Goal: Transaction & Acquisition: Purchase product/service

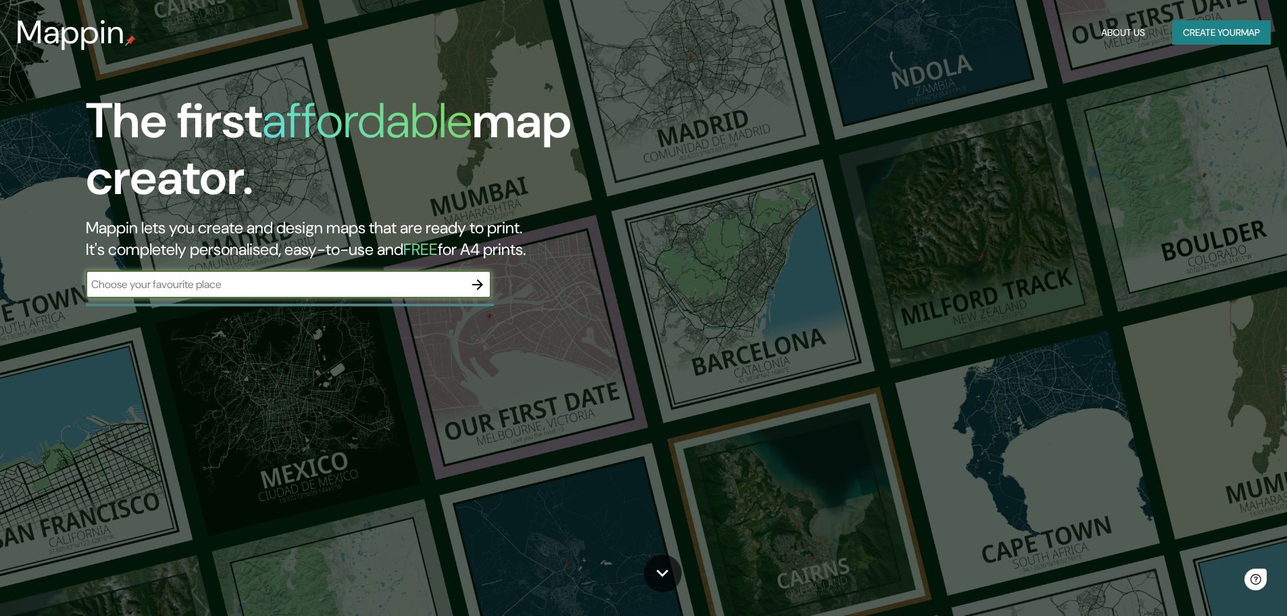
click at [247, 287] on input "text" at bounding box center [275, 284] width 378 height 16
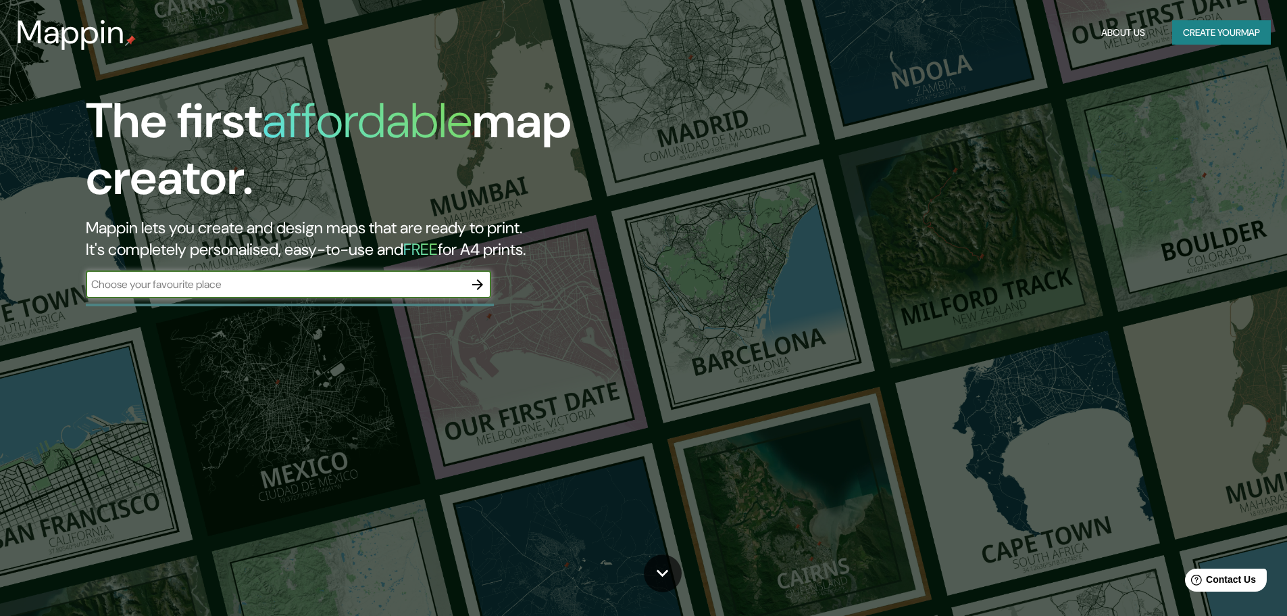
click at [247, 287] on input "text" at bounding box center [275, 284] width 378 height 16
click at [470, 286] on icon "button" at bounding box center [478, 284] width 16 height 16
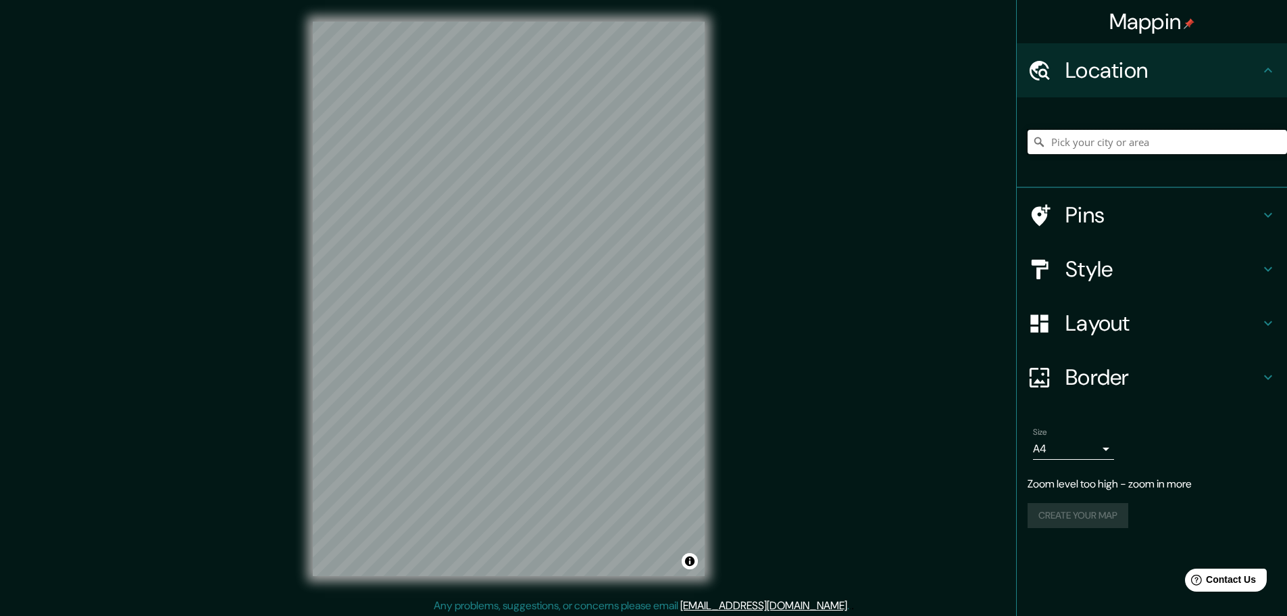
click at [1095, 141] on input "Pick your city or area" at bounding box center [1157, 142] width 259 height 24
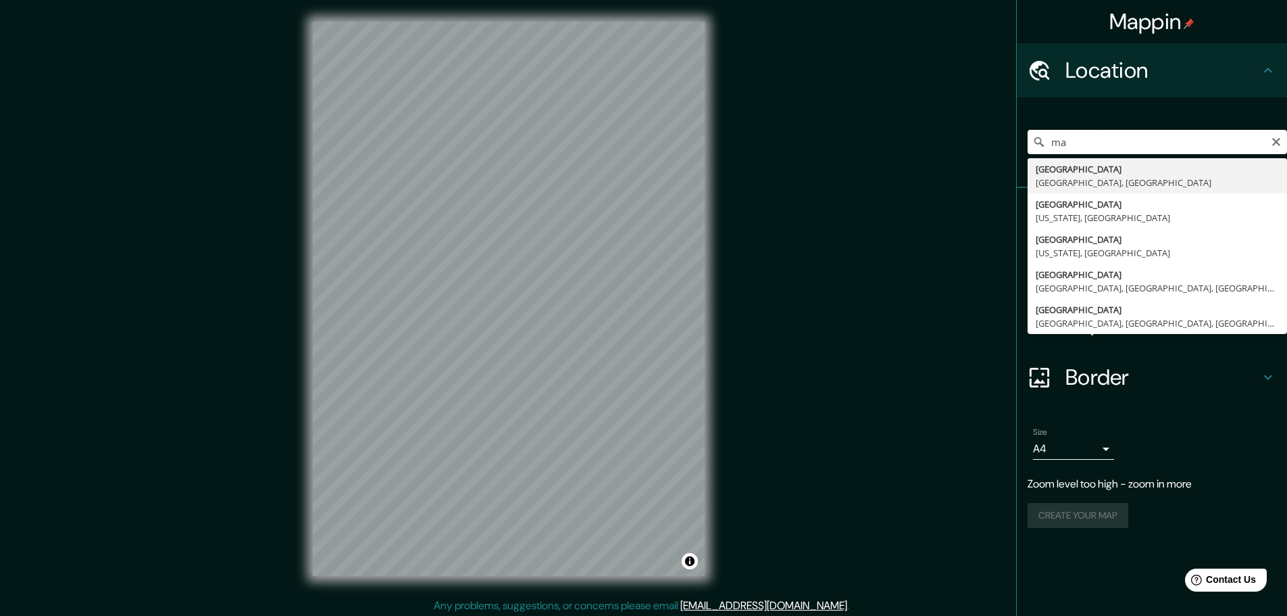
type input "m"
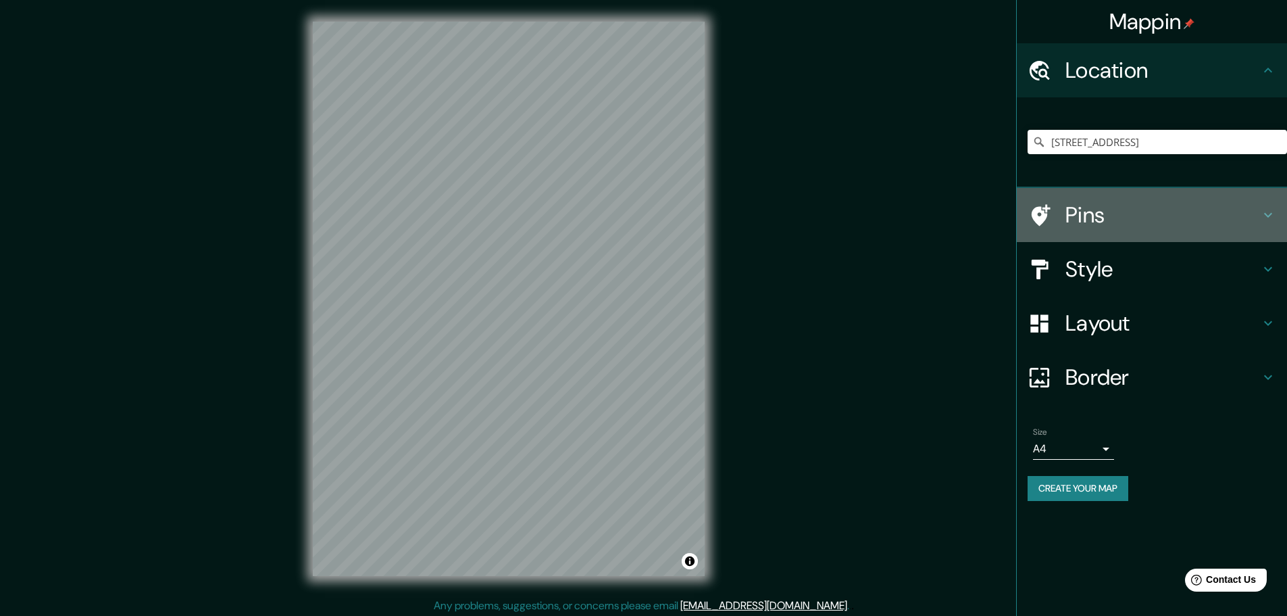
click at [1146, 216] on h4 "Pins" at bounding box center [1163, 214] width 195 height 27
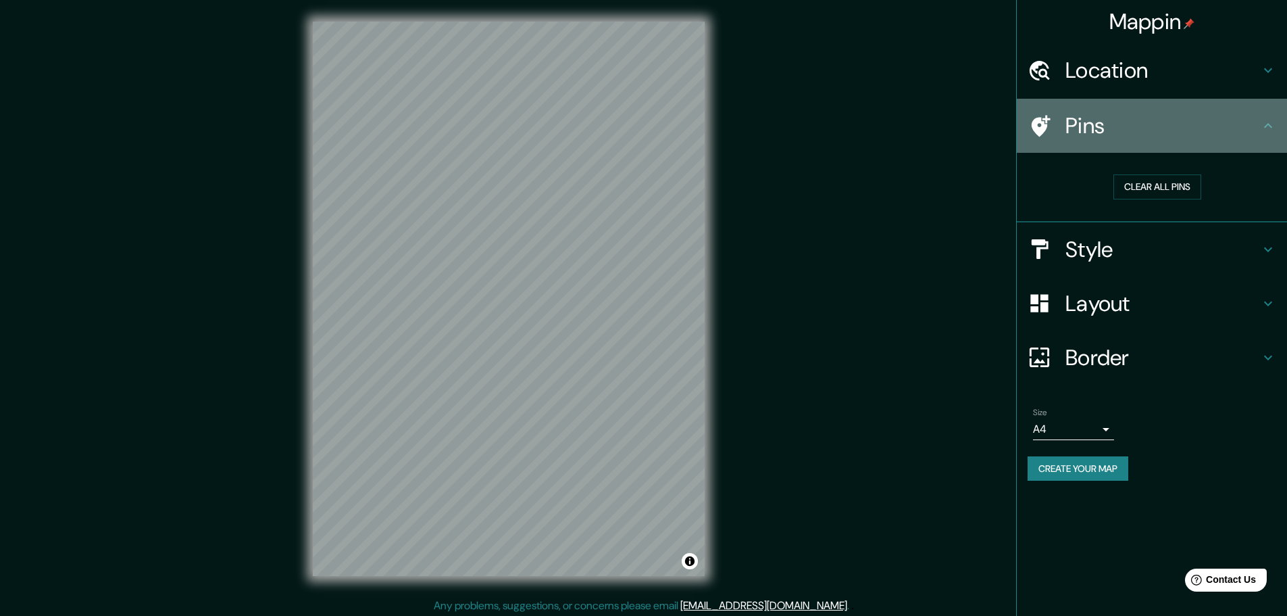
click at [1073, 126] on h4 "Pins" at bounding box center [1163, 125] width 195 height 27
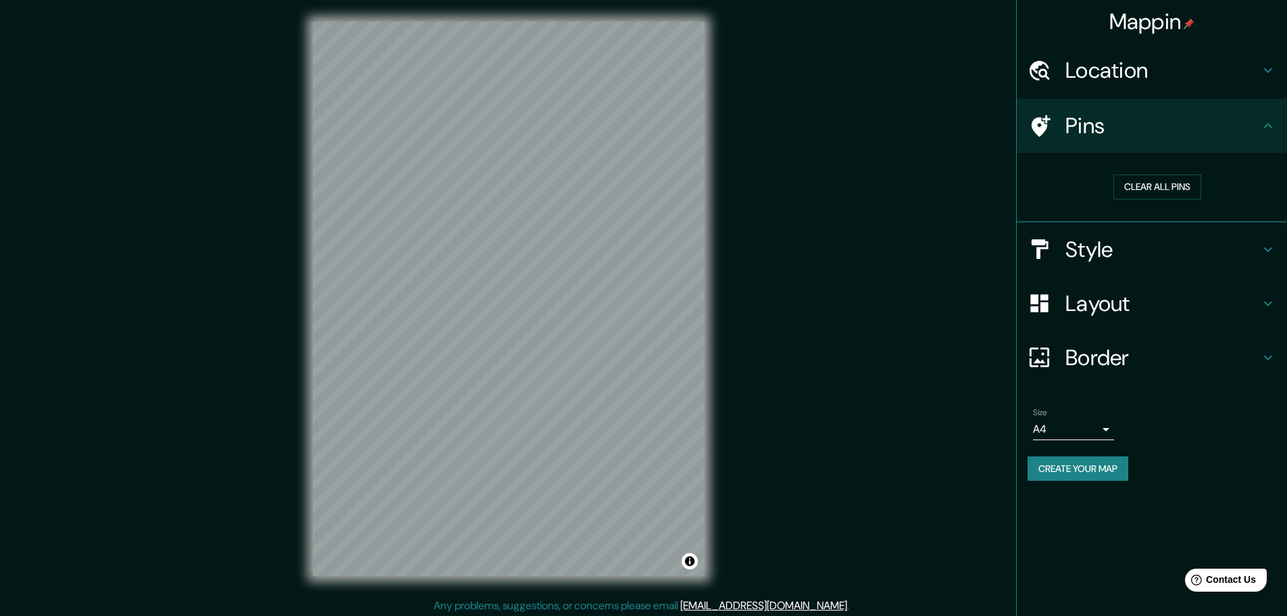
click at [1147, 74] on h4 "Location" at bounding box center [1163, 70] width 195 height 27
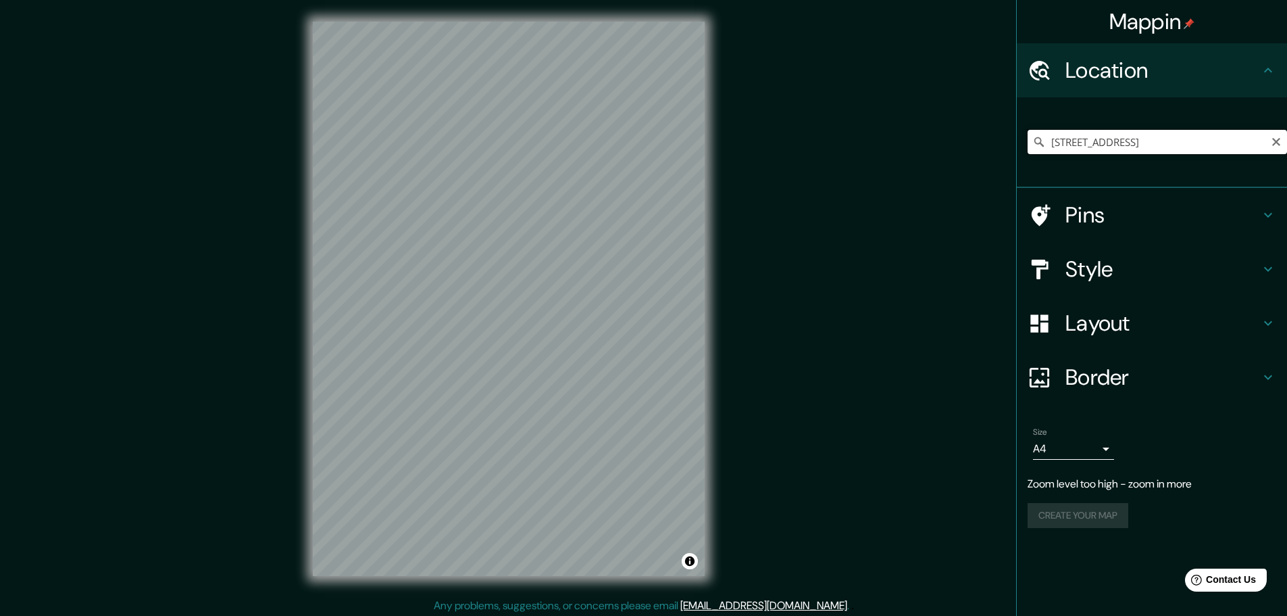
click at [1210, 139] on input "[STREET_ADDRESS]" at bounding box center [1157, 142] width 259 height 24
click at [1123, 140] on input "[STREET_ADDRESS]" at bounding box center [1157, 142] width 259 height 24
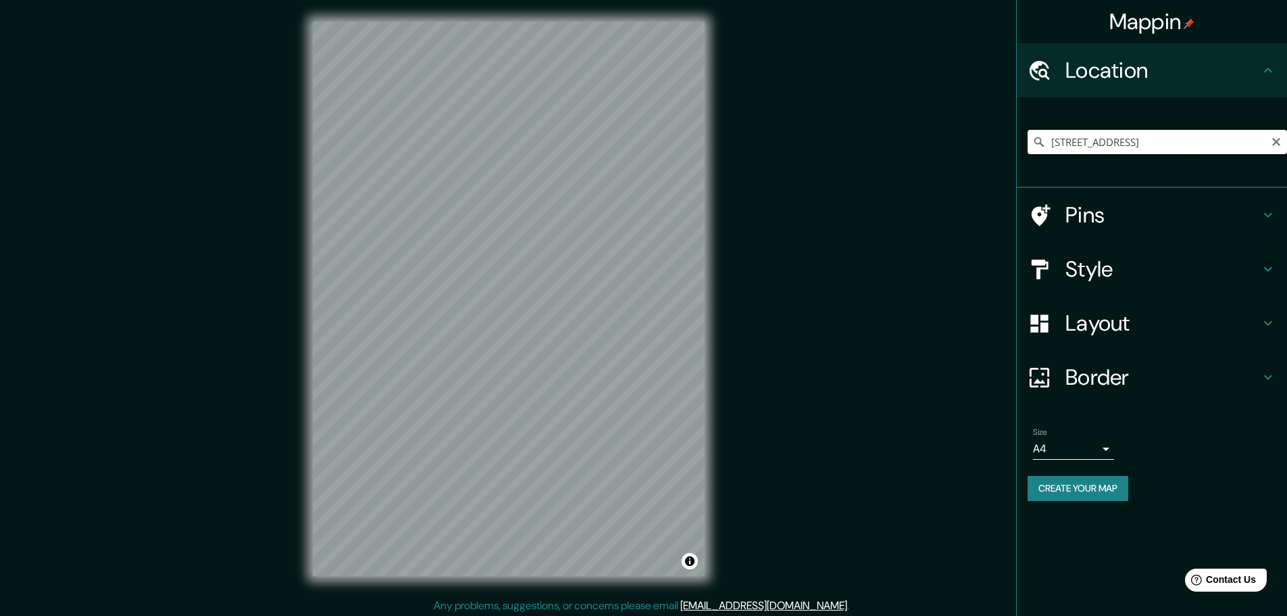
click at [1123, 140] on input "[STREET_ADDRESS]" at bounding box center [1157, 142] width 259 height 24
click at [1080, 144] on input "[GEOGRAPHIC_DATA]" at bounding box center [1157, 142] width 259 height 24
paste input "[STREET_ADDRESS],"
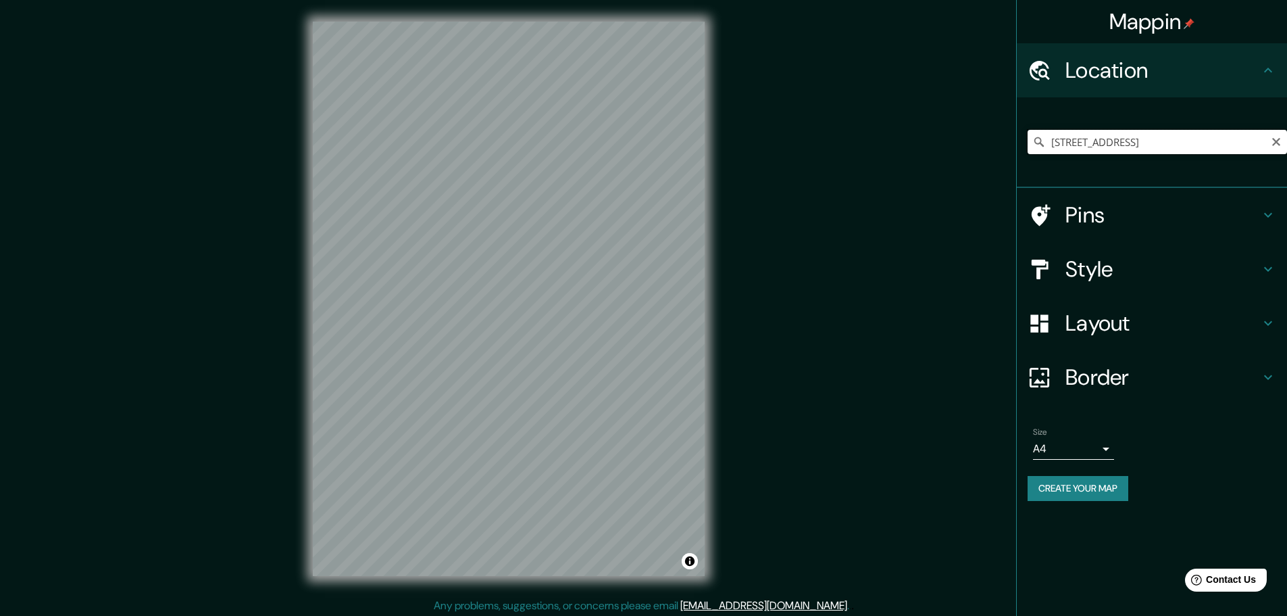
click at [1094, 137] on input "[STREET_ADDRESS]" at bounding box center [1157, 142] width 259 height 24
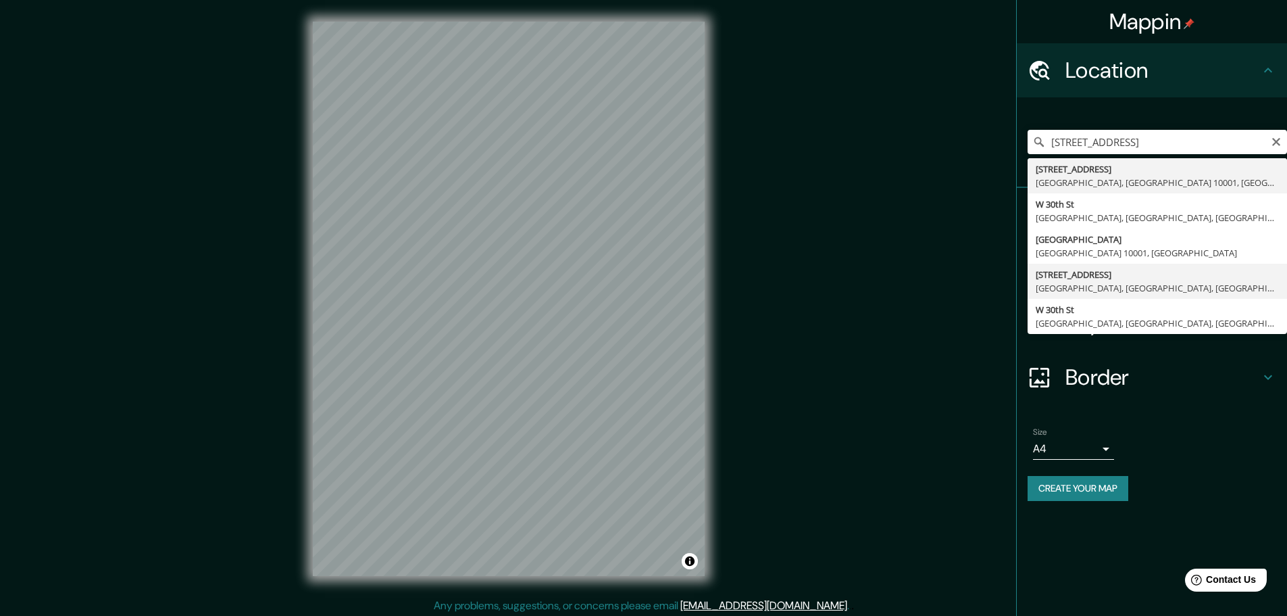
type input "[STREET_ADDRESS]"
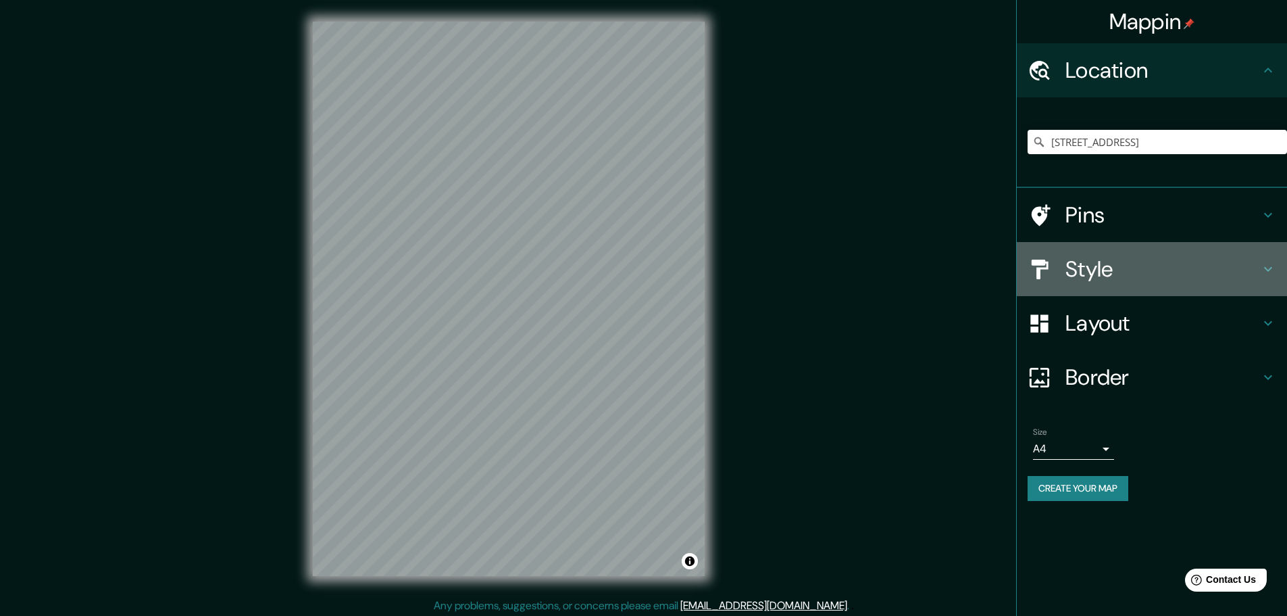
click at [1273, 277] on div "Style" at bounding box center [1152, 269] width 270 height 54
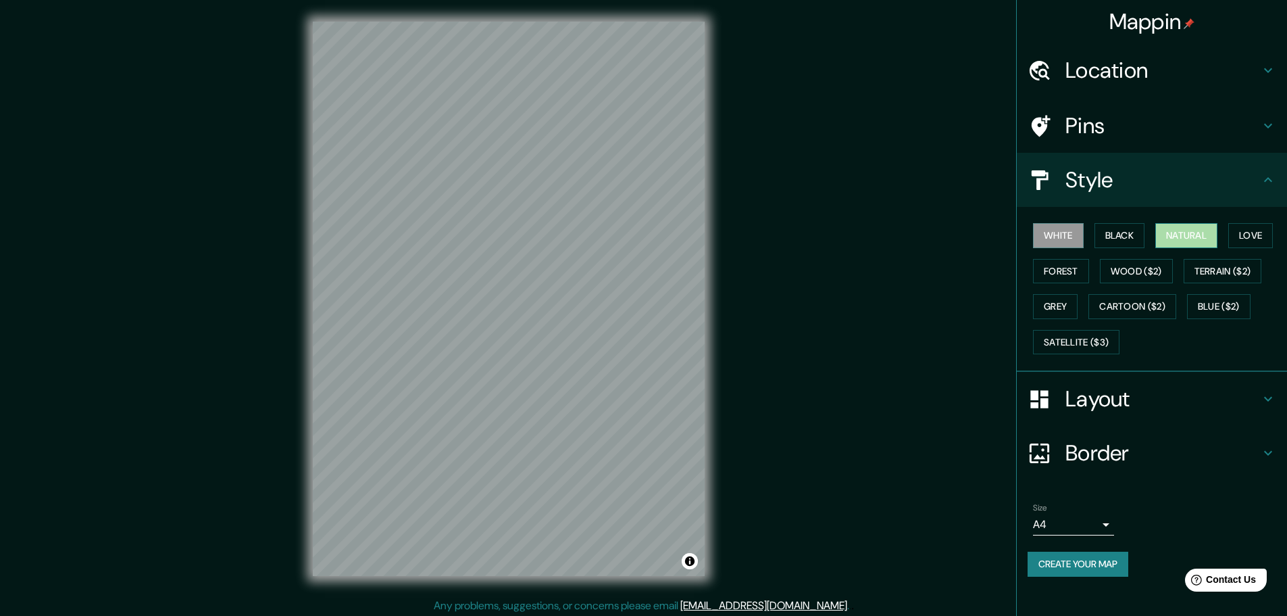
click at [1186, 230] on button "Natural" at bounding box center [1186, 235] width 62 height 25
click at [1050, 272] on button "Forest" at bounding box center [1061, 271] width 56 height 25
click at [1125, 230] on button "Black" at bounding box center [1120, 235] width 51 height 25
click at [1139, 270] on button "Wood ($2)" at bounding box center [1136, 271] width 73 height 25
click at [1034, 305] on button "Grey" at bounding box center [1055, 306] width 45 height 25
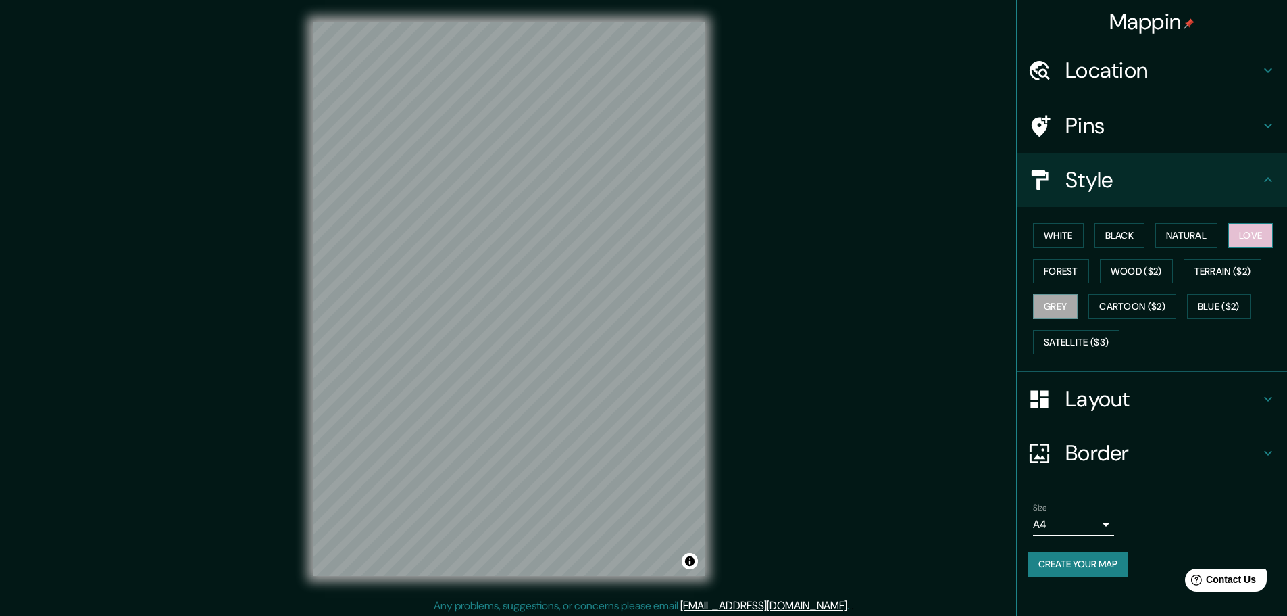
click at [1253, 232] on button "Love" at bounding box center [1250, 235] width 45 height 25
click at [1072, 347] on button "Satellite ($3)" at bounding box center [1076, 342] width 86 height 25
click at [1216, 303] on button "Blue ($2)" at bounding box center [1219, 306] width 64 height 25
click at [1060, 233] on button "White" at bounding box center [1058, 235] width 51 height 25
click at [1106, 229] on button "Black" at bounding box center [1120, 235] width 51 height 25
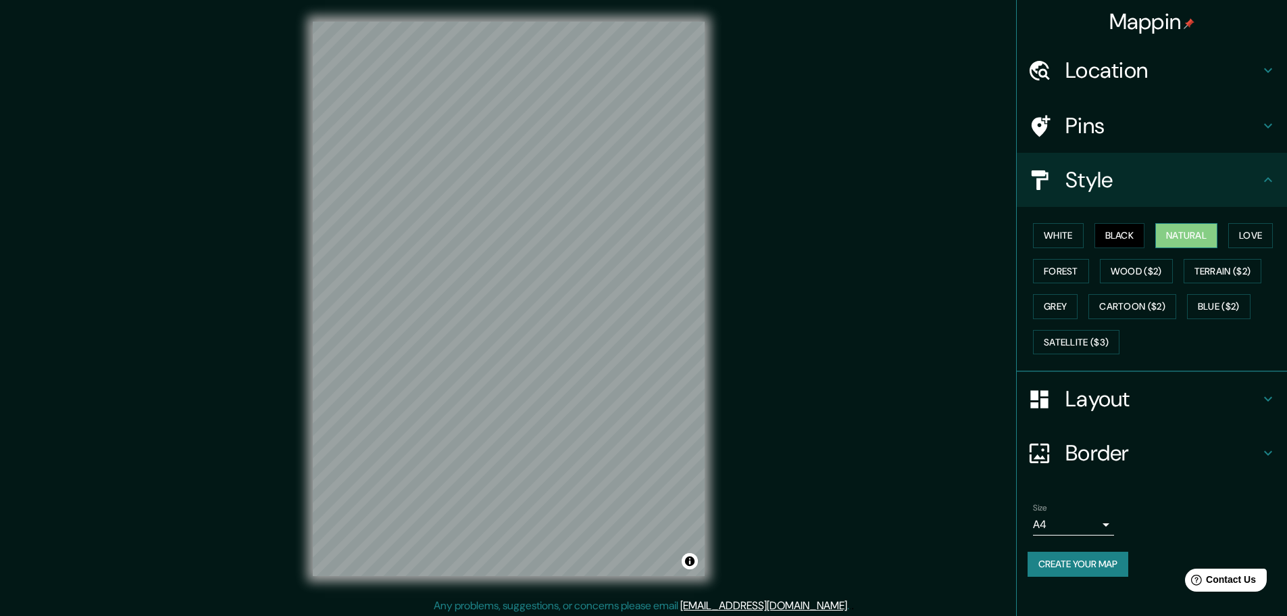
click at [1171, 235] on button "Natural" at bounding box center [1186, 235] width 62 height 25
click at [1047, 234] on button "White" at bounding box center [1058, 235] width 51 height 25
click at [1187, 230] on button "Natural" at bounding box center [1186, 235] width 62 height 25
click at [1078, 269] on button "Forest" at bounding box center [1061, 271] width 56 height 25
click at [1070, 237] on button "White" at bounding box center [1058, 235] width 51 height 25
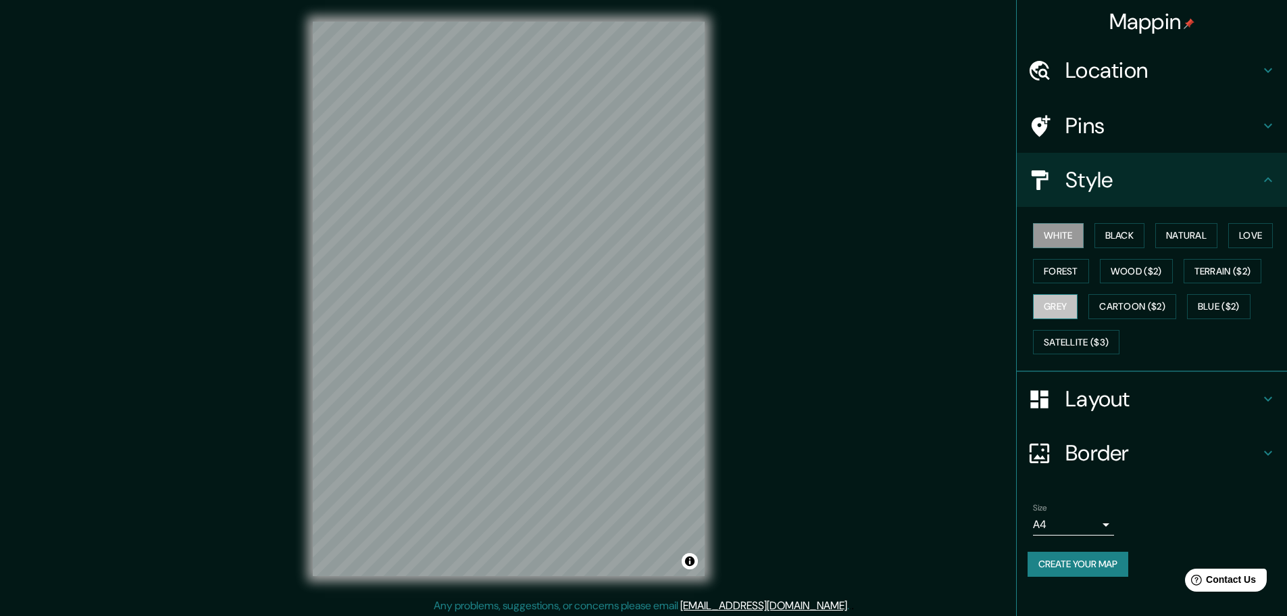
click at [1060, 299] on button "Grey" at bounding box center [1055, 306] width 45 height 25
click at [1059, 238] on button "White" at bounding box center [1058, 235] width 51 height 25
click at [1044, 310] on button "Grey" at bounding box center [1055, 306] width 45 height 25
click at [1180, 237] on button "Natural" at bounding box center [1186, 235] width 62 height 25
click at [1058, 303] on button "Grey" at bounding box center [1055, 306] width 45 height 25
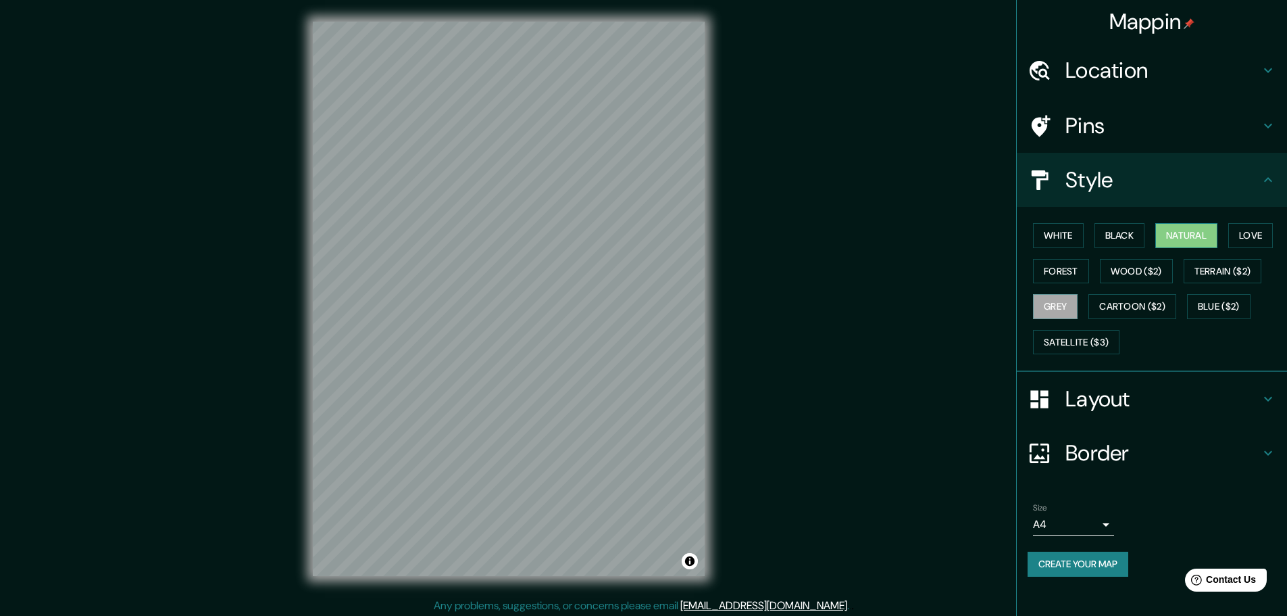
click at [1195, 233] on button "Natural" at bounding box center [1186, 235] width 62 height 25
click at [1158, 139] on div "Pins" at bounding box center [1152, 126] width 270 height 54
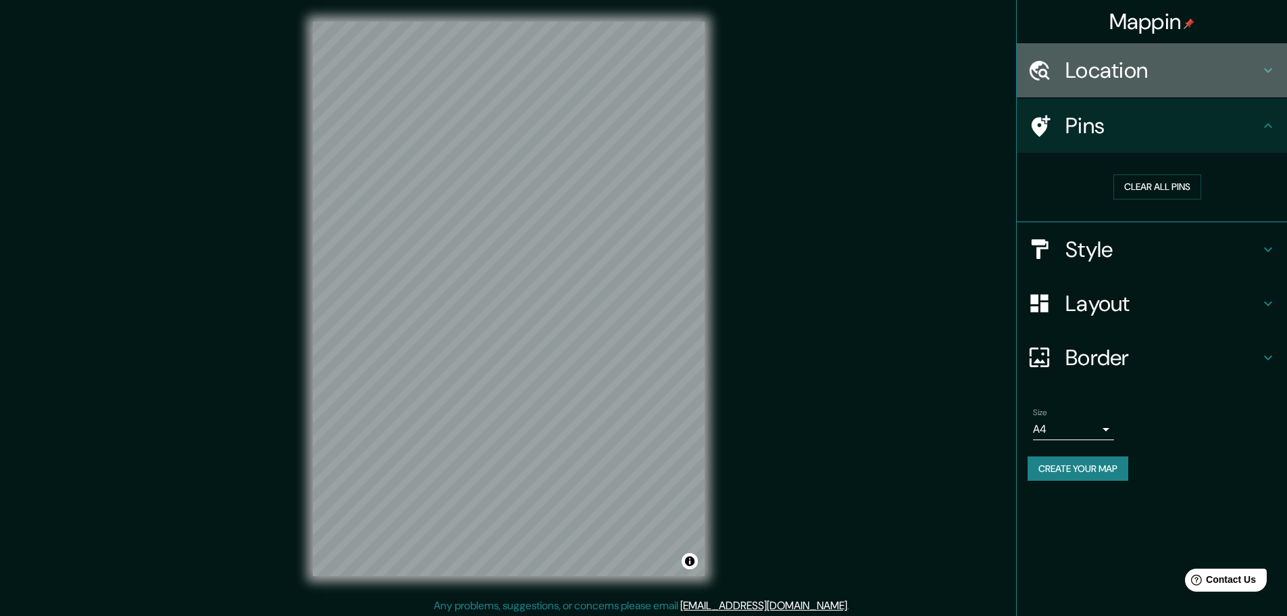
click at [1192, 63] on h4 "Location" at bounding box center [1163, 70] width 195 height 27
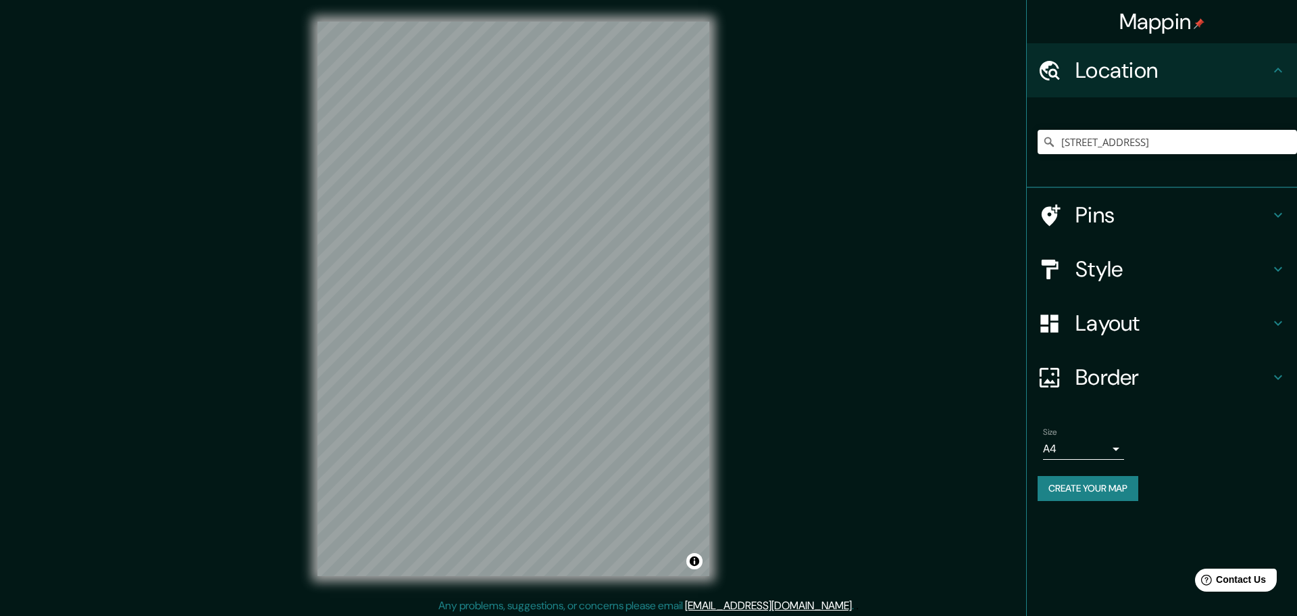
click at [1104, 447] on body "Mappin Location [STREET_ADDRESS] Pins Style Layout Border Choose a border. Hint…" at bounding box center [648, 308] width 1297 height 616
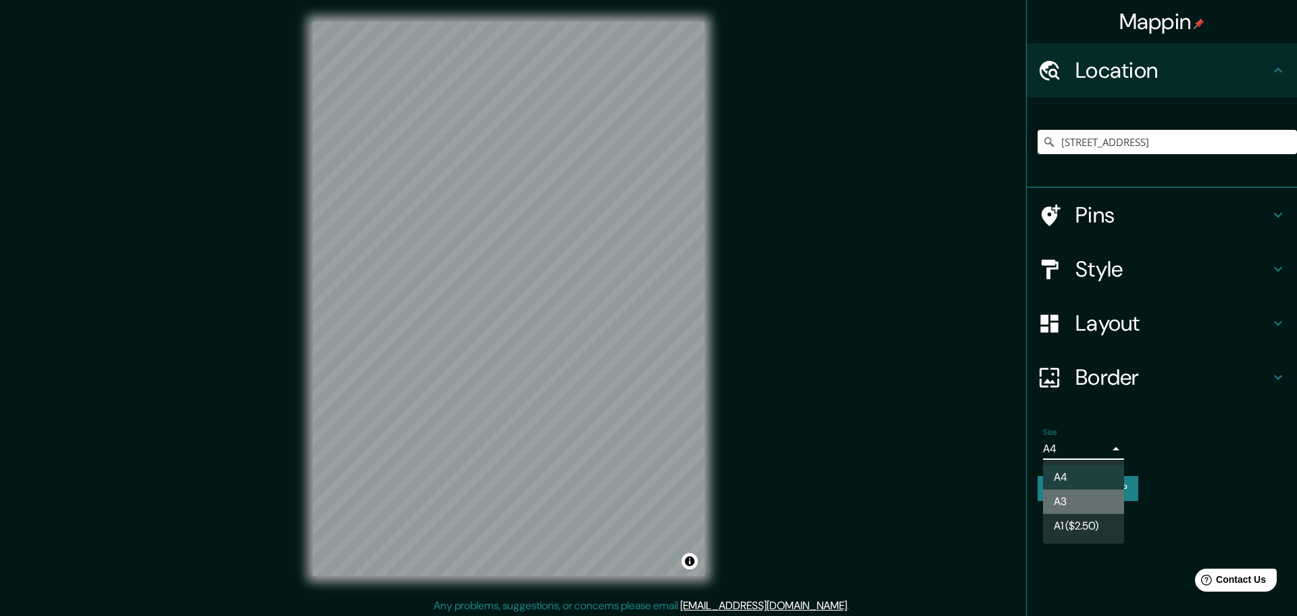
click at [1074, 505] on li "A3" at bounding box center [1083, 501] width 81 height 24
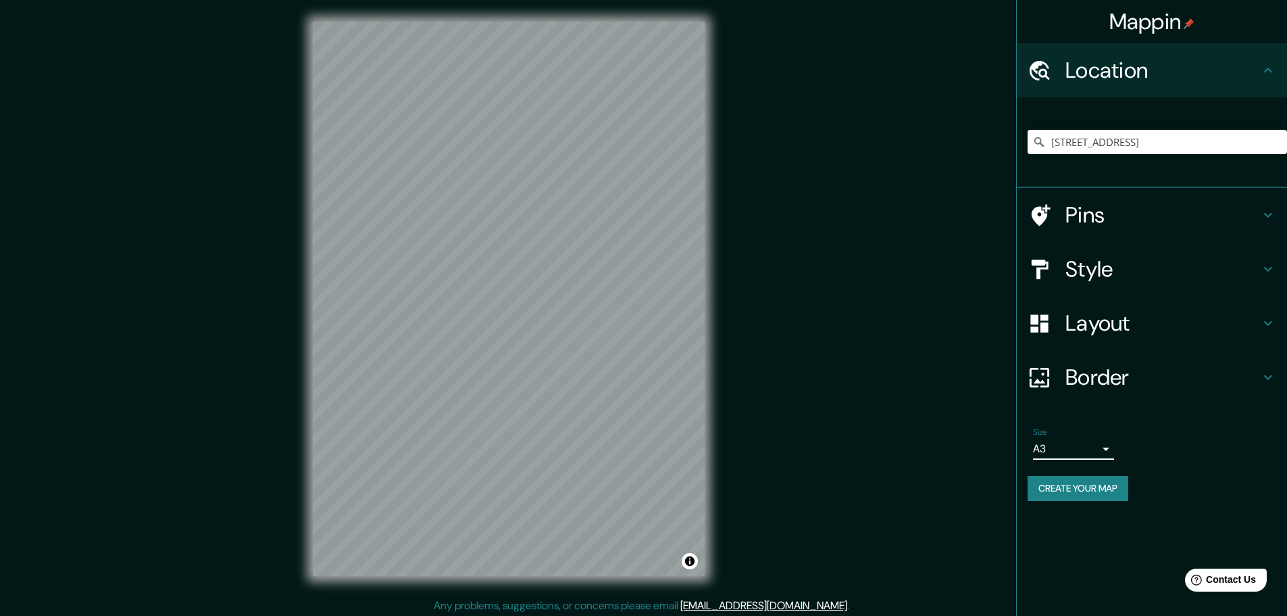
click at [1099, 447] on body "Mappin Location [STREET_ADDRESS] Pins Style Layout Border Choose a border. Hint…" at bounding box center [643, 308] width 1287 height 616
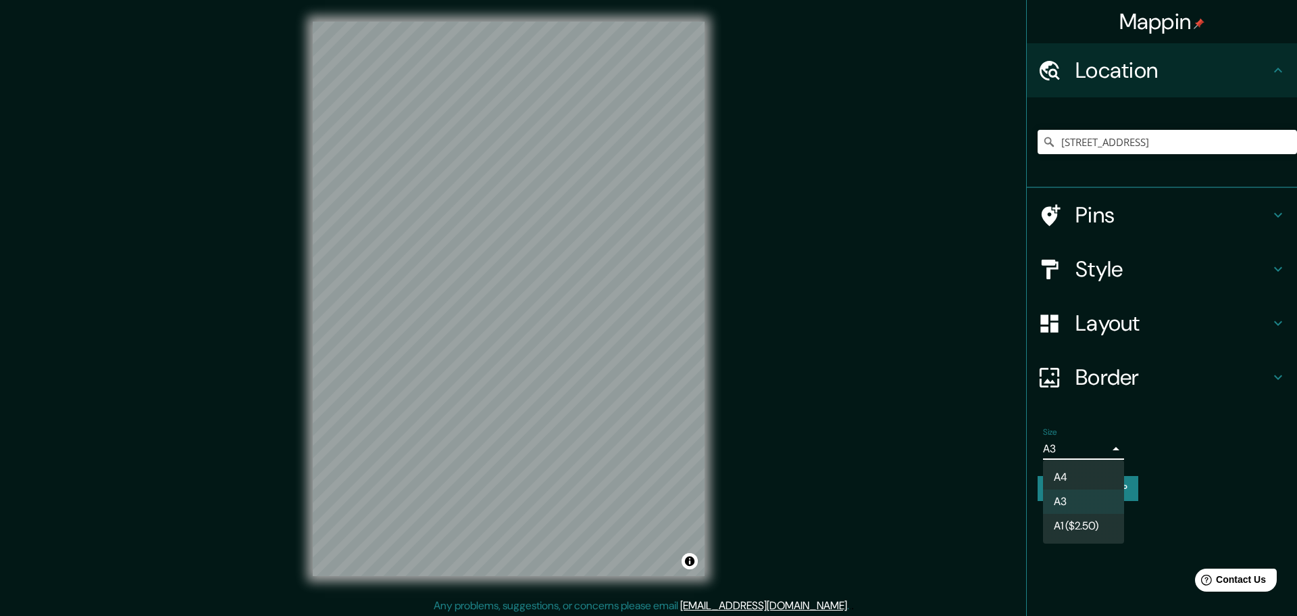
click at [1054, 529] on li "A1 ($2.50)" at bounding box center [1083, 526] width 81 height 24
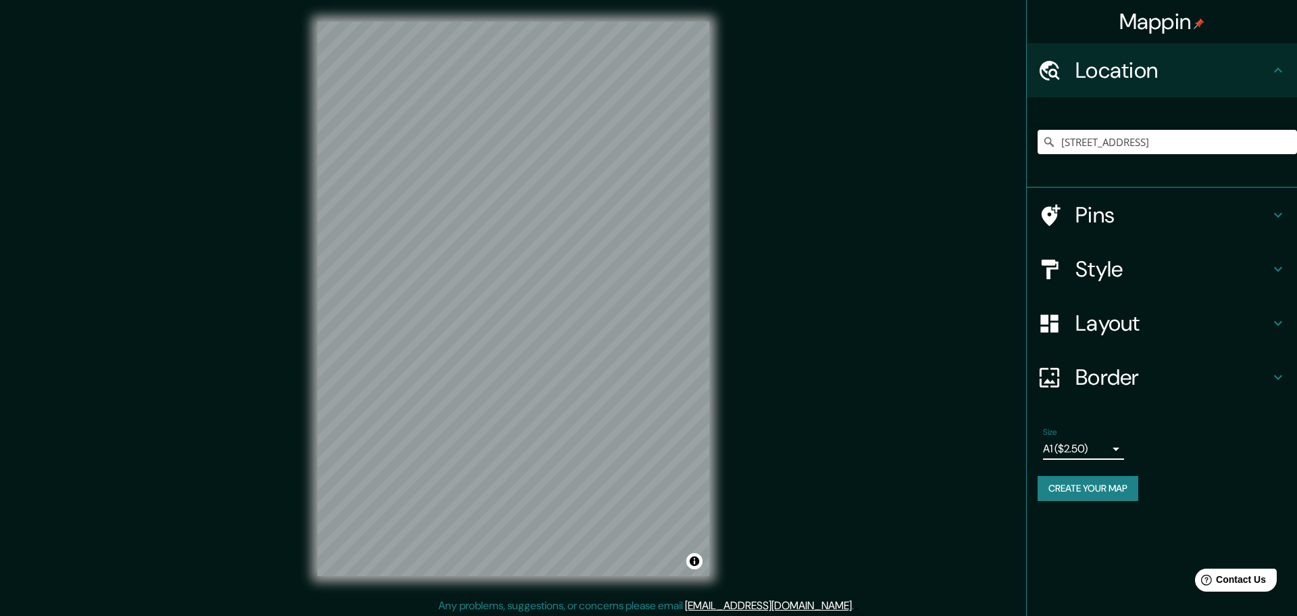
click at [1092, 438] on body "Mappin Location [STREET_ADDRESS] Pins Style Layout Border Choose a border. Hint…" at bounding box center [648, 308] width 1297 height 616
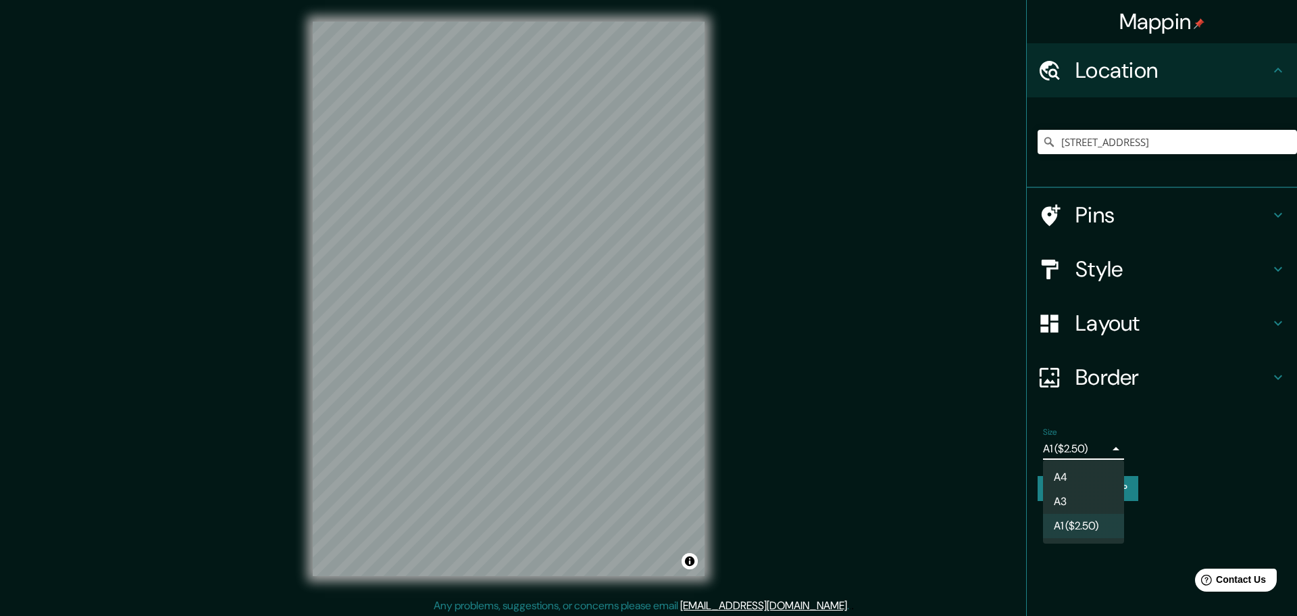
click at [1075, 472] on li "A4" at bounding box center [1083, 477] width 81 height 24
type input "single"
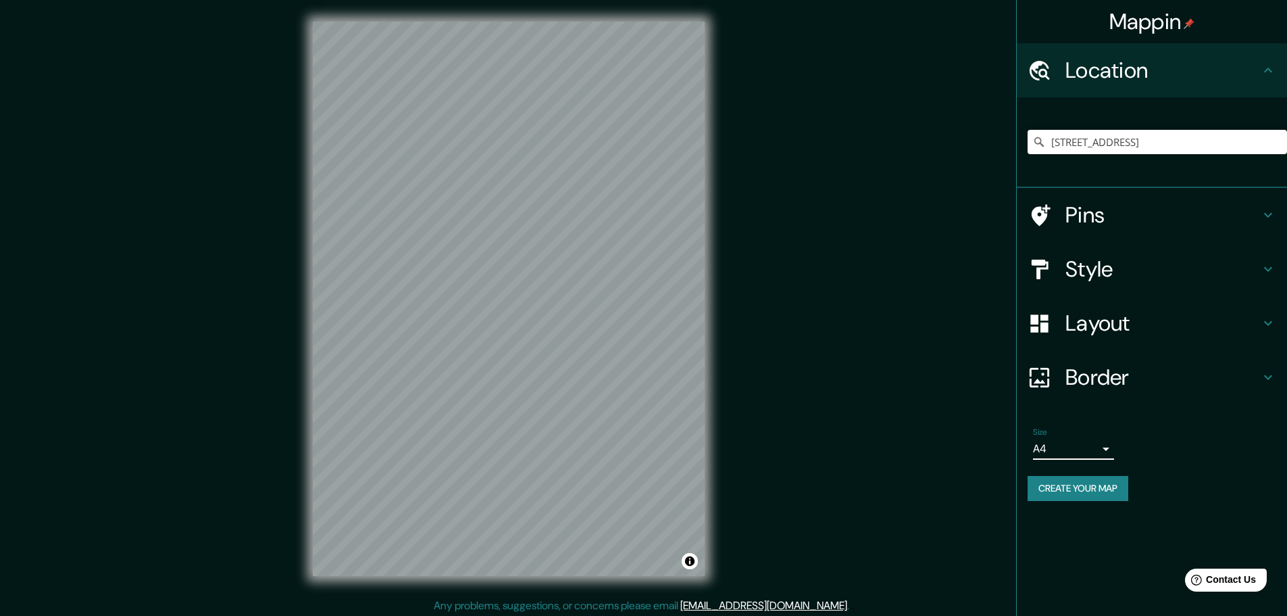
click at [1187, 428] on div "Size A4 single" at bounding box center [1152, 443] width 249 height 43
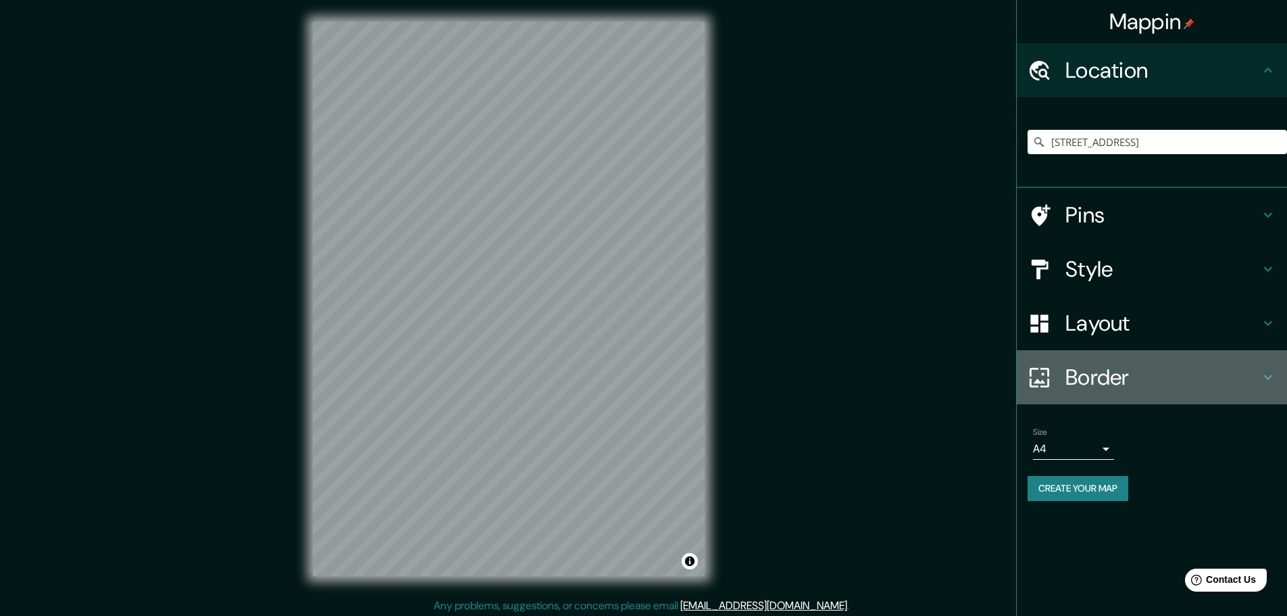
click at [1199, 374] on h4 "Border" at bounding box center [1163, 377] width 195 height 27
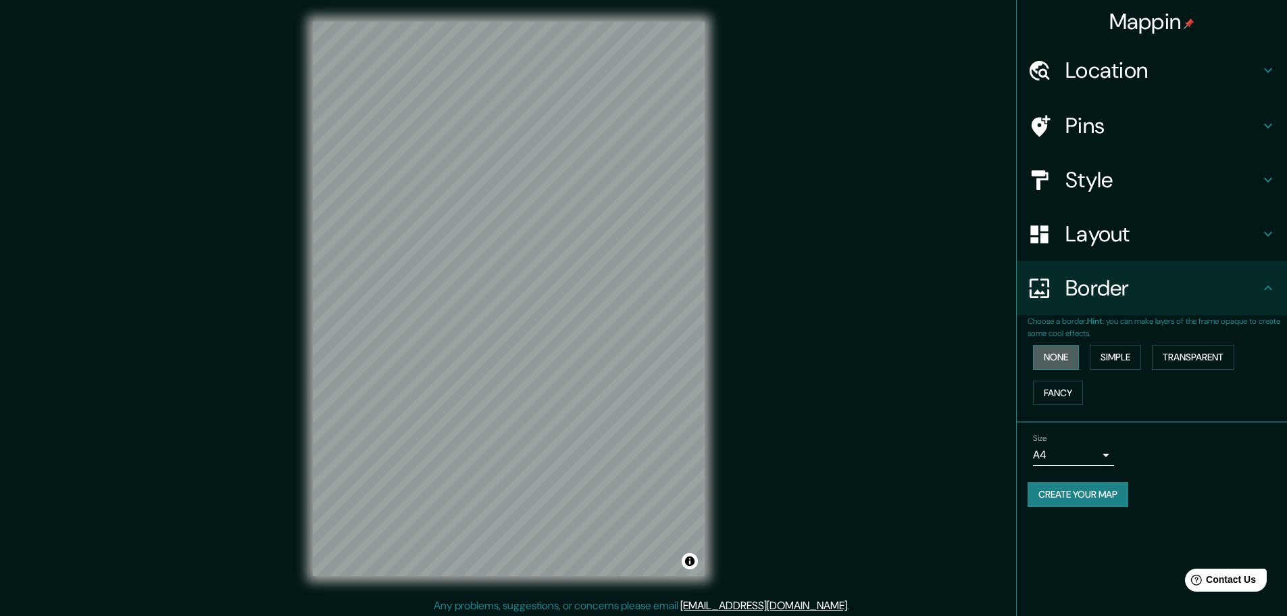
click at [1070, 355] on button "None" at bounding box center [1056, 357] width 46 height 25
click at [1108, 357] on button "Simple" at bounding box center [1115, 357] width 51 height 25
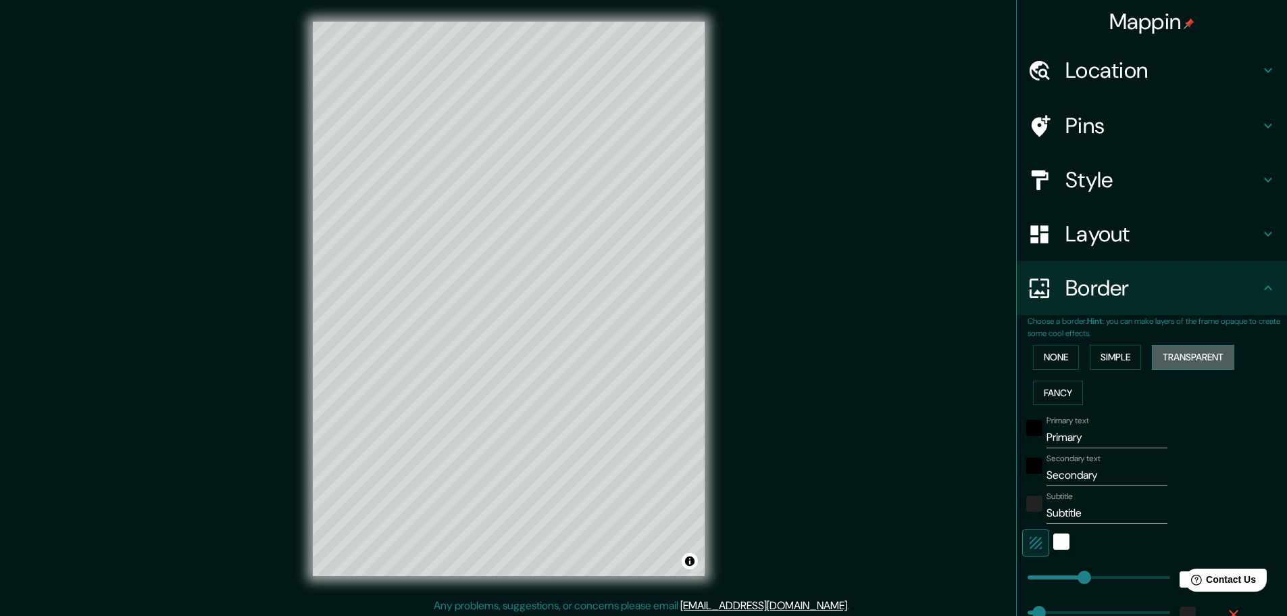
click at [1203, 368] on button "Transparent" at bounding box center [1193, 357] width 82 height 25
click at [1052, 399] on button "Fancy" at bounding box center [1058, 392] width 50 height 25
click at [1046, 362] on button "None" at bounding box center [1056, 357] width 46 height 25
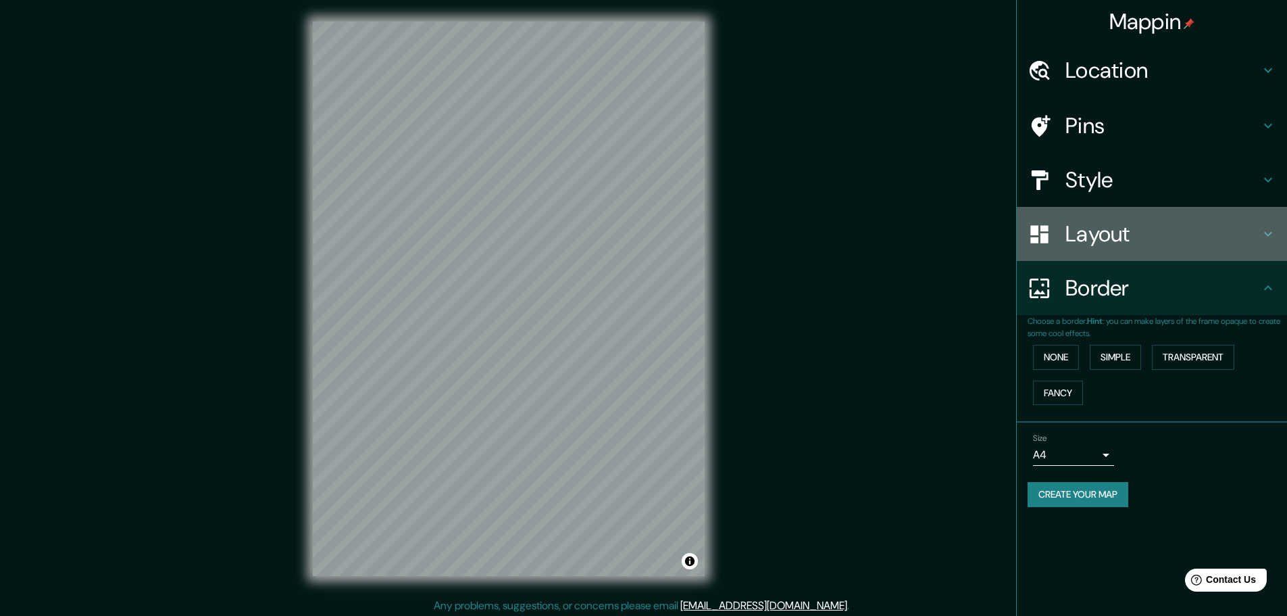
click at [1149, 239] on h4 "Layout" at bounding box center [1163, 233] width 195 height 27
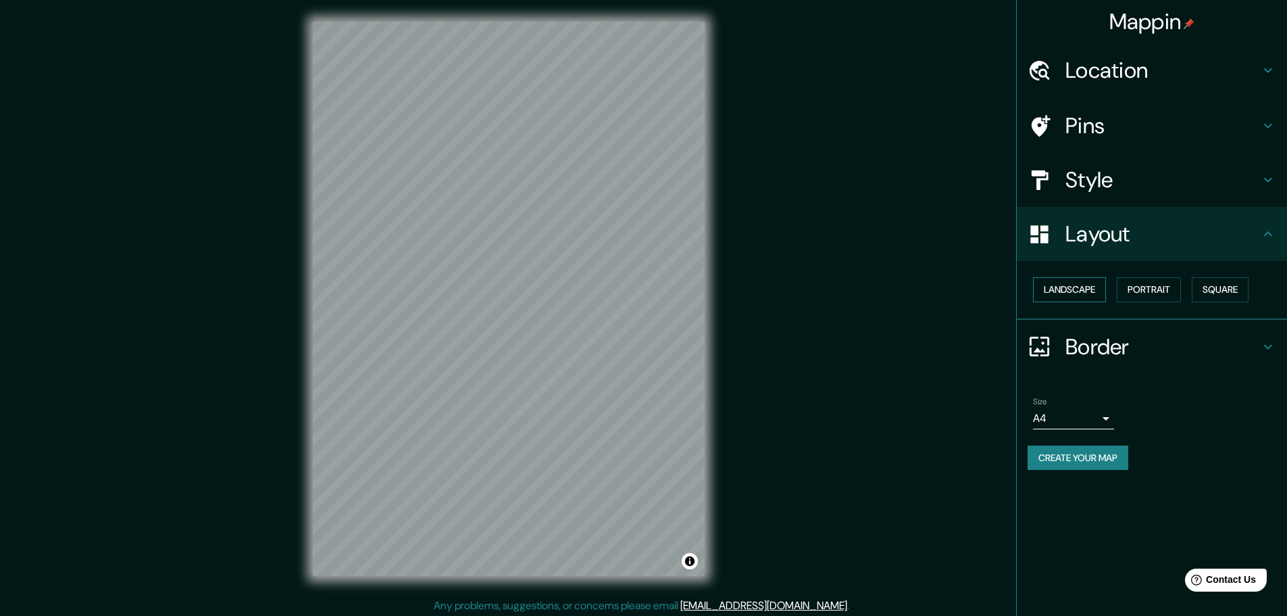
click at [1074, 294] on button "Landscape" at bounding box center [1069, 289] width 73 height 25
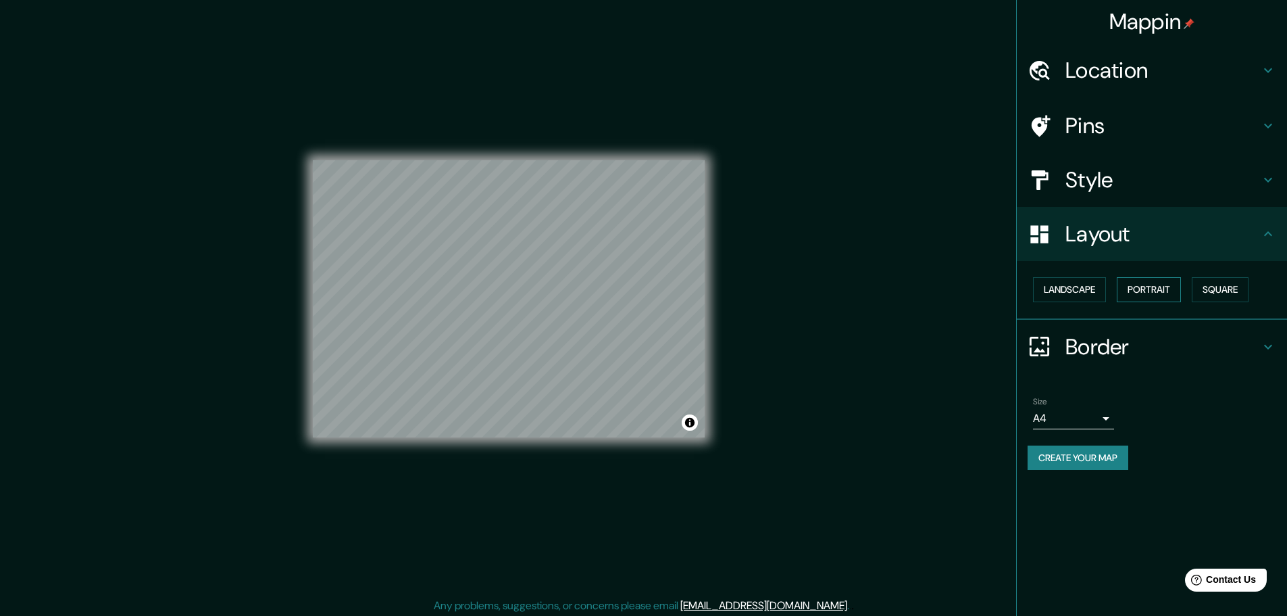
click at [1131, 287] on button "Portrait" at bounding box center [1149, 289] width 64 height 25
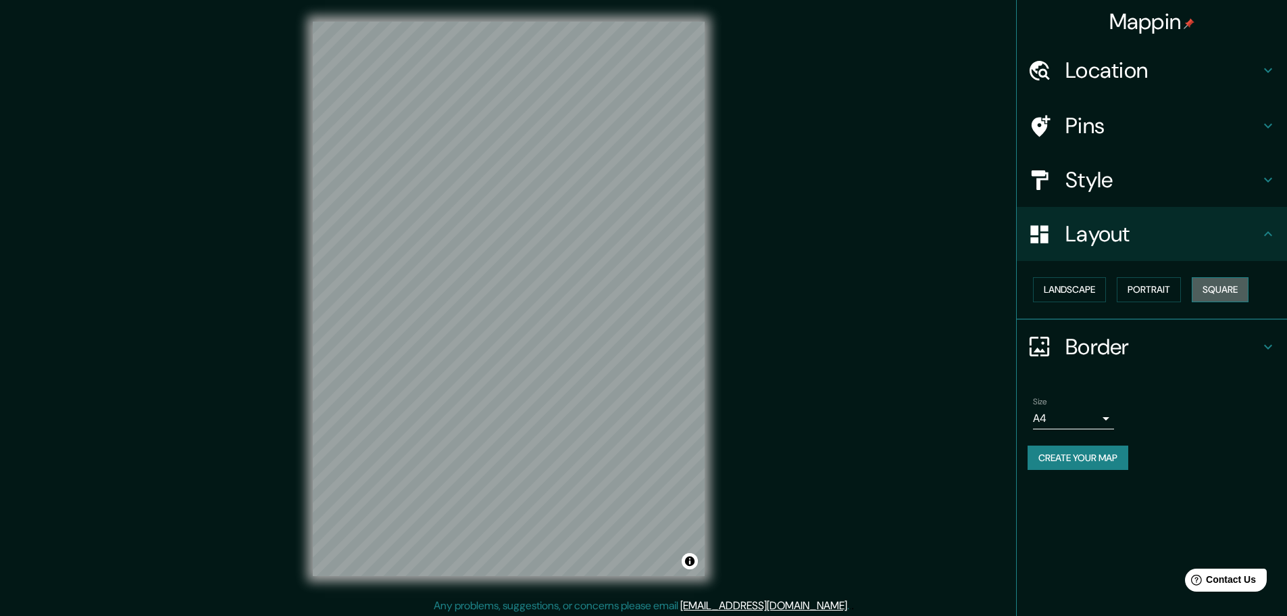
click at [1203, 289] on button "Square" at bounding box center [1220, 289] width 57 height 25
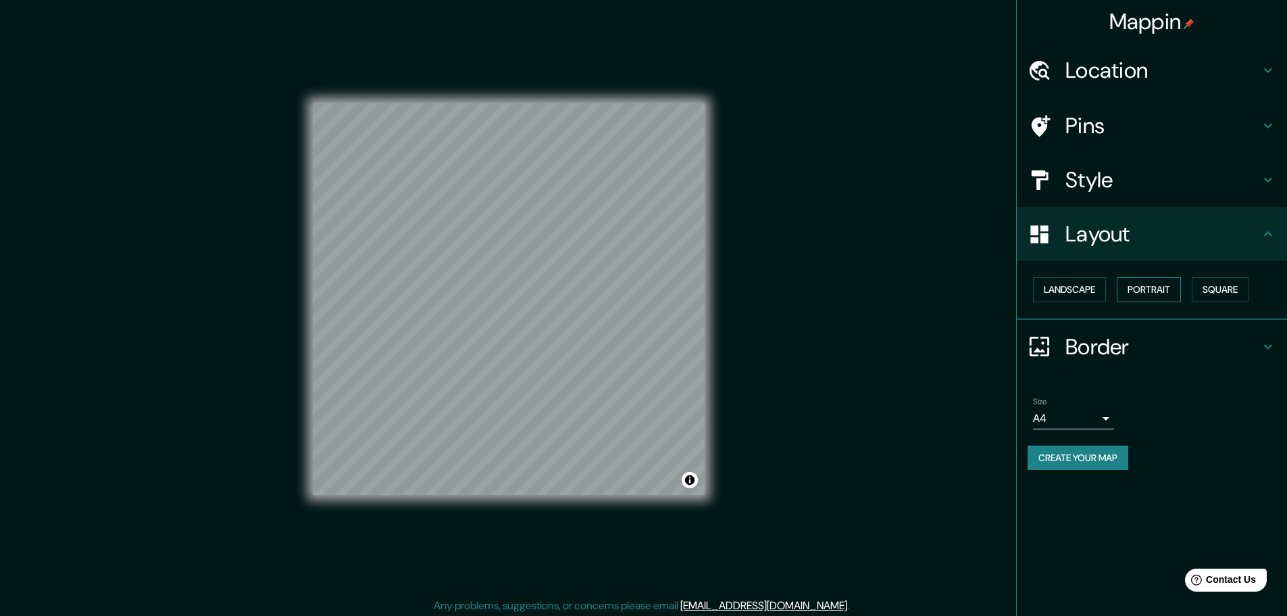
click at [1162, 290] on button "Portrait" at bounding box center [1149, 289] width 64 height 25
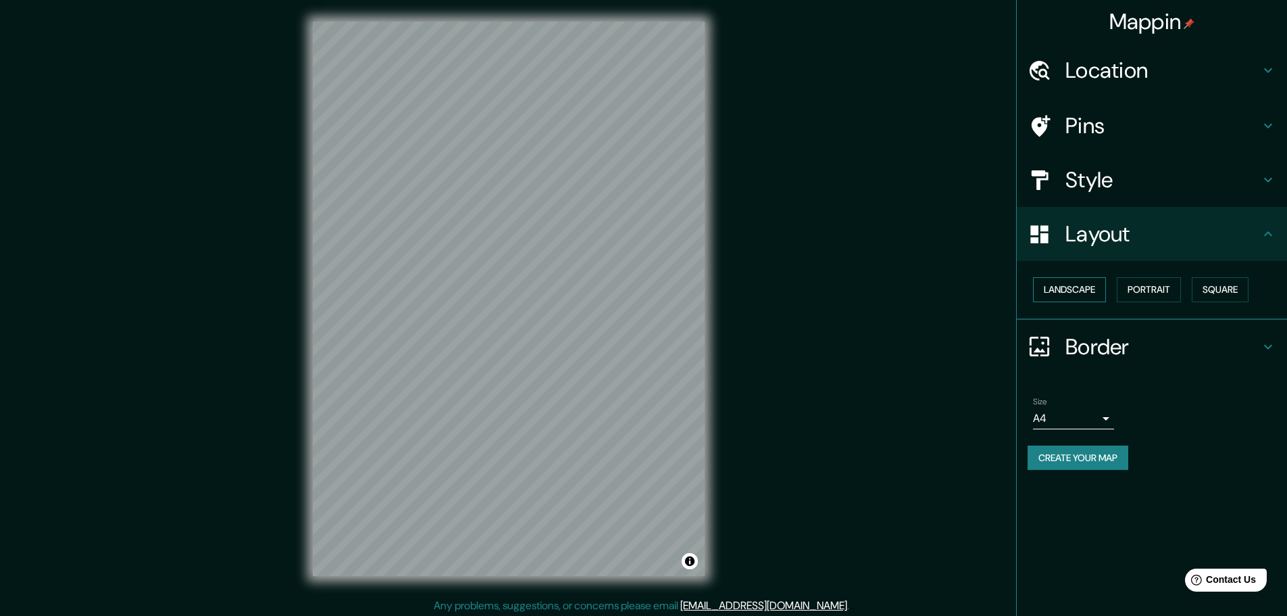
click at [1055, 287] on button "Landscape" at bounding box center [1069, 289] width 73 height 25
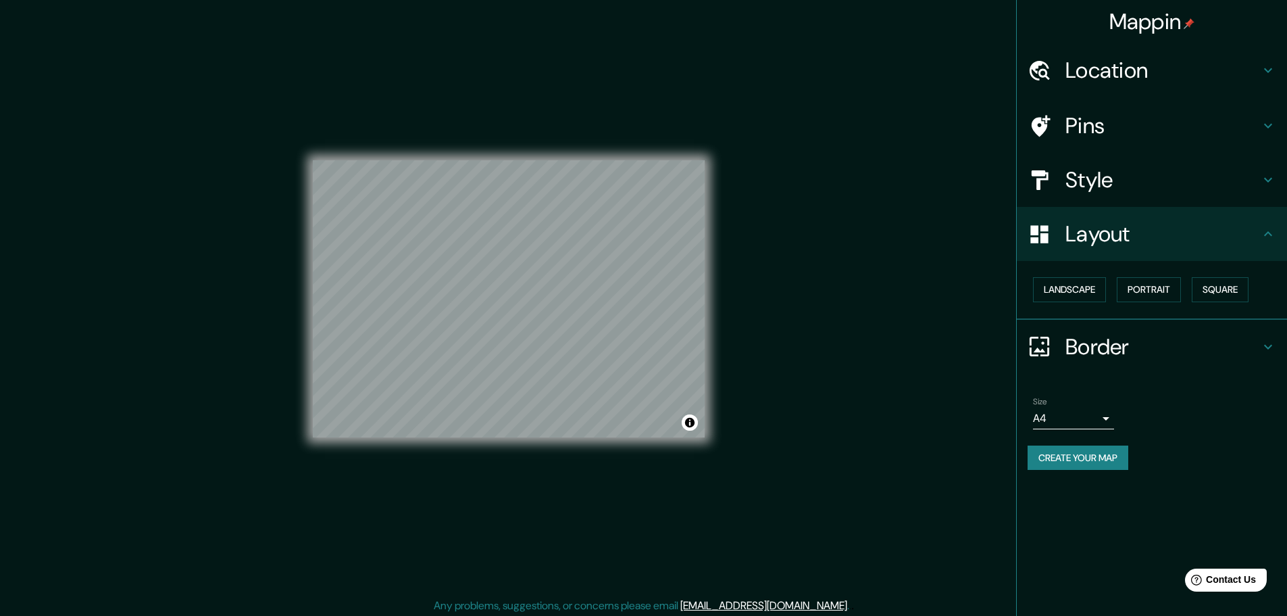
click at [1176, 68] on h4 "Location" at bounding box center [1163, 70] width 195 height 27
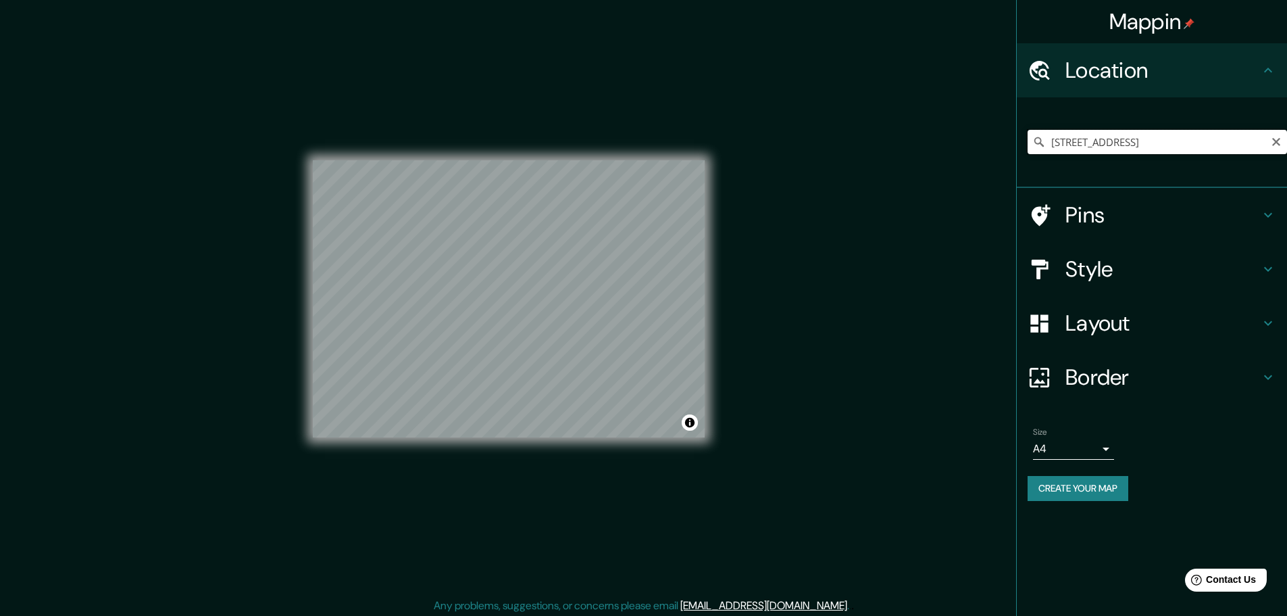
click at [1112, 141] on input "[STREET_ADDRESS]" at bounding box center [1157, 142] width 259 height 24
click at [1112, 146] on input "[GEOGRAPHIC_DATA]" at bounding box center [1157, 142] width 259 height 24
paste input "[STREET_ADDRESS][US_STATE]"
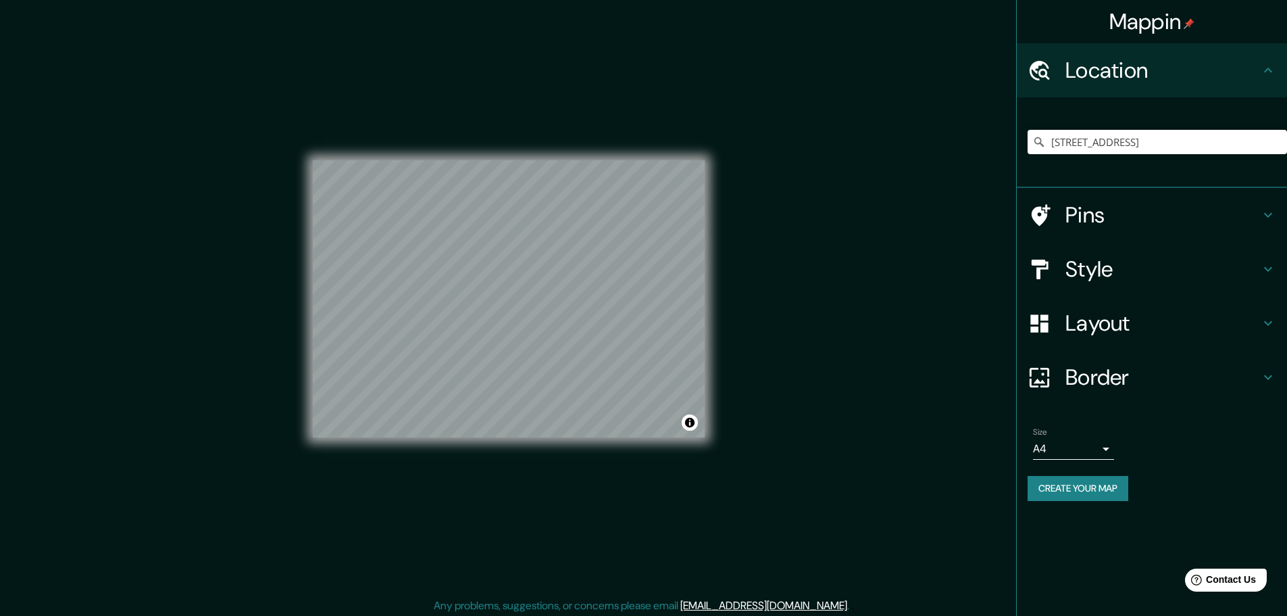
click at [1195, 267] on h4 "Style" at bounding box center [1163, 268] width 195 height 27
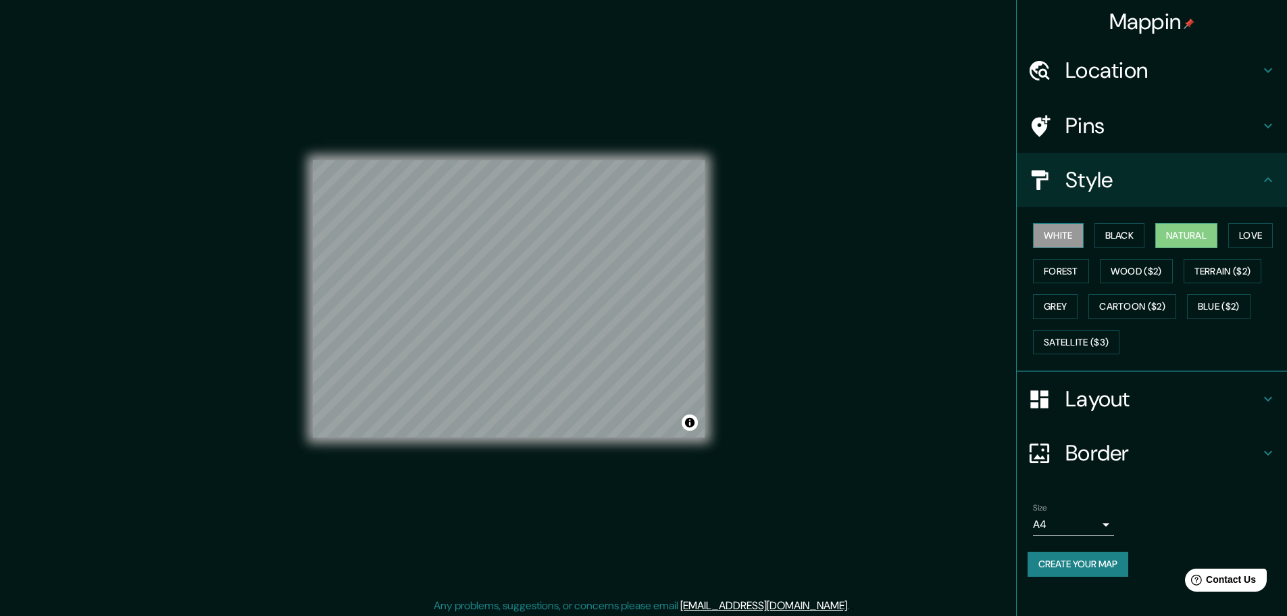
click at [1048, 235] on button "White" at bounding box center [1058, 235] width 51 height 25
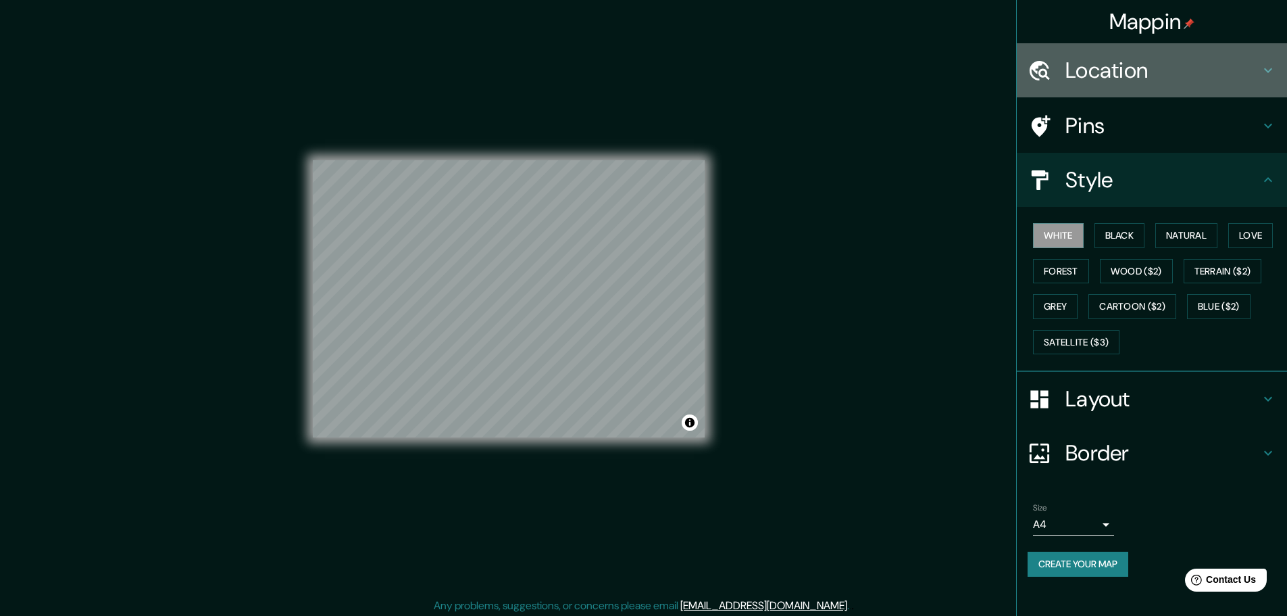
click at [1155, 80] on h4 "Location" at bounding box center [1163, 70] width 195 height 27
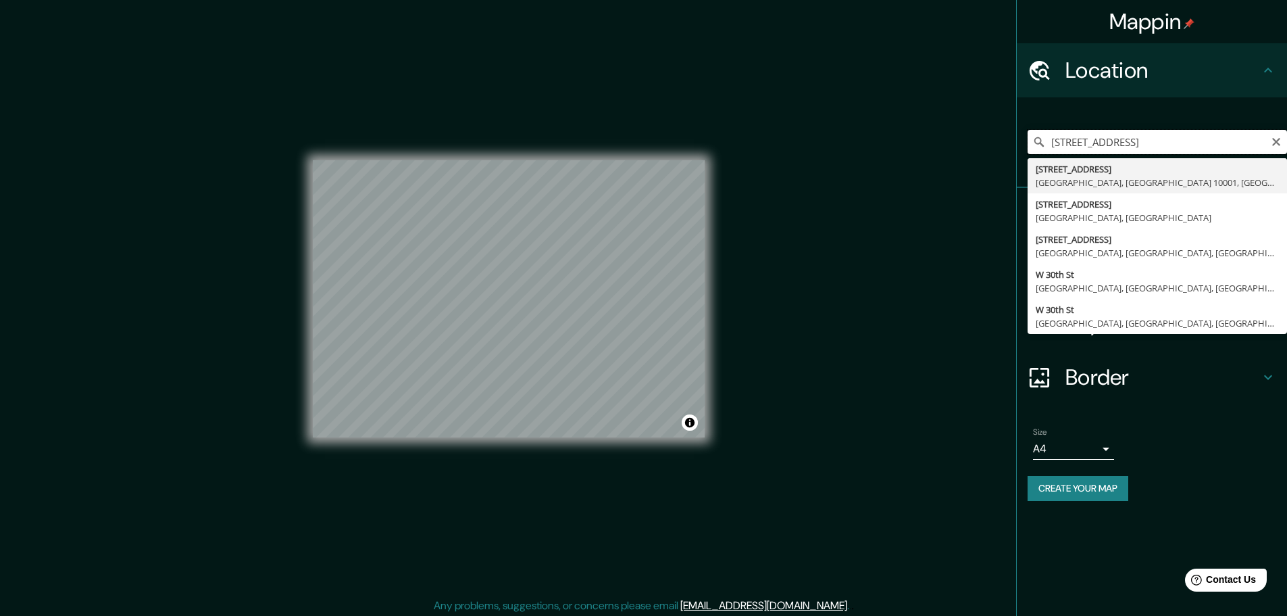
click at [1118, 149] on input "[STREET_ADDRESS]" at bounding box center [1157, 142] width 259 height 24
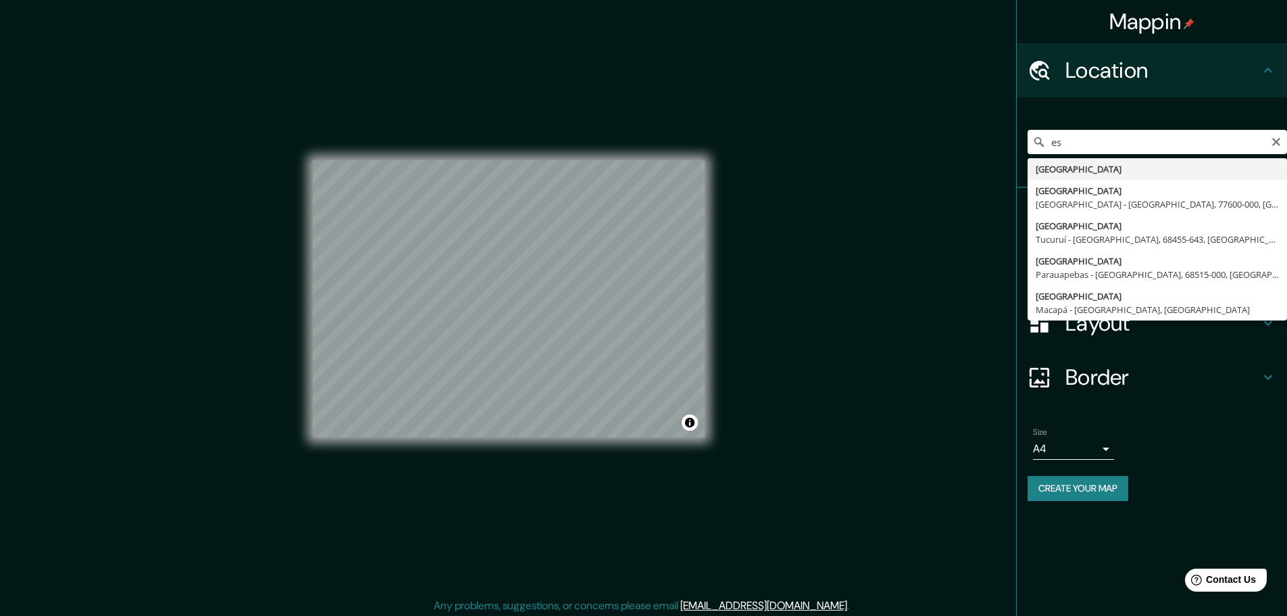
type input "e"
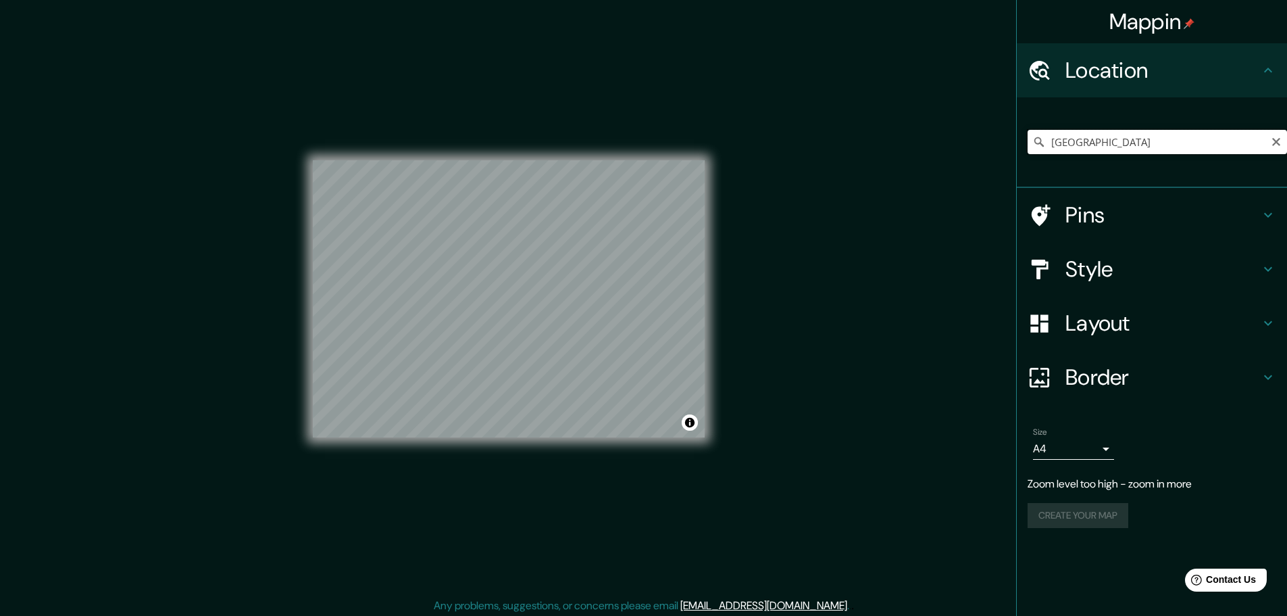
click at [1080, 153] on input "[GEOGRAPHIC_DATA]" at bounding box center [1157, 142] width 259 height 24
click at [1083, 151] on input "[GEOGRAPHIC_DATA]" at bounding box center [1157, 142] width 259 height 24
paste input "[STREET_ADDRESS][US_STATE],"
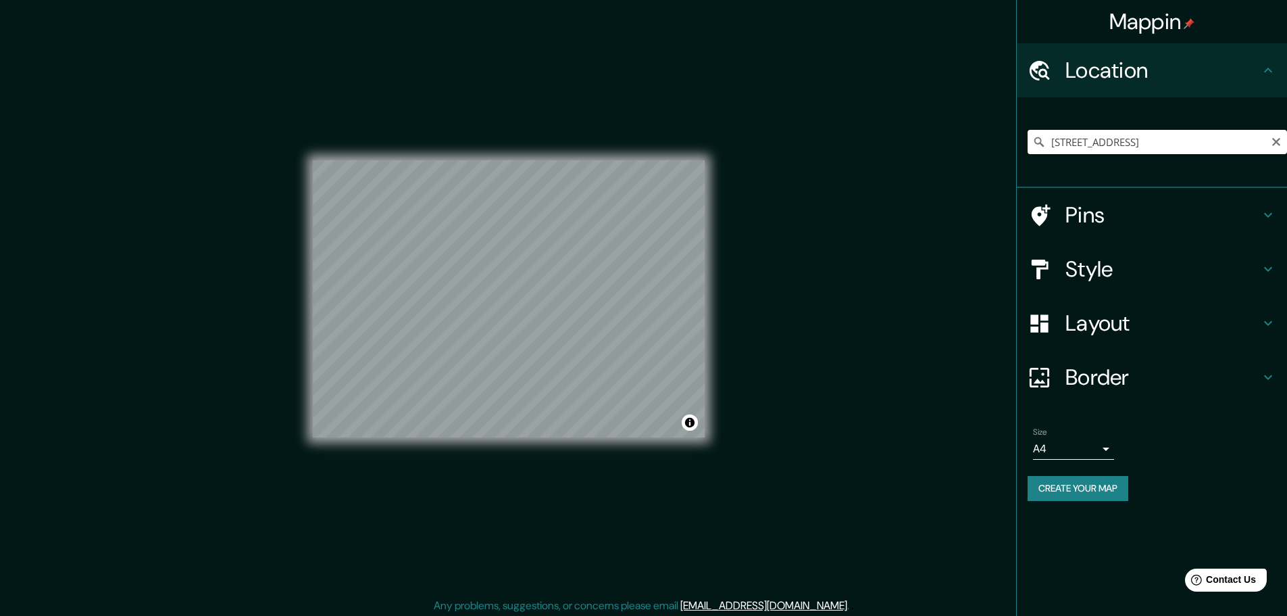
click at [1129, 132] on input "[STREET_ADDRESS]" at bounding box center [1157, 142] width 259 height 24
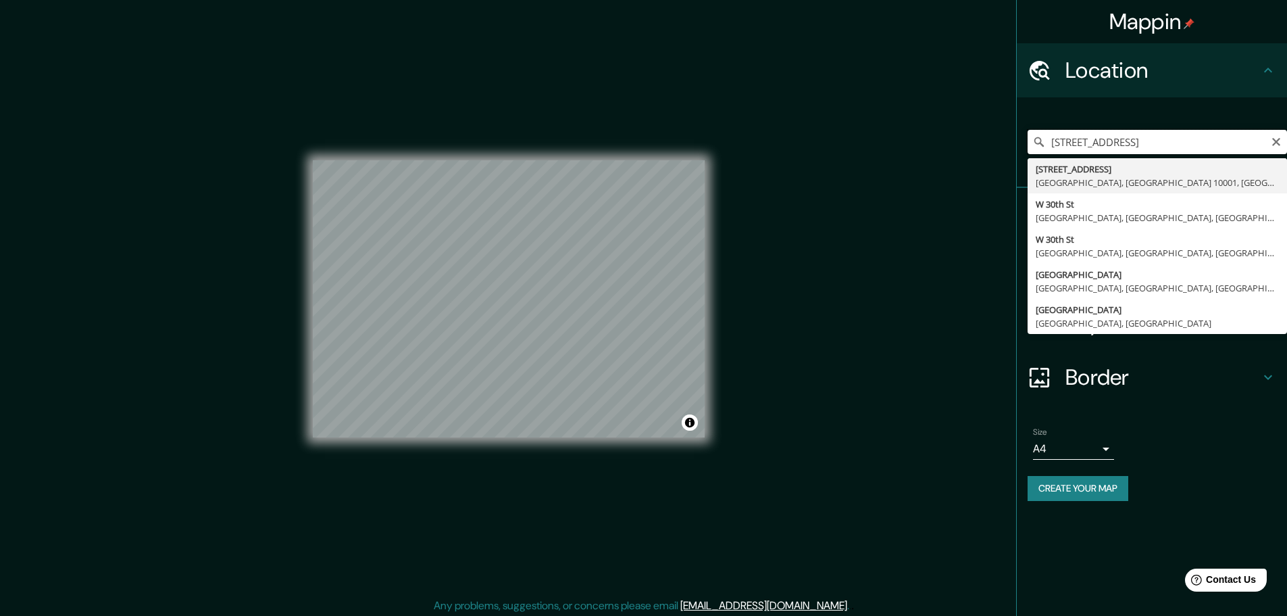
click at [1129, 132] on input "[STREET_ADDRESS]" at bounding box center [1157, 142] width 259 height 24
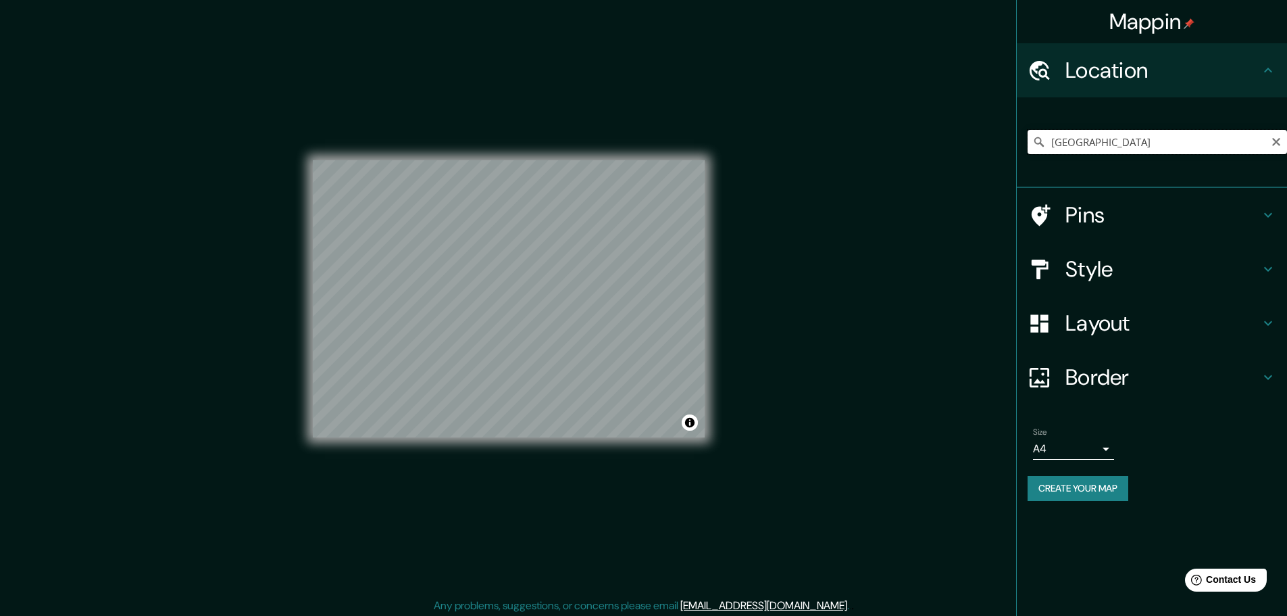
click at [1139, 145] on input "[GEOGRAPHIC_DATA]" at bounding box center [1157, 142] width 259 height 24
paste input "[STREET_ADDRESS],"
click at [1153, 144] on input "[STREET_ADDRESS]" at bounding box center [1157, 142] width 259 height 24
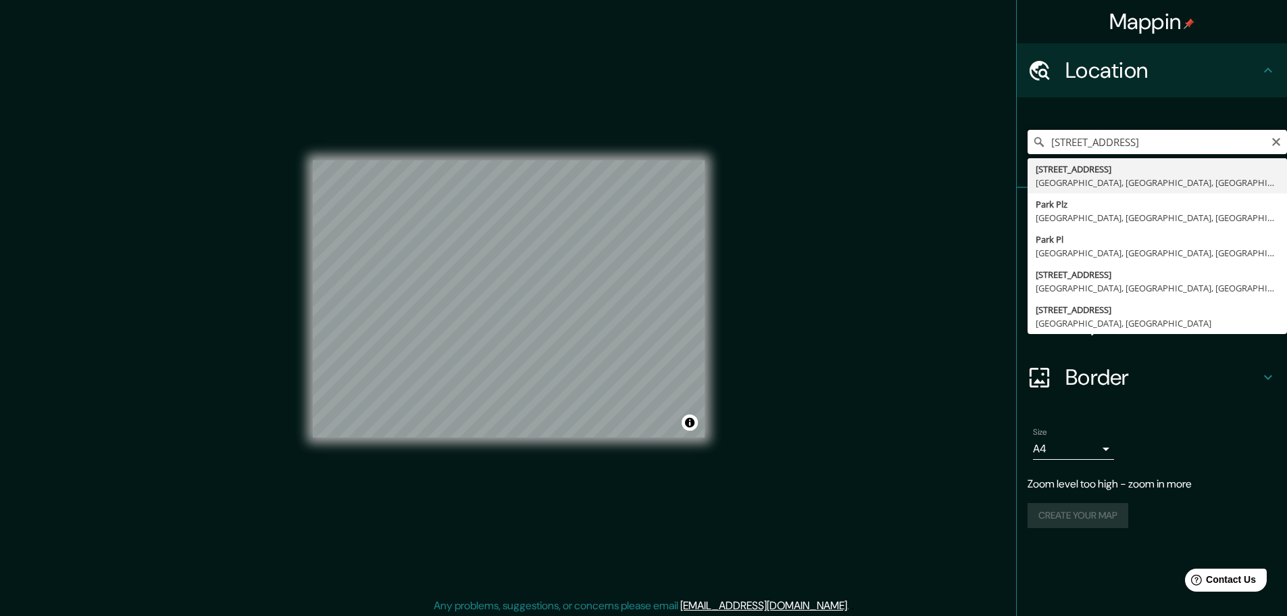
click at [1153, 144] on input "[STREET_ADDRESS]" at bounding box center [1157, 142] width 259 height 24
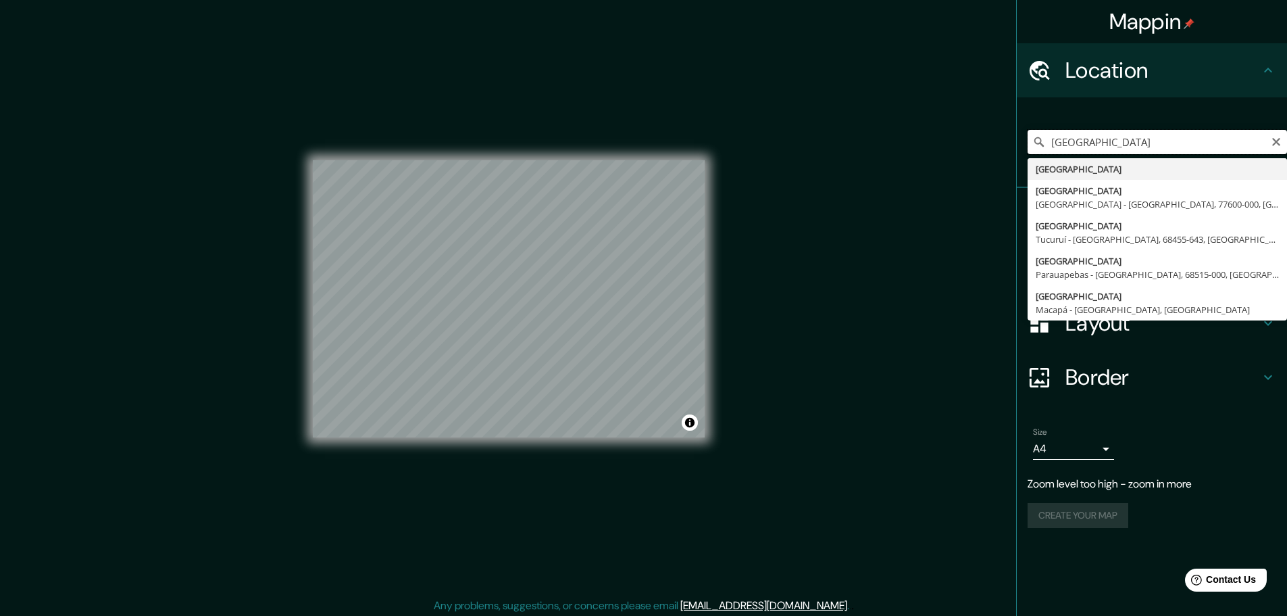
click at [1094, 146] on input "[GEOGRAPHIC_DATA]" at bounding box center [1157, 142] width 259 height 24
paste input "[STREET_ADDRESS],"
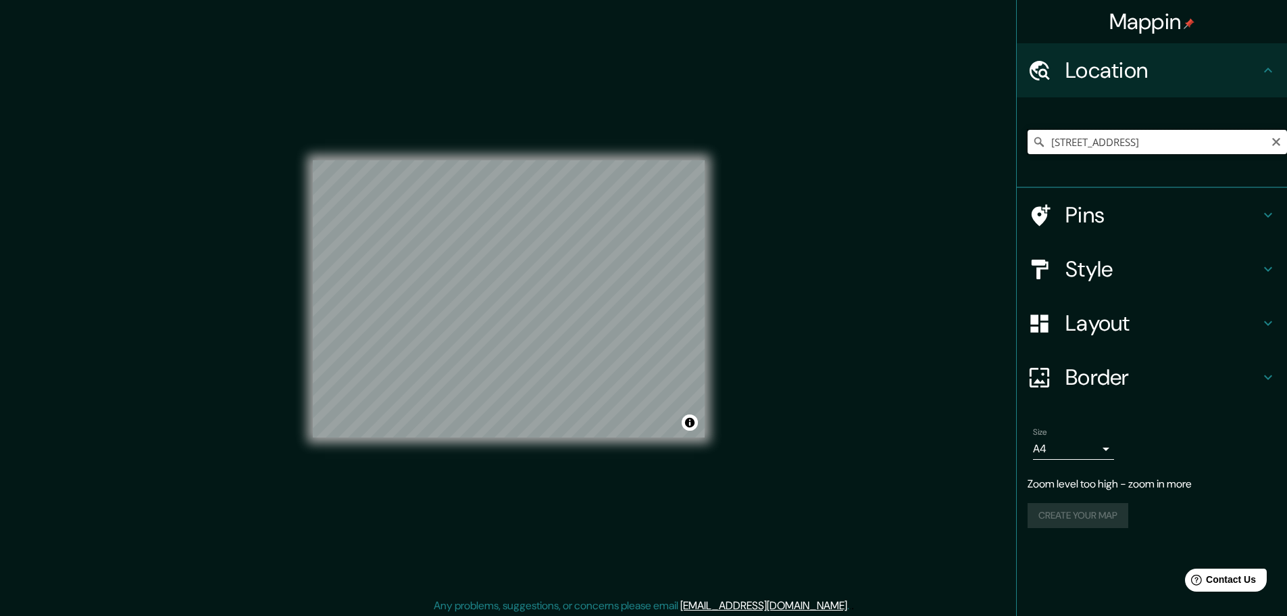
click at [1110, 138] on input "[STREET_ADDRESS]" at bounding box center [1157, 142] width 259 height 24
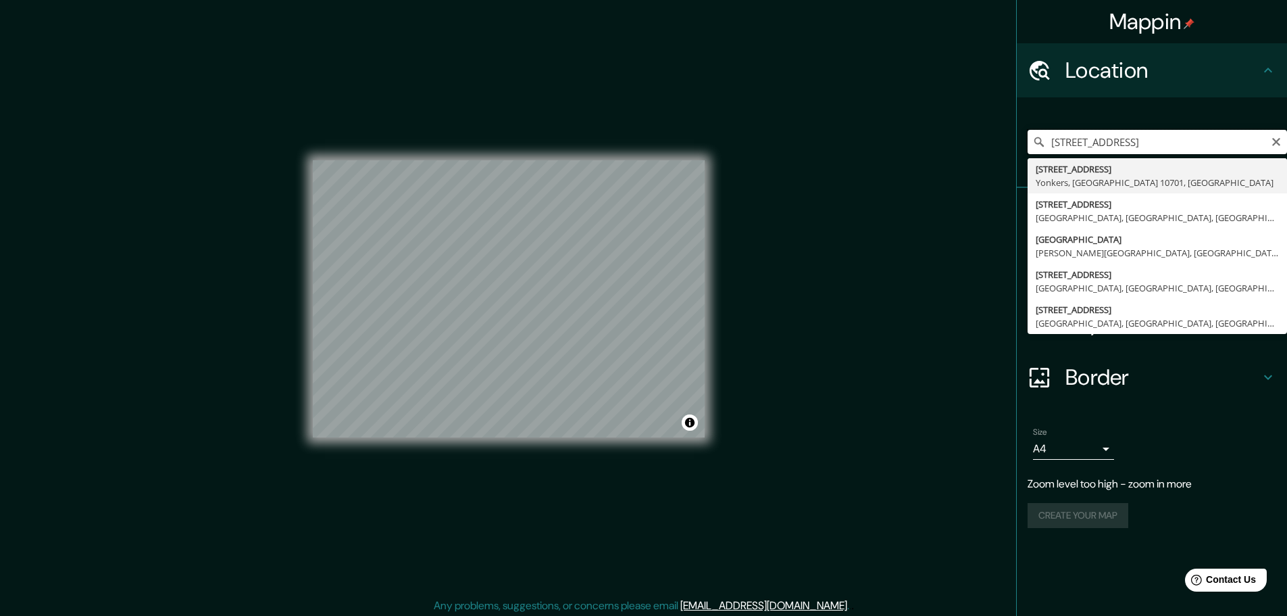
click at [1110, 138] on input "[STREET_ADDRESS]" at bounding box center [1157, 142] width 259 height 24
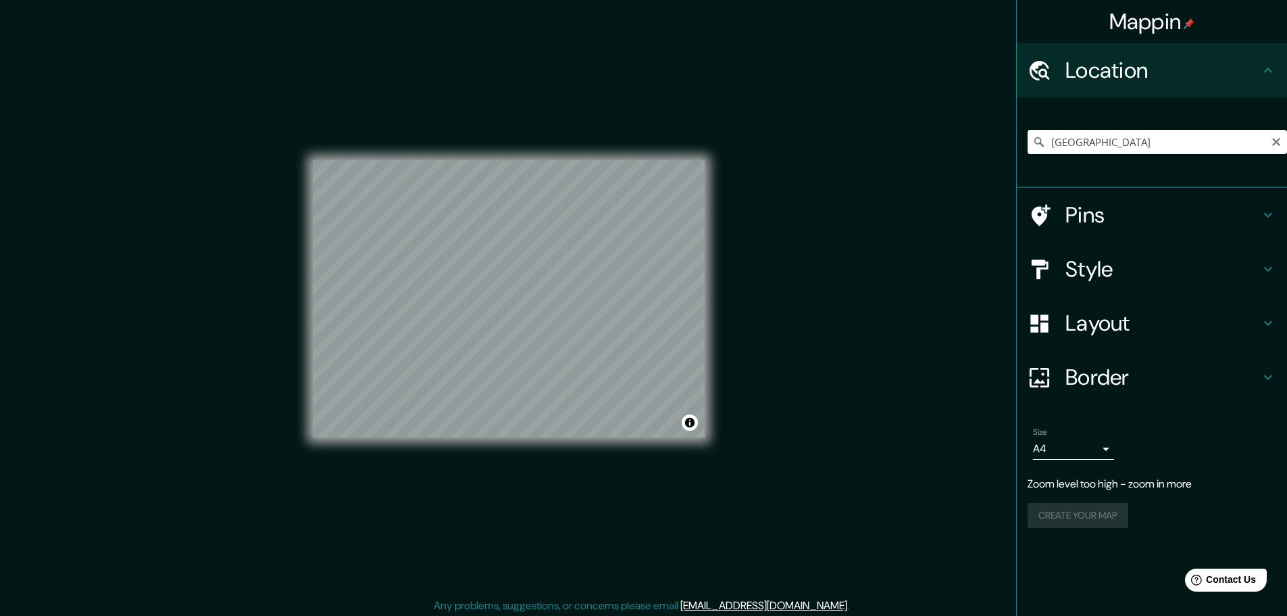
click at [1116, 144] on input "[GEOGRAPHIC_DATA]" at bounding box center [1157, 142] width 259 height 24
paste input "[STREET_ADDRESS],"
click at [1151, 148] on input "[STREET_ADDRESS]" at bounding box center [1157, 142] width 259 height 24
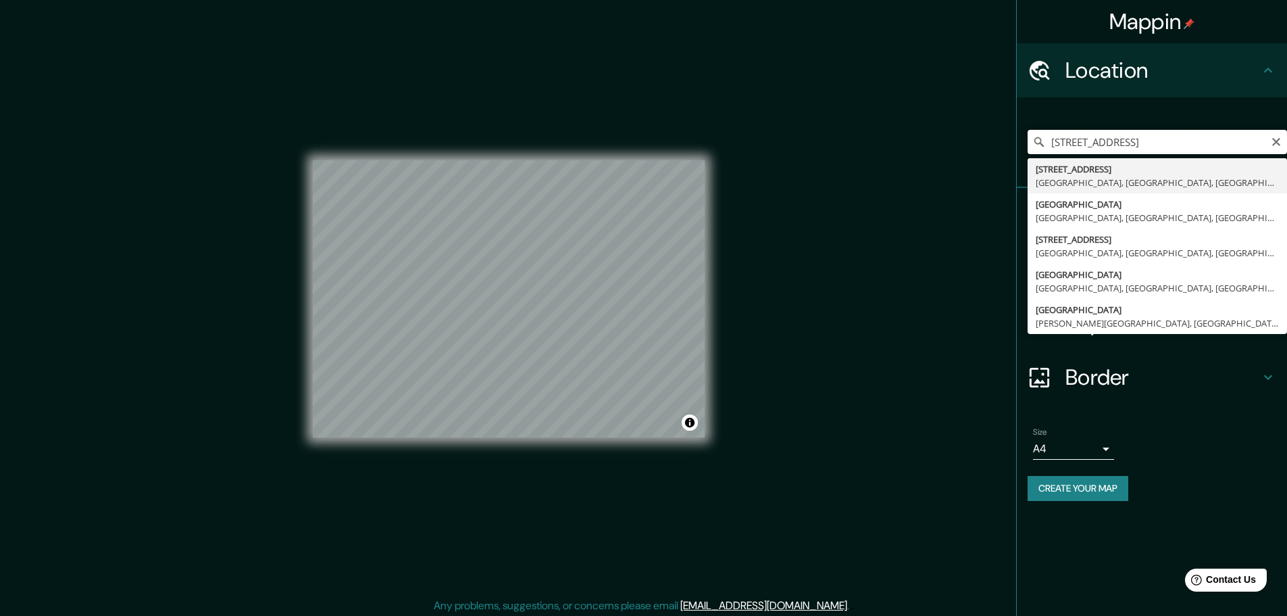
click at [1151, 148] on input "[STREET_ADDRESS]" at bounding box center [1157, 142] width 259 height 24
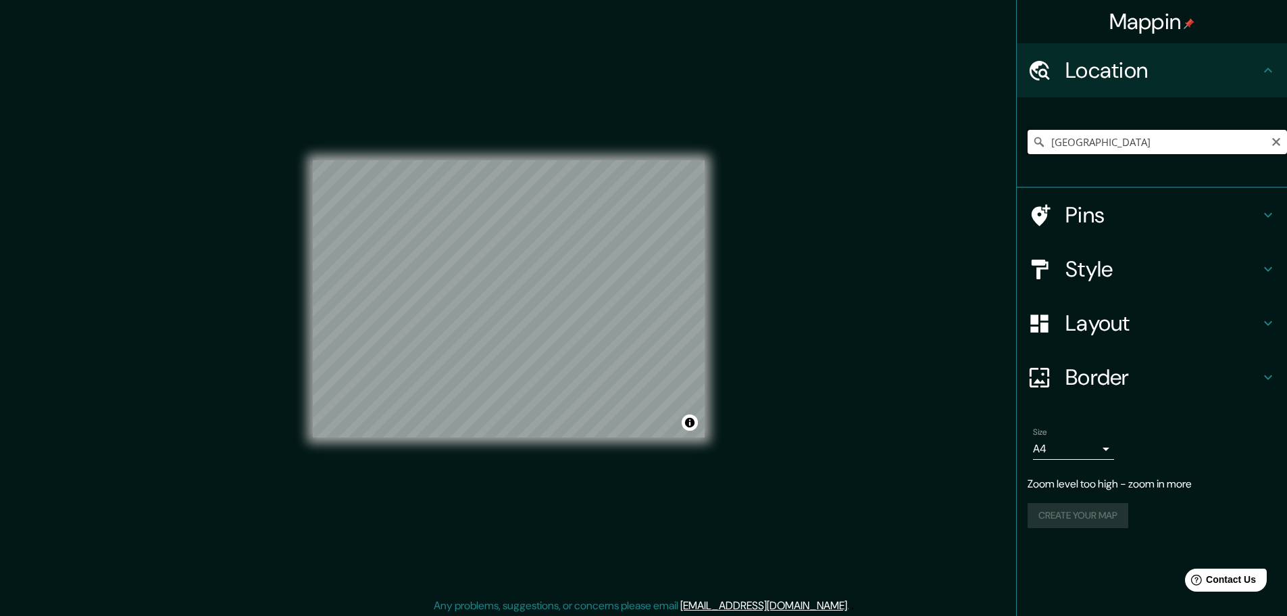
click at [1085, 137] on input "[GEOGRAPHIC_DATA]" at bounding box center [1157, 142] width 259 height 24
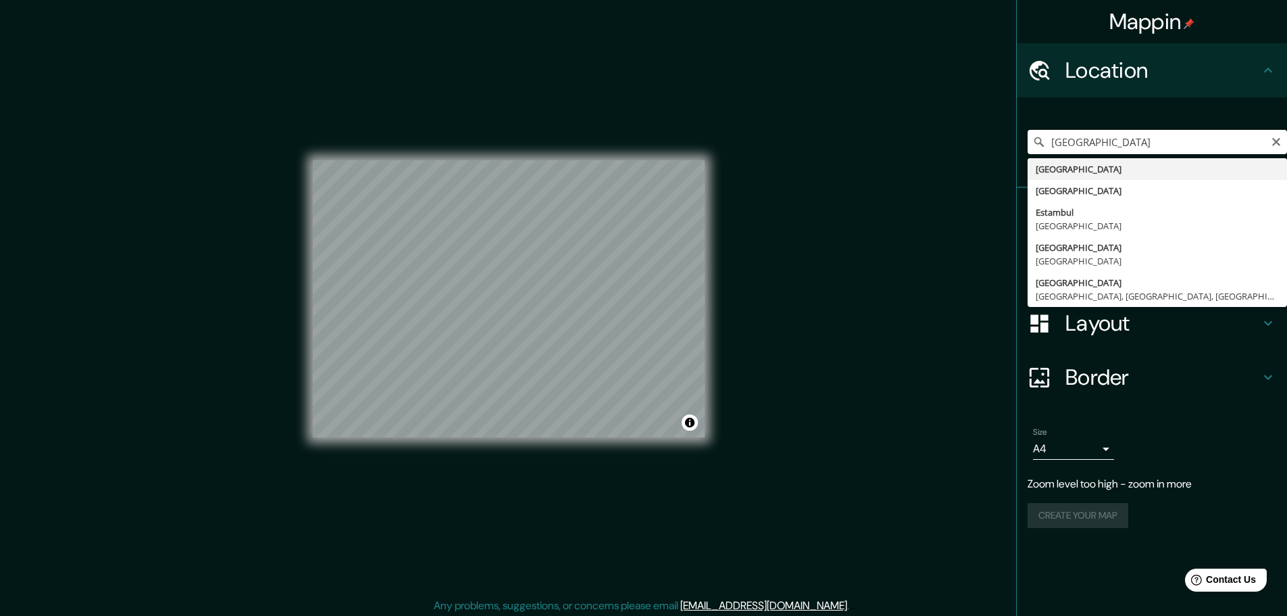
click at [1085, 137] on input "[GEOGRAPHIC_DATA]" at bounding box center [1157, 142] width 259 height 24
paste input "[STREET_ADDRESS][US_STATE]"
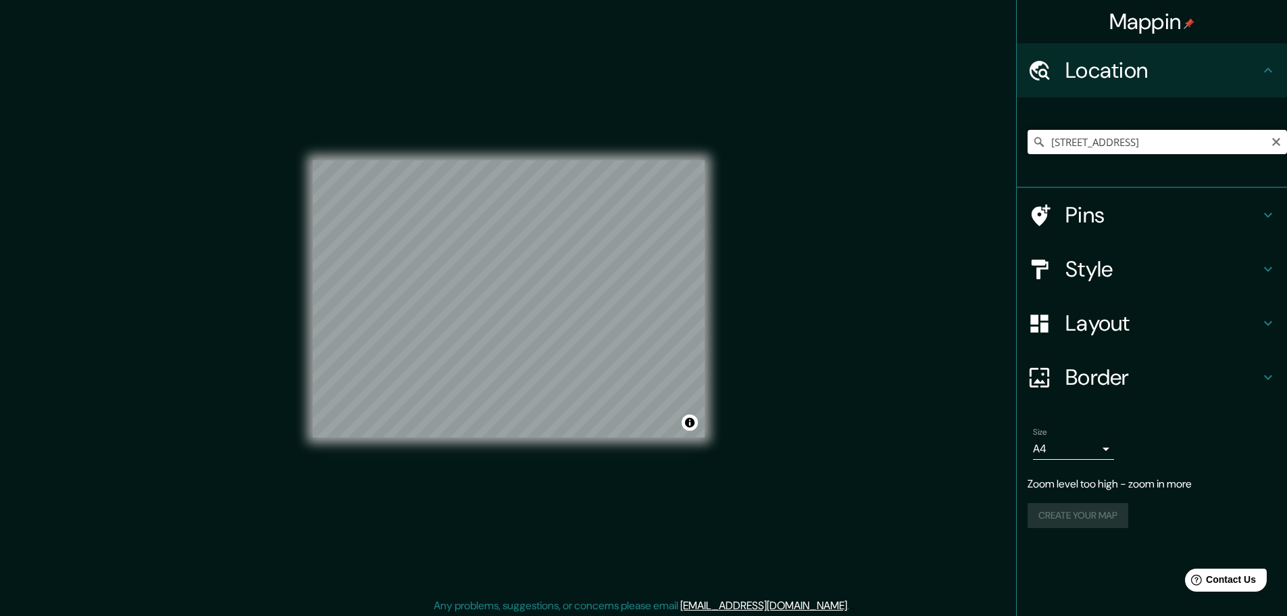
click at [1155, 139] on input "[STREET_ADDRESS]" at bounding box center [1157, 142] width 259 height 24
click at [1172, 133] on input "[GEOGRAPHIC_DATA]" at bounding box center [1157, 142] width 259 height 24
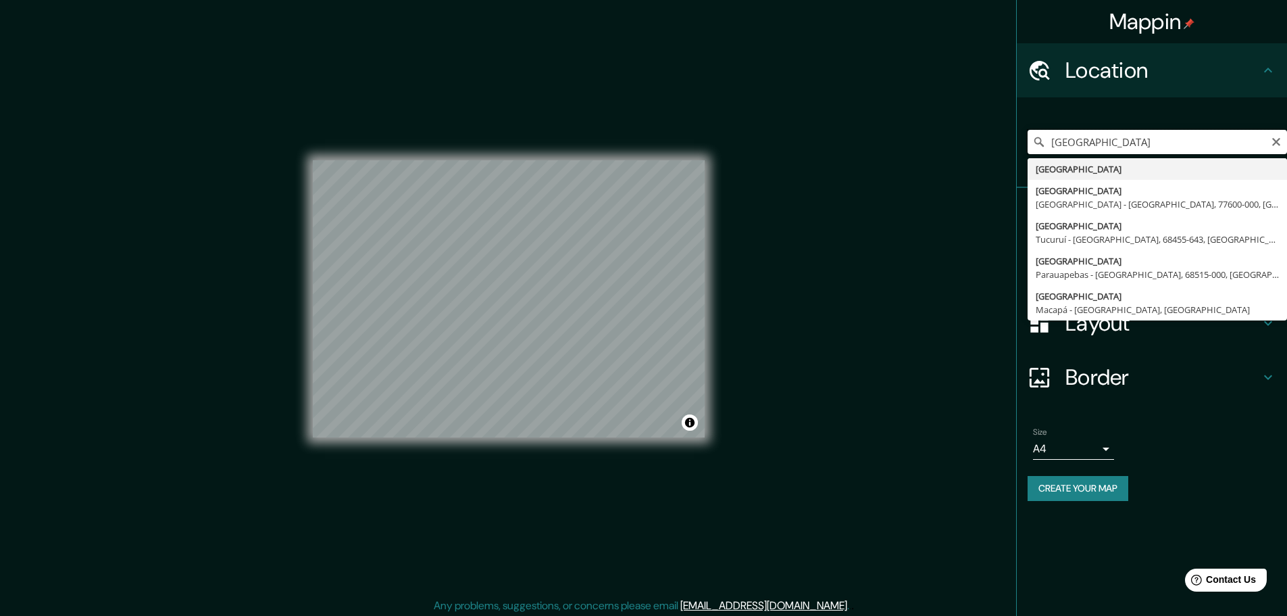
click at [1172, 133] on input "[GEOGRAPHIC_DATA]" at bounding box center [1157, 142] width 259 height 24
paste input "[STREET_ADDRESS]"
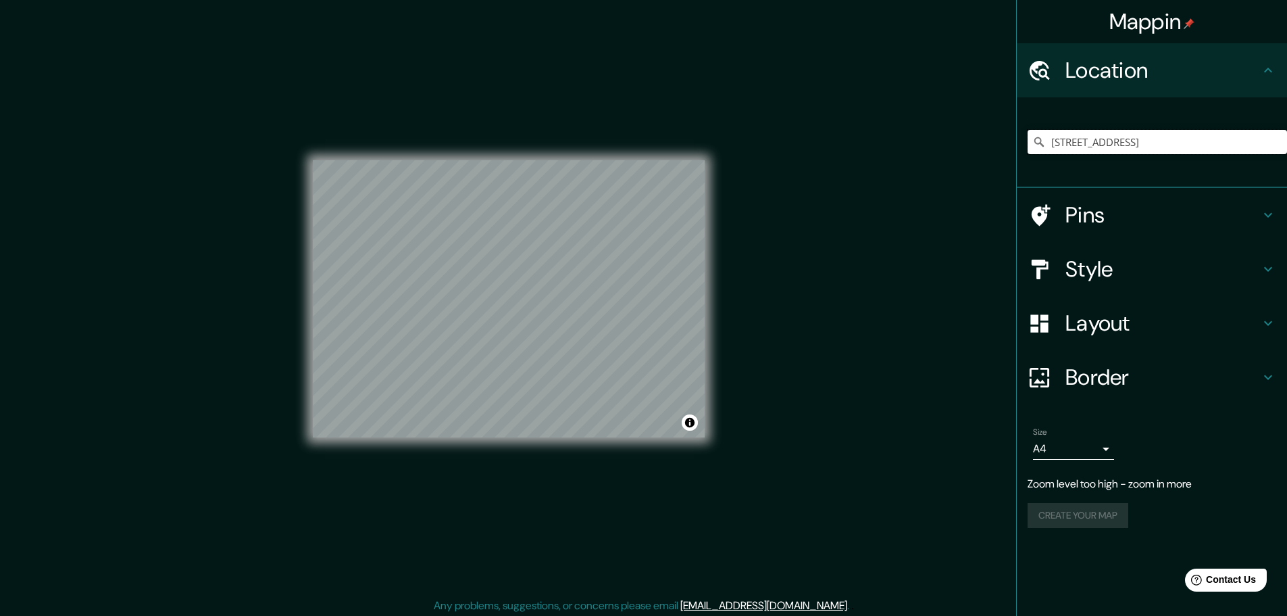
click at [1172, 133] on input "[STREET_ADDRESS]" at bounding box center [1157, 142] width 259 height 24
click at [1155, 139] on input "[GEOGRAPHIC_DATA]" at bounding box center [1157, 142] width 259 height 24
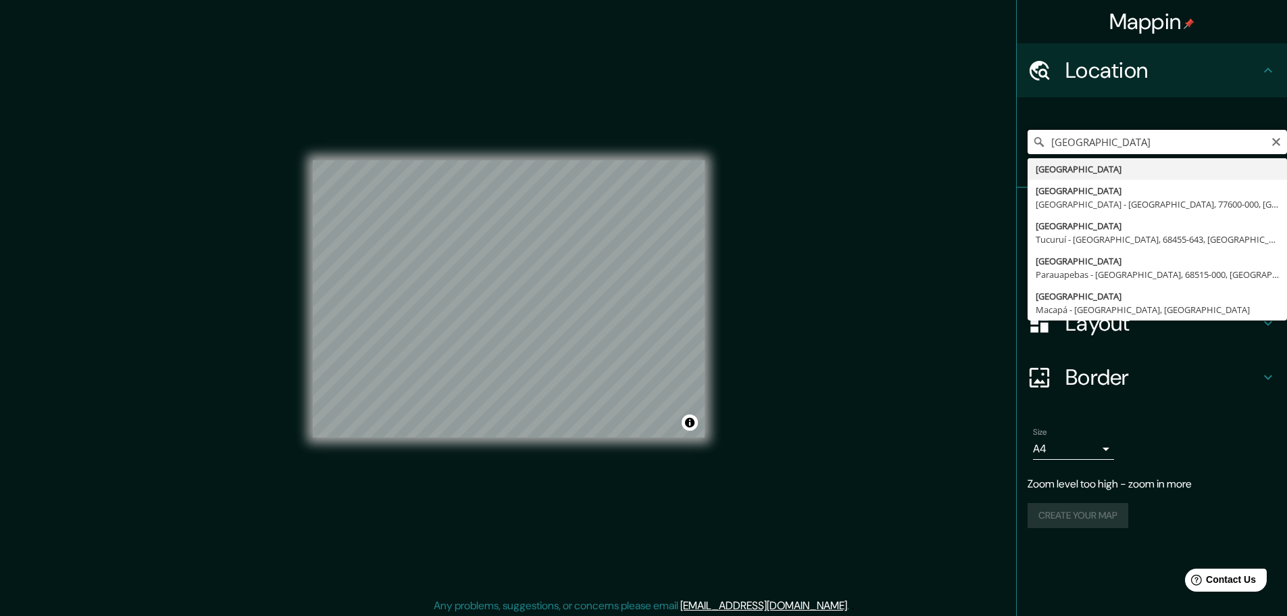
click at [1155, 139] on input "[GEOGRAPHIC_DATA]" at bounding box center [1157, 142] width 259 height 24
paste input "[STREET_ADDRESS]"
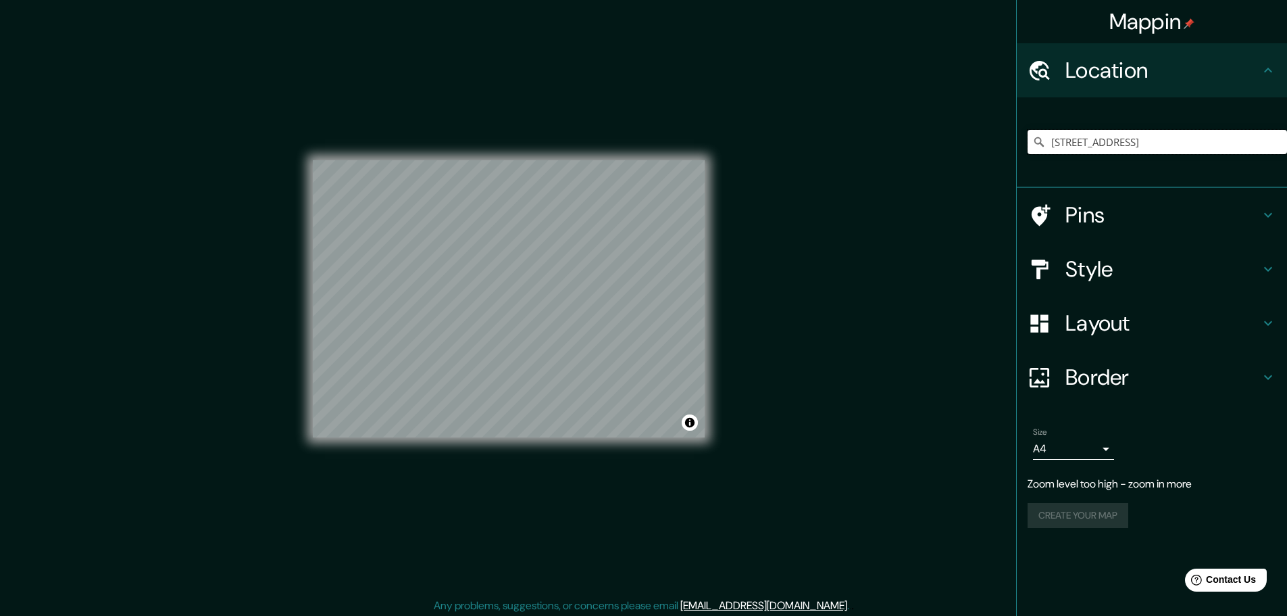
click at [1114, 145] on input "[STREET_ADDRESS]" at bounding box center [1157, 142] width 259 height 24
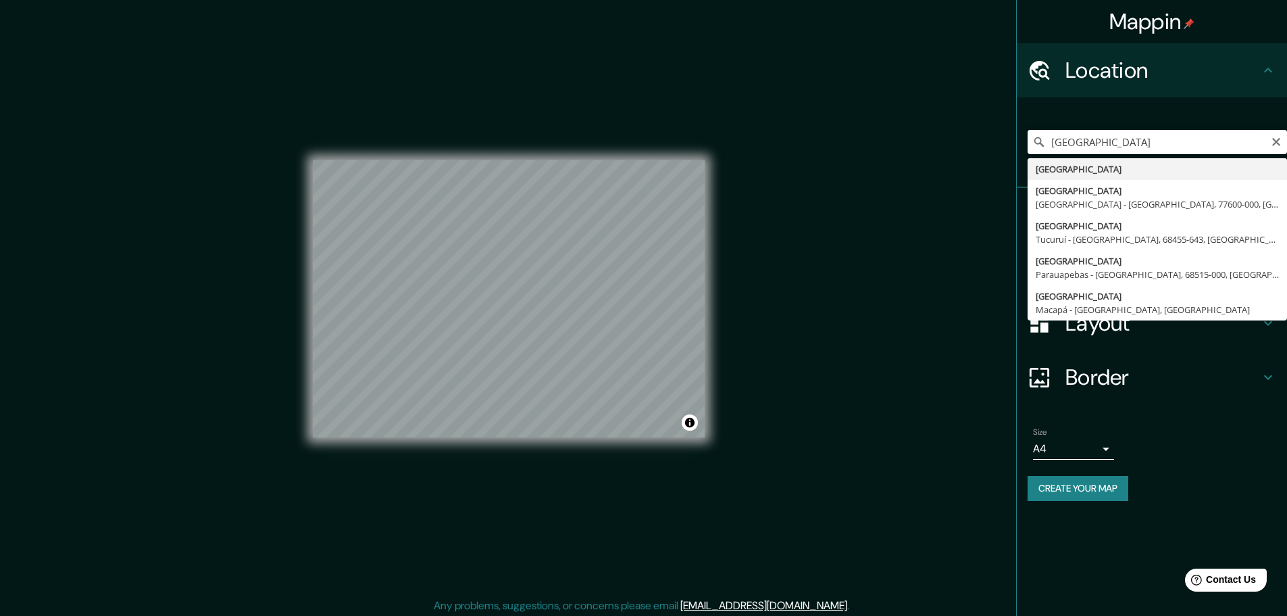
click at [1159, 136] on input "[GEOGRAPHIC_DATA]" at bounding box center [1157, 142] width 259 height 24
paste input "[STREET_ADDRESS]"
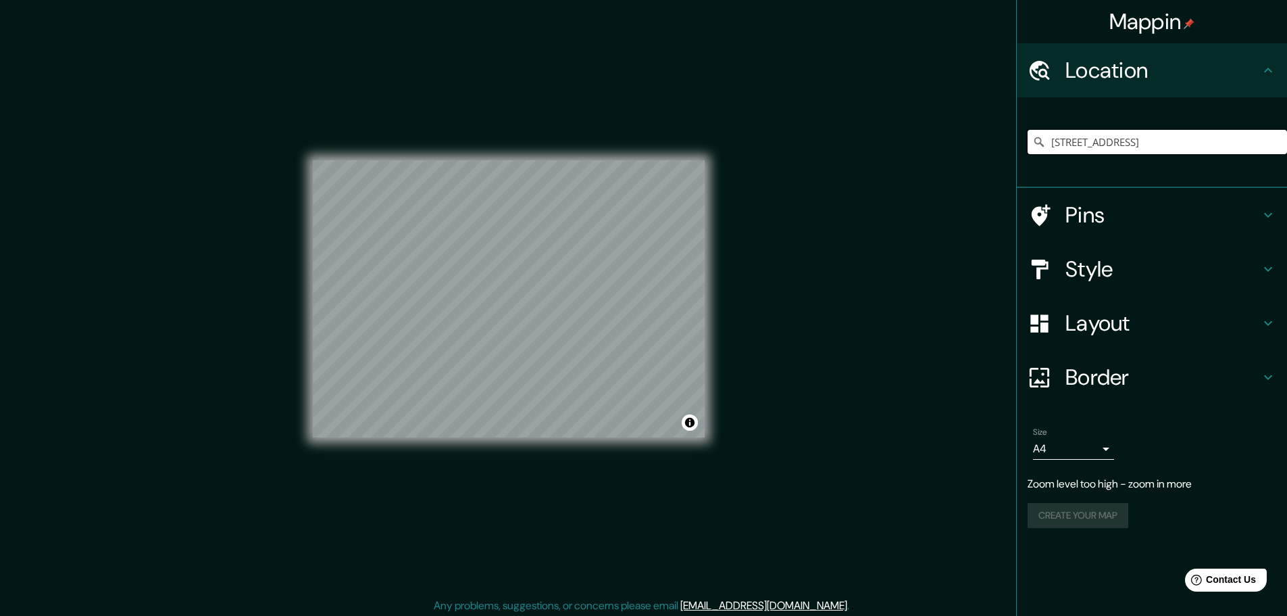
click at [1155, 145] on input "[STREET_ADDRESS]" at bounding box center [1157, 142] width 259 height 24
click at [1143, 139] on input "[GEOGRAPHIC_DATA]" at bounding box center [1157, 142] width 259 height 24
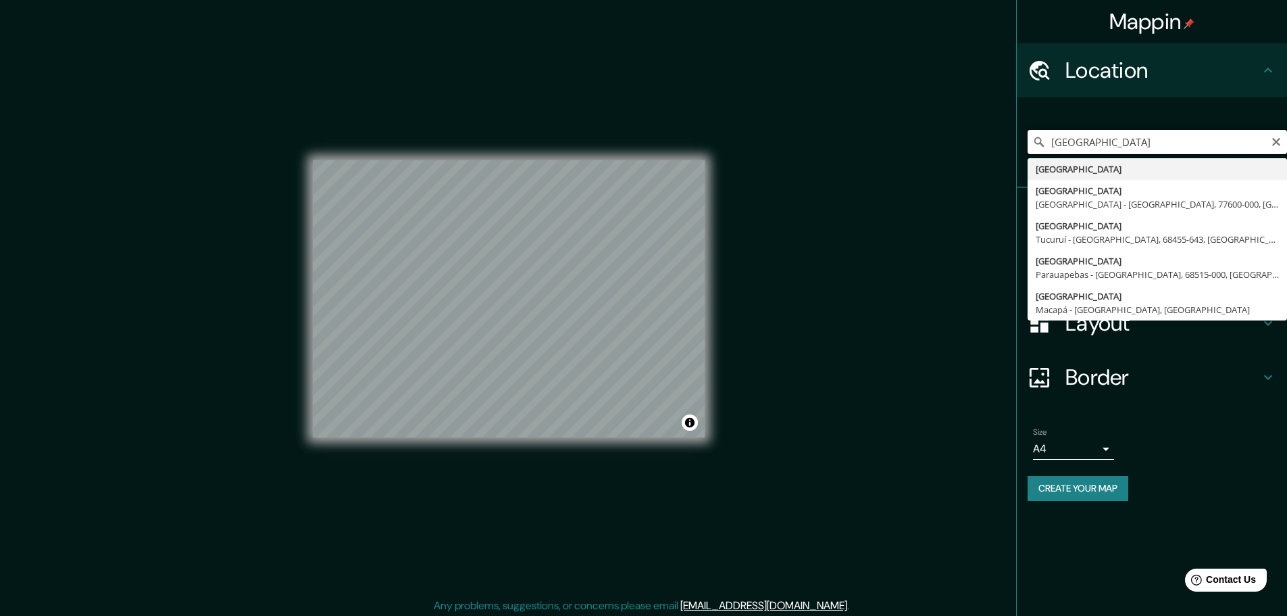
click at [1143, 139] on input "[GEOGRAPHIC_DATA]" at bounding box center [1157, 142] width 259 height 24
paste input "[STREET_ADDRESS]"
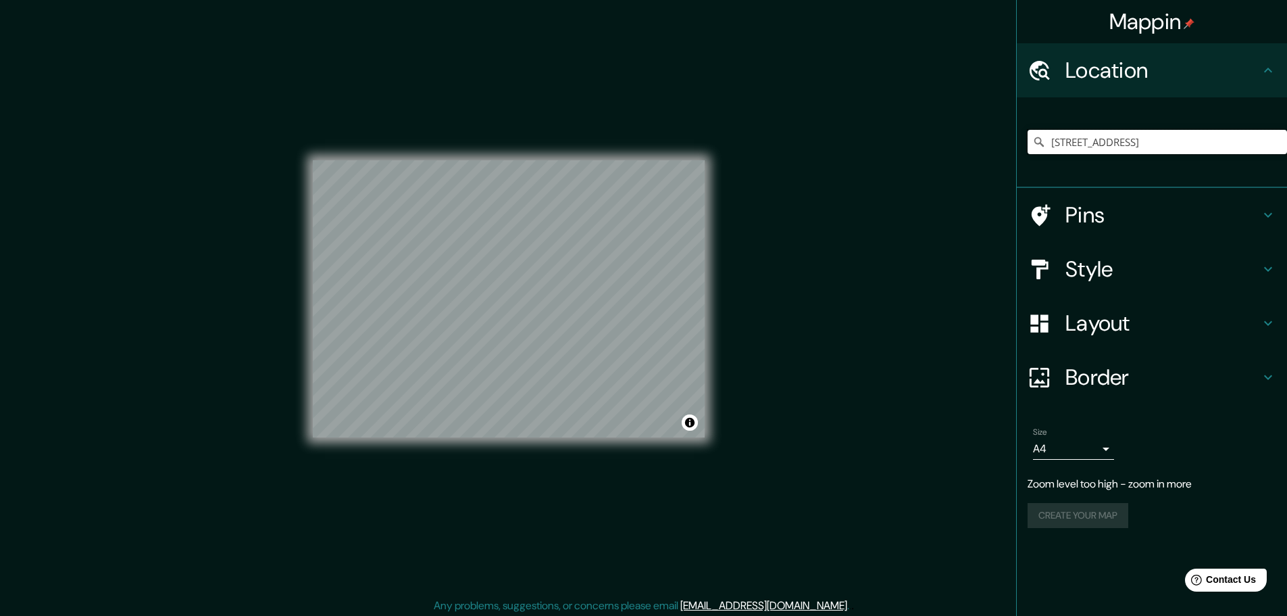
click at [1144, 143] on input "[STREET_ADDRESS]" at bounding box center [1157, 142] width 259 height 24
click at [1105, 146] on input "[GEOGRAPHIC_DATA]" at bounding box center [1157, 142] width 259 height 24
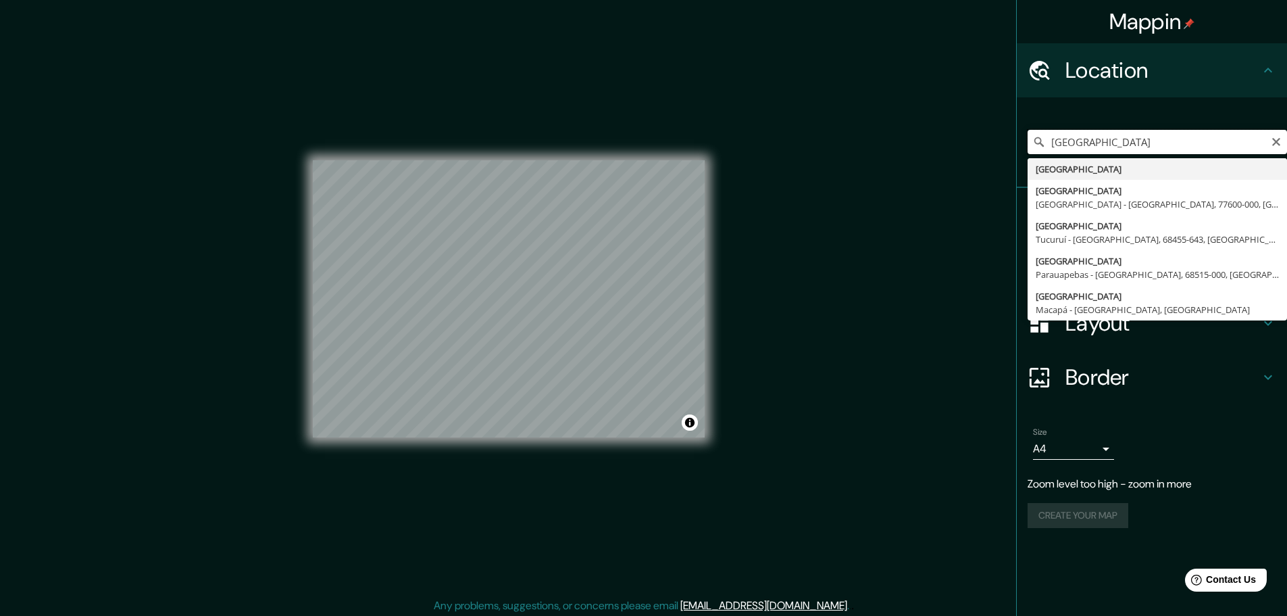
click at [1105, 146] on input "[GEOGRAPHIC_DATA]" at bounding box center [1157, 142] width 259 height 24
paste input "[STREET_ADDRESS]"
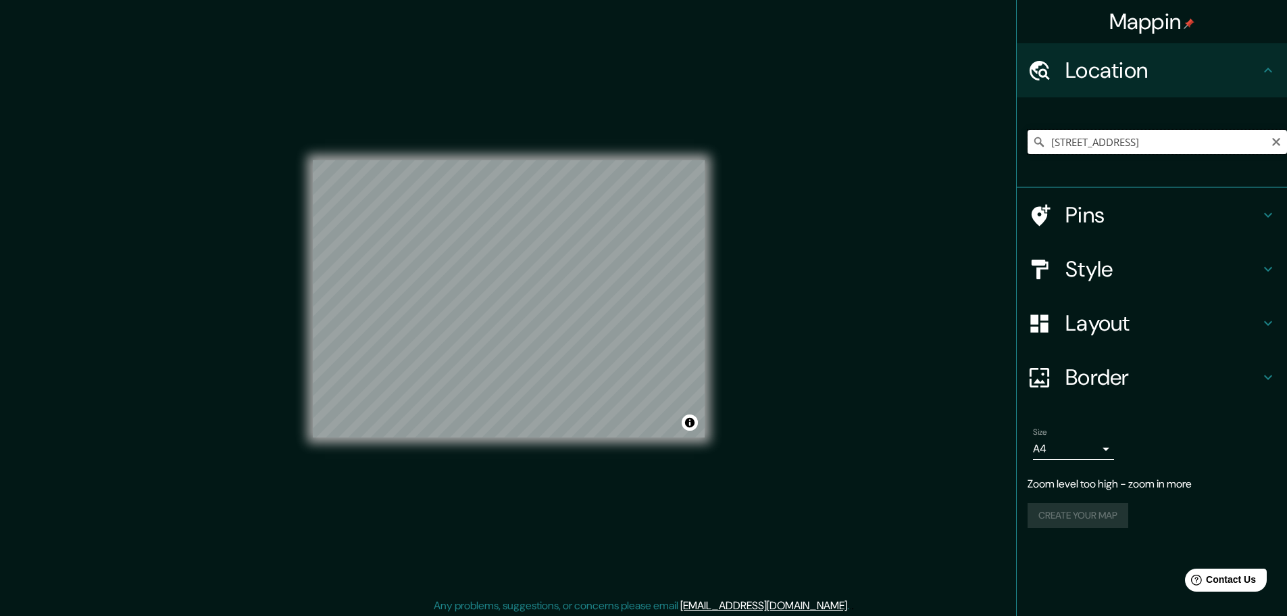
click at [1186, 136] on input "[STREET_ADDRESS]" at bounding box center [1157, 142] width 259 height 24
click at [1146, 137] on input "[GEOGRAPHIC_DATA]" at bounding box center [1157, 142] width 259 height 24
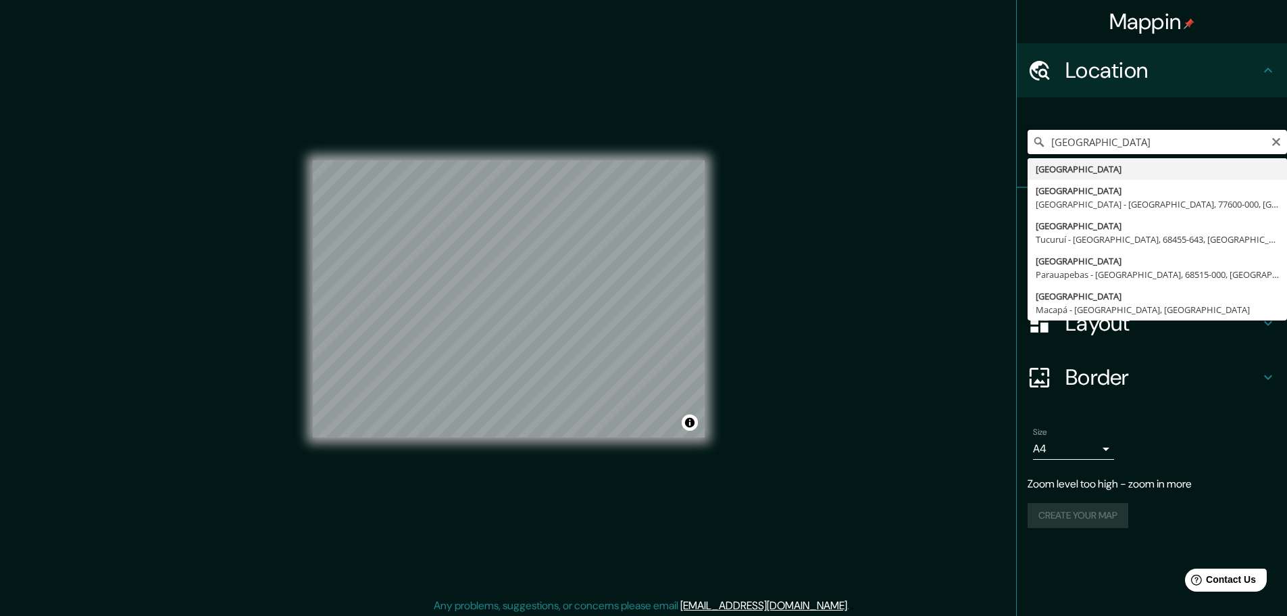
click at [1146, 137] on input "[GEOGRAPHIC_DATA]" at bounding box center [1157, 142] width 259 height 24
paste input "[STREET_ADDRESS]"
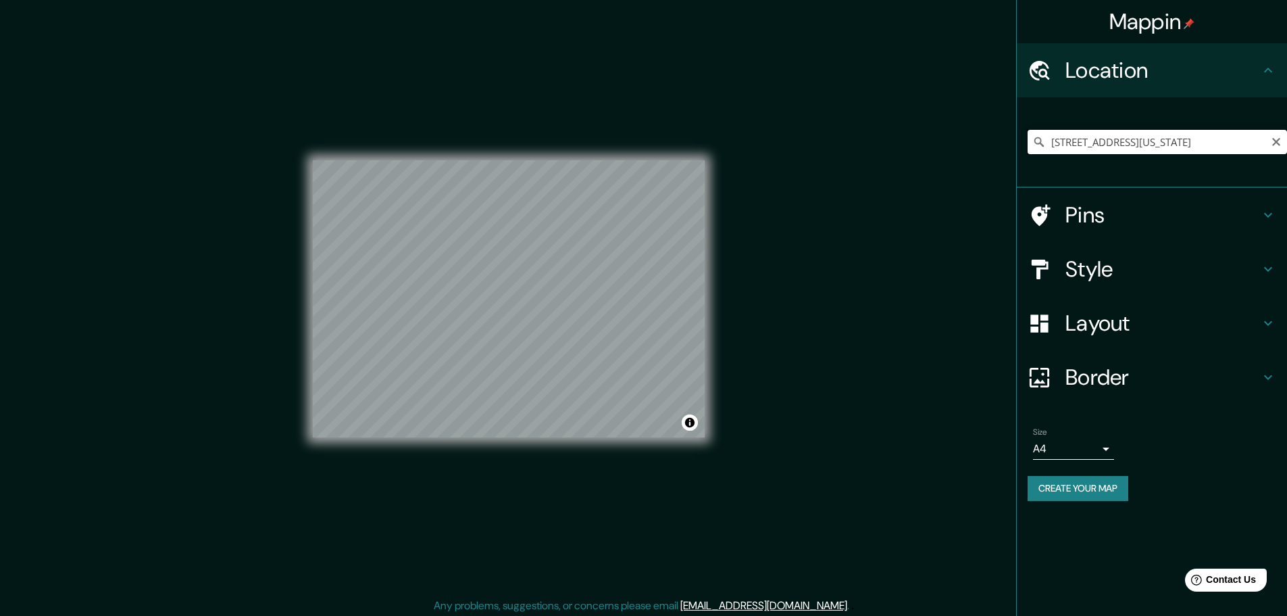
click at [1097, 144] on input "[STREET_ADDRESS][US_STATE]" at bounding box center [1157, 142] width 259 height 24
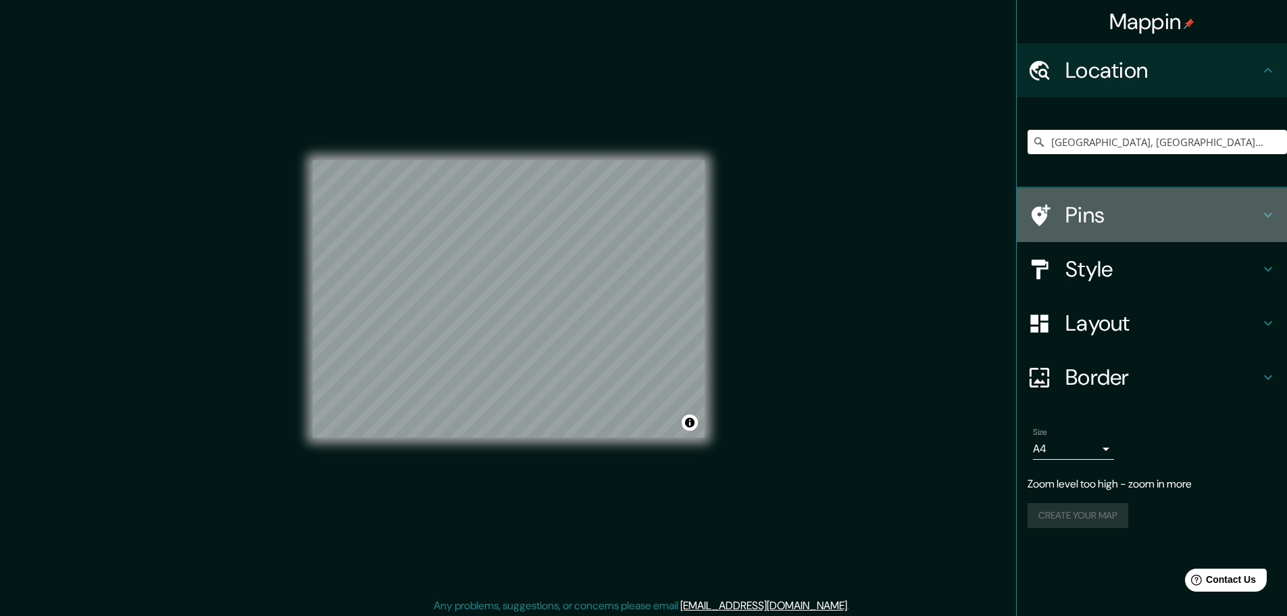
click at [1269, 207] on icon at bounding box center [1268, 215] width 16 height 16
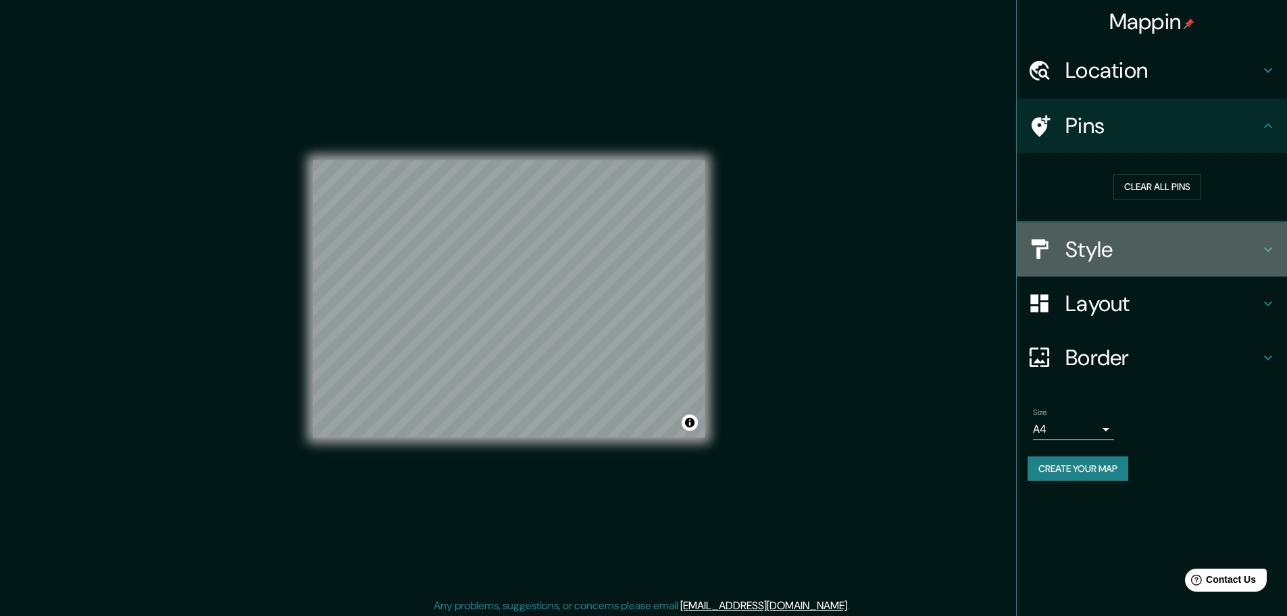
click at [1203, 243] on h4 "Style" at bounding box center [1163, 249] width 195 height 27
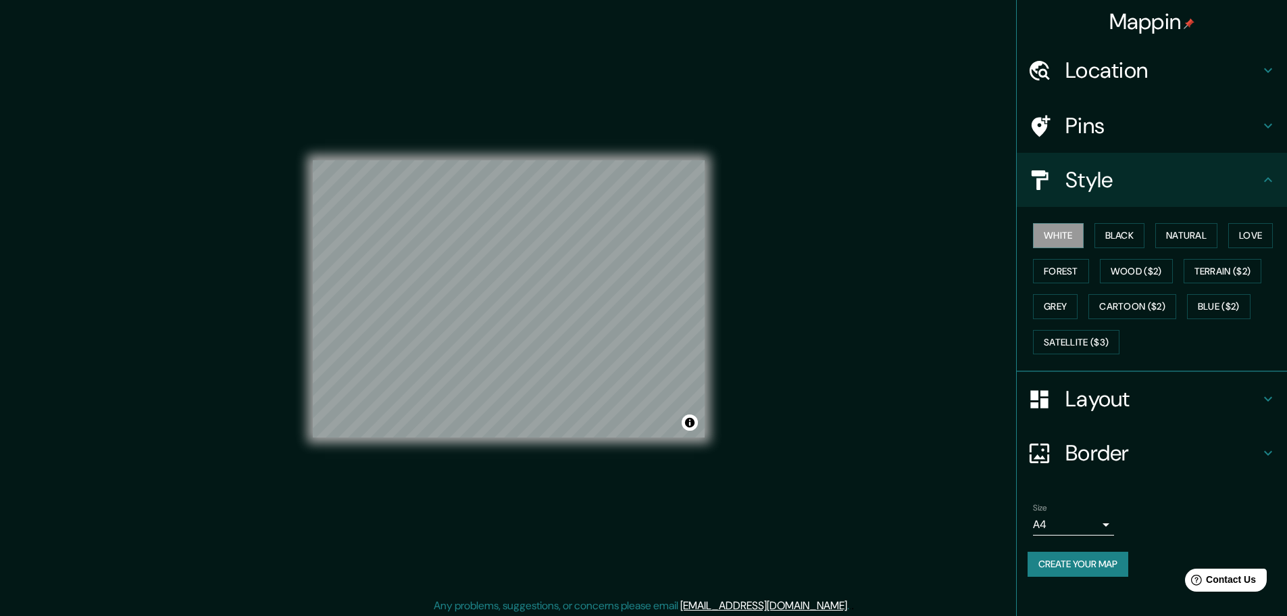
click at [870, 218] on div "Mappin Location [GEOGRAPHIC_DATA], [GEOGRAPHIC_DATA] - [GEOGRAPHIC_DATA], 77600…" at bounding box center [643, 309] width 1287 height 619
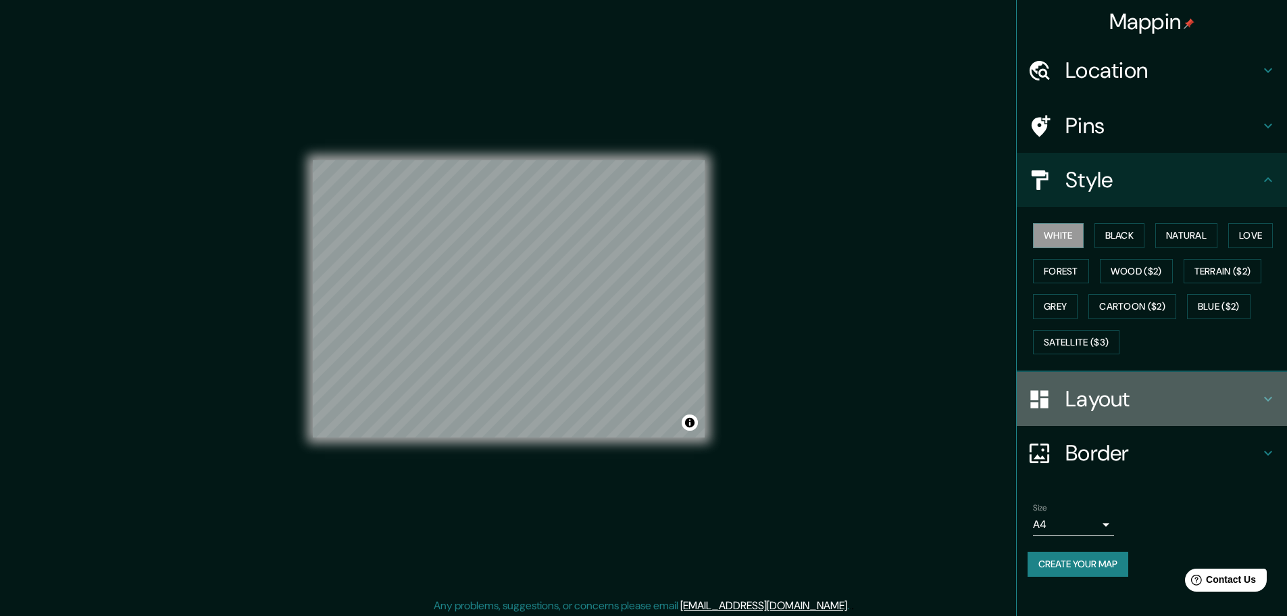
click at [1130, 399] on h4 "Layout" at bounding box center [1163, 398] width 195 height 27
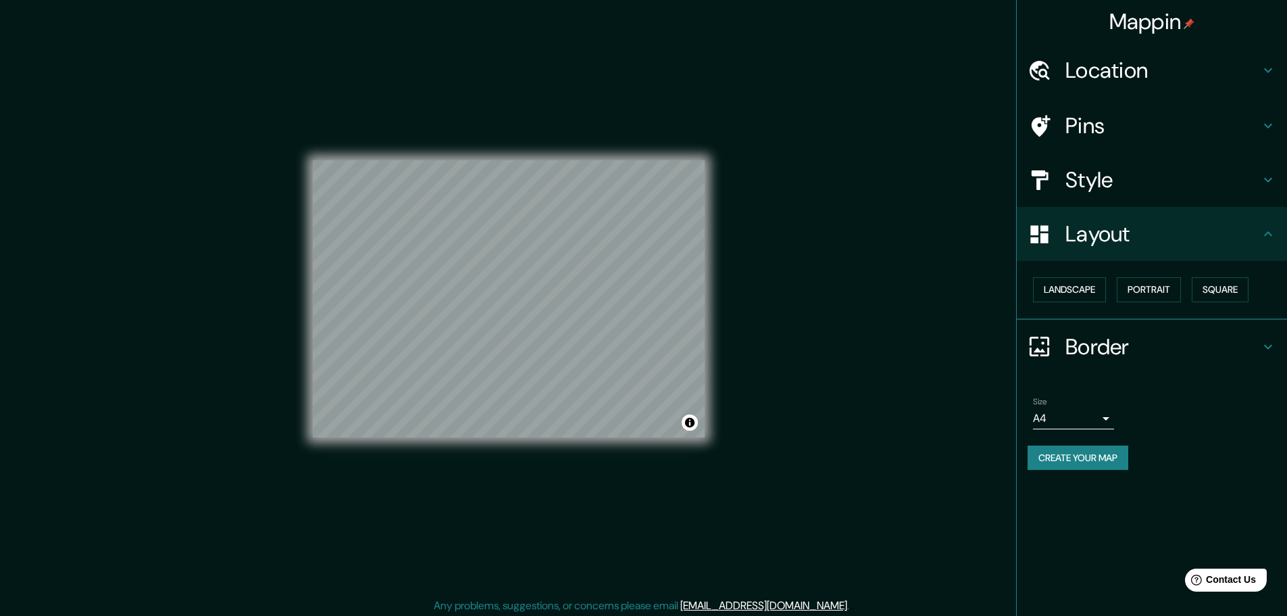
click at [1120, 186] on h4 "Style" at bounding box center [1163, 179] width 195 height 27
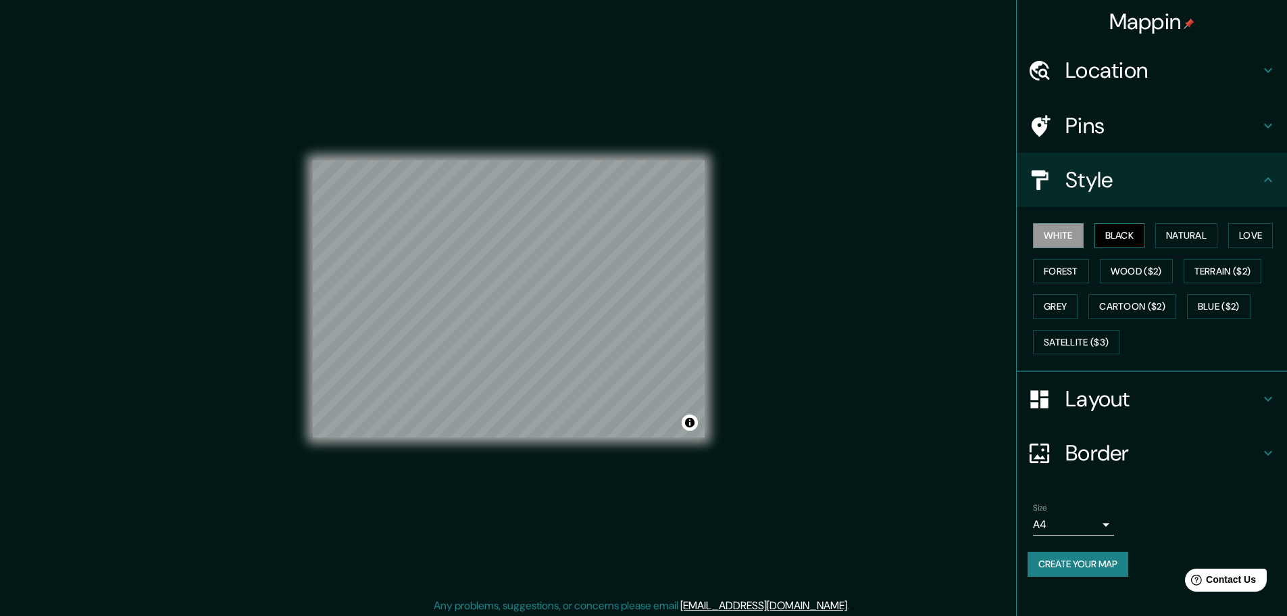
click at [1140, 227] on button "Black" at bounding box center [1120, 235] width 51 height 25
click at [1185, 233] on button "Natural" at bounding box center [1186, 235] width 62 height 25
click at [1146, 82] on h4 "Location" at bounding box center [1163, 70] width 195 height 27
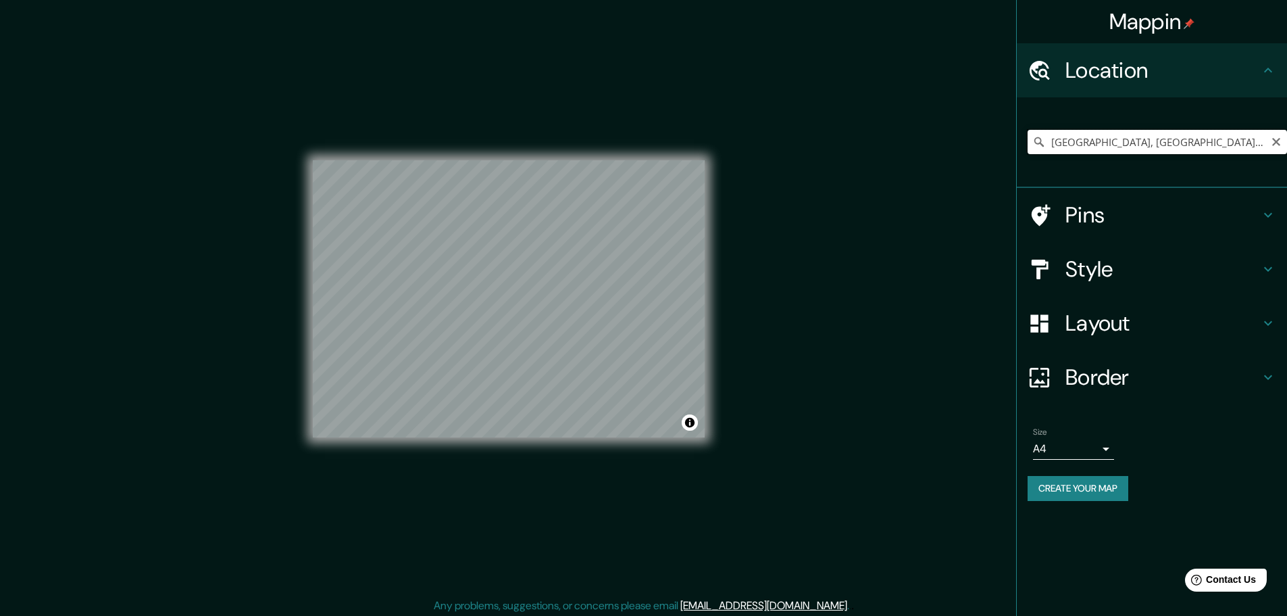
click at [1126, 144] on input "[GEOGRAPHIC_DATA], [GEOGRAPHIC_DATA] - [GEOGRAPHIC_DATA], 77600-000, [GEOGRAPHI…" at bounding box center [1157, 142] width 259 height 24
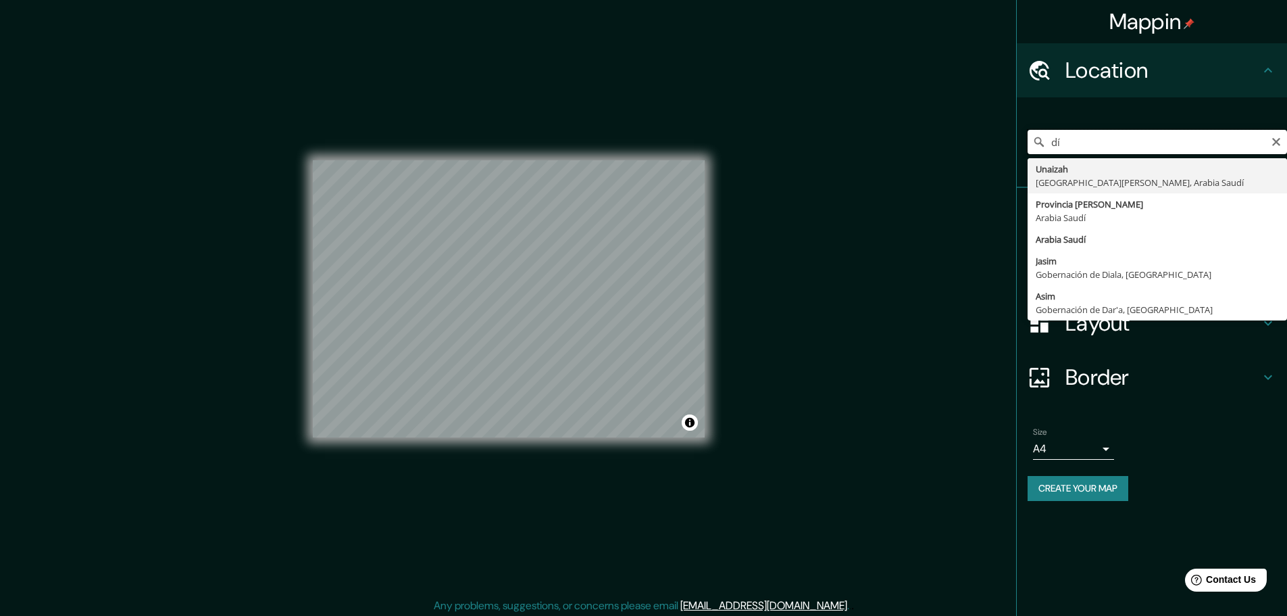
type input "í"
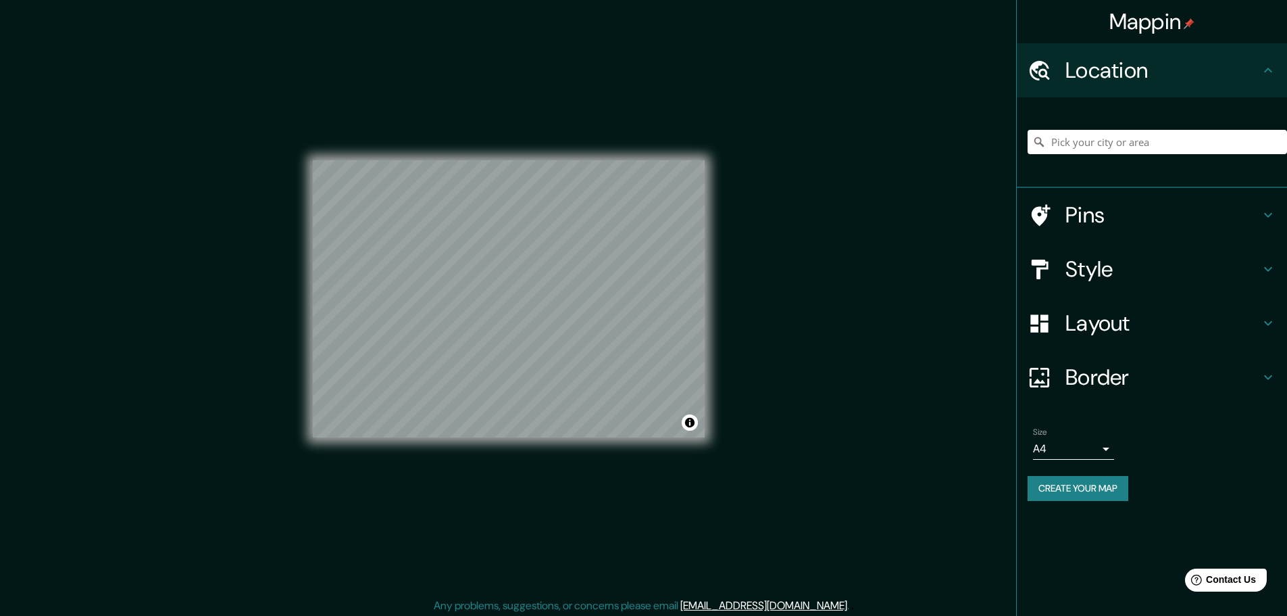
click at [675, 134] on div "© Mapbox © OpenStreetMap Improve this map" at bounding box center [509, 299] width 392 height 554
click at [899, 158] on div "Mappin Location Pins Style Layout Border Choose a border. Hint : you can make l…" at bounding box center [643, 309] width 1287 height 619
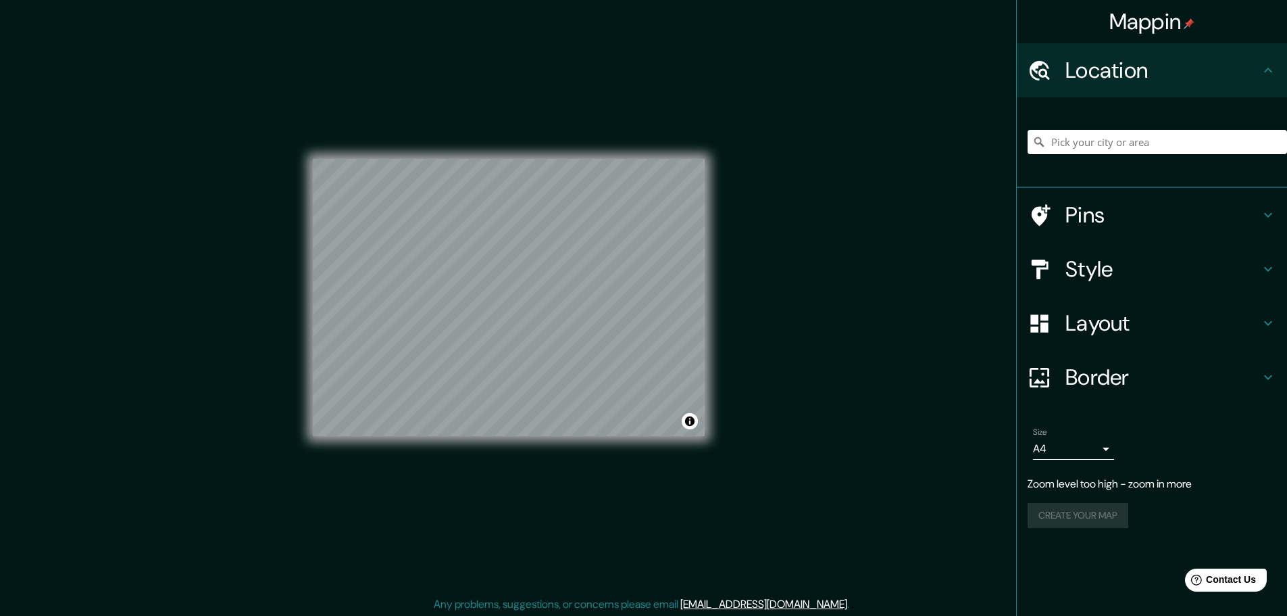
scroll to position [2, 0]
click at [1153, 208] on h4 "Pins" at bounding box center [1163, 214] width 195 height 27
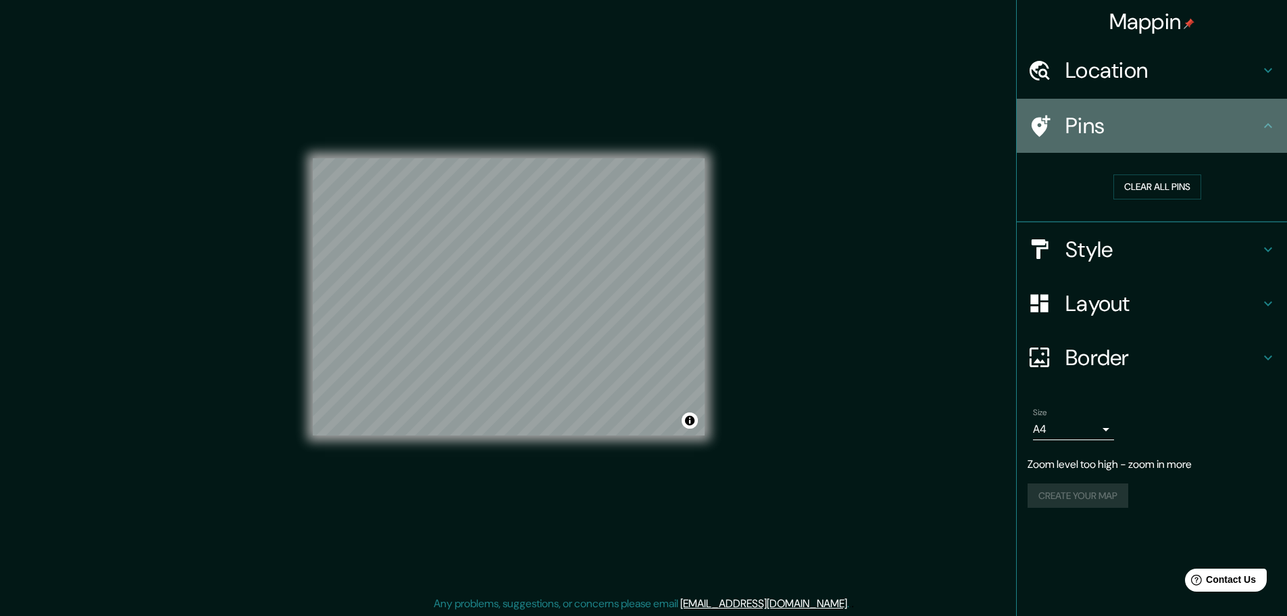
click at [1190, 121] on h4 "Pins" at bounding box center [1163, 125] width 195 height 27
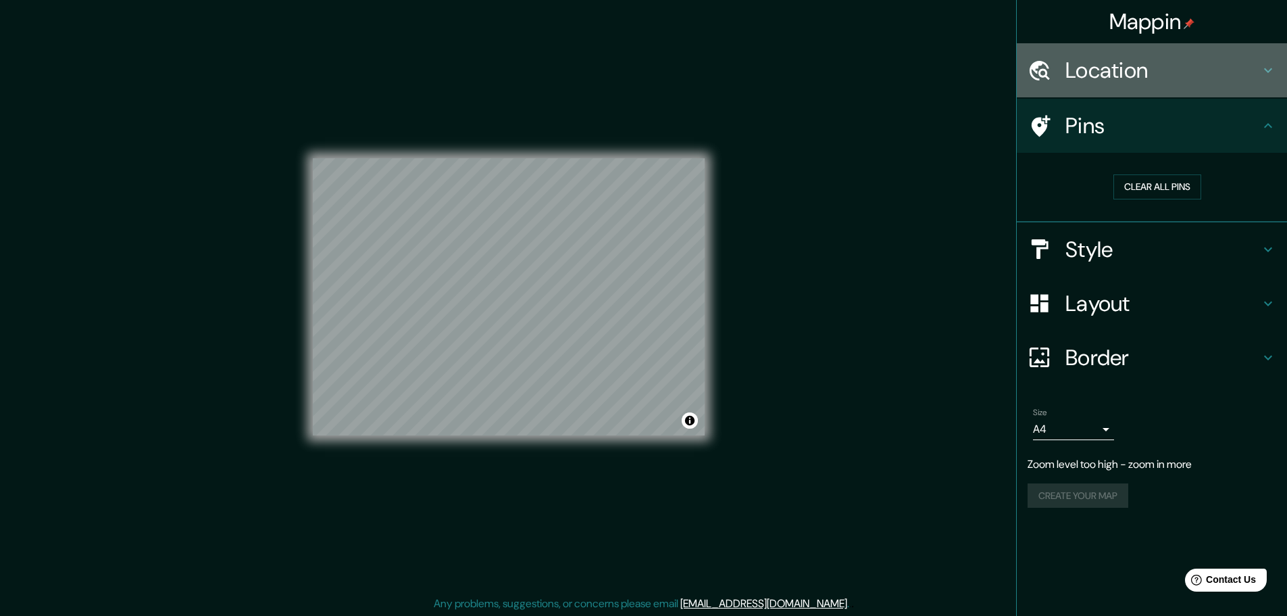
click at [1207, 82] on h4 "Location" at bounding box center [1163, 70] width 195 height 27
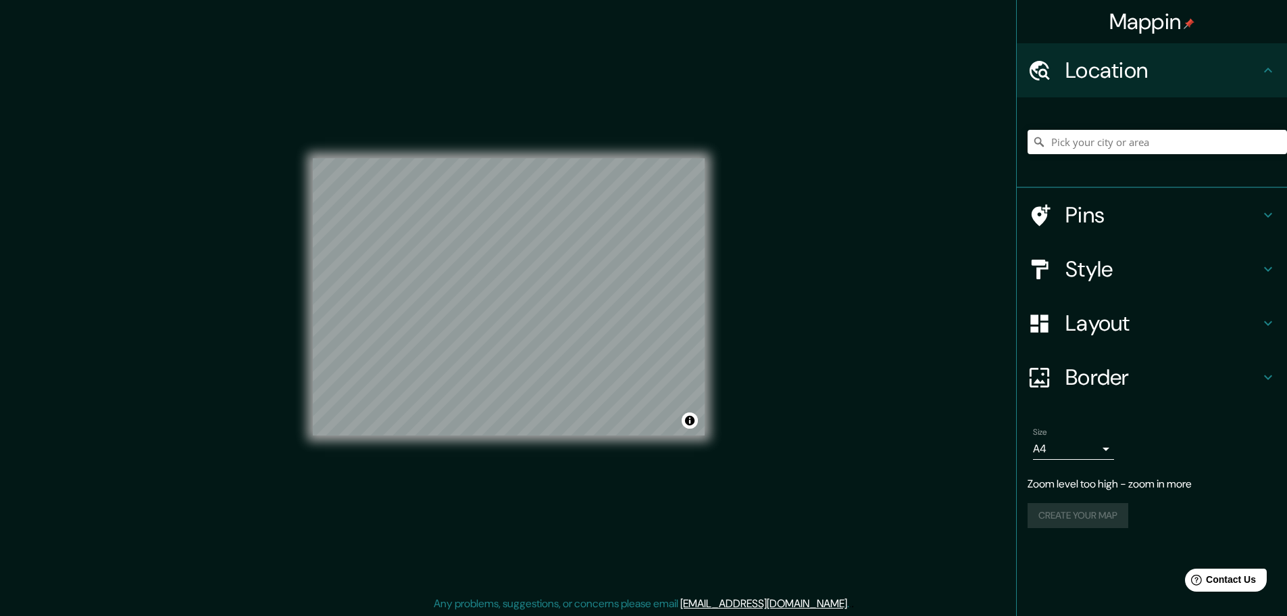
click at [1131, 275] on h4 "Style" at bounding box center [1163, 268] width 195 height 27
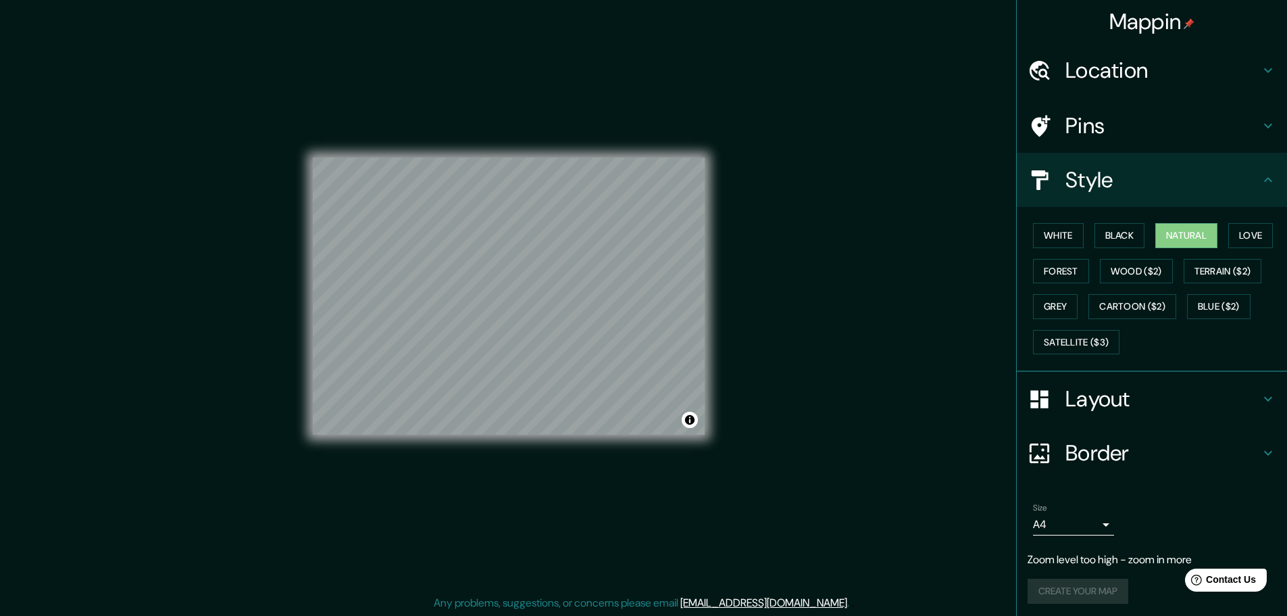
scroll to position [3, 0]
click at [1132, 78] on h4 "Location" at bounding box center [1163, 70] width 195 height 27
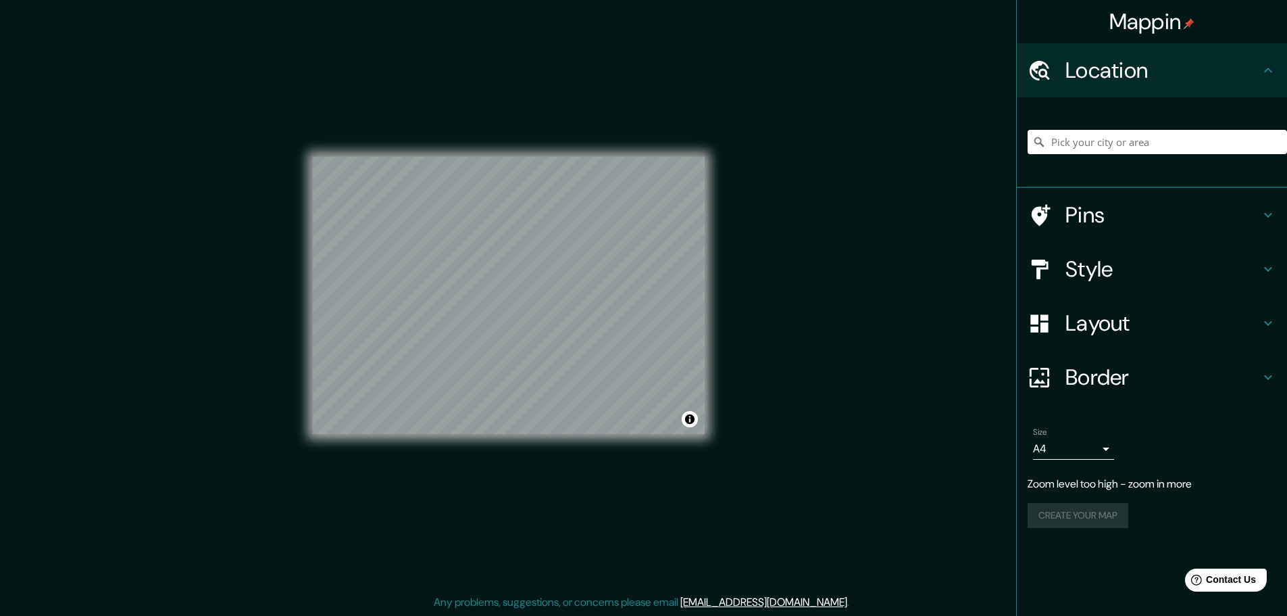
click at [1097, 143] on input "Pick your city or area" at bounding box center [1157, 142] width 259 height 24
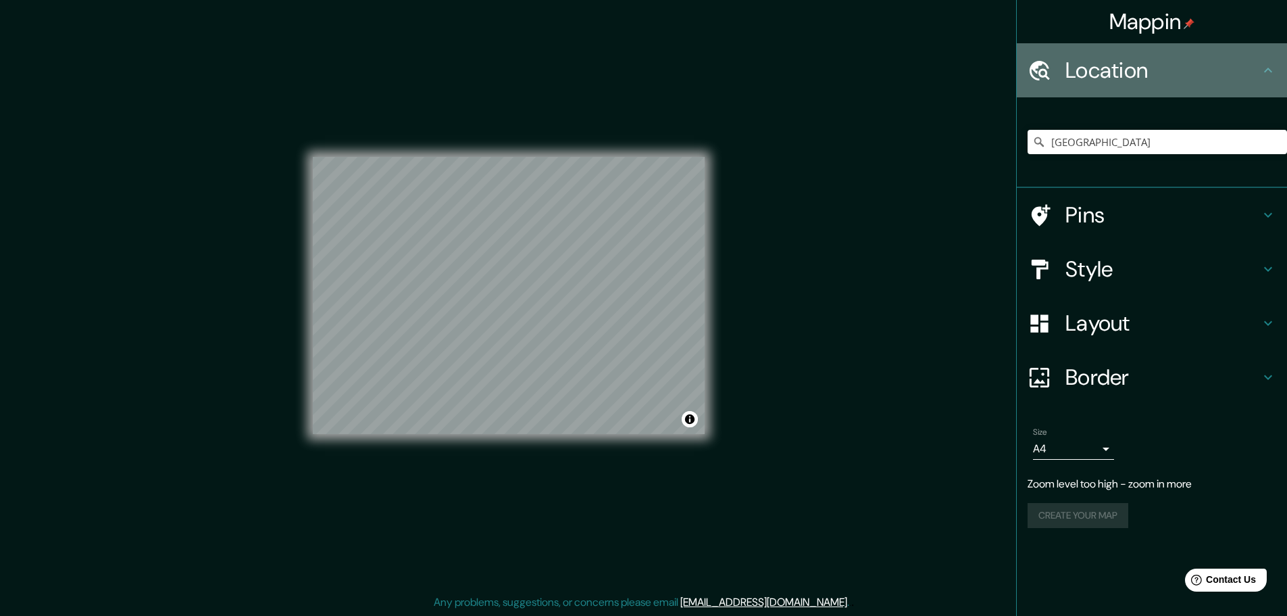
click at [1120, 61] on h4 "Location" at bounding box center [1163, 70] width 195 height 27
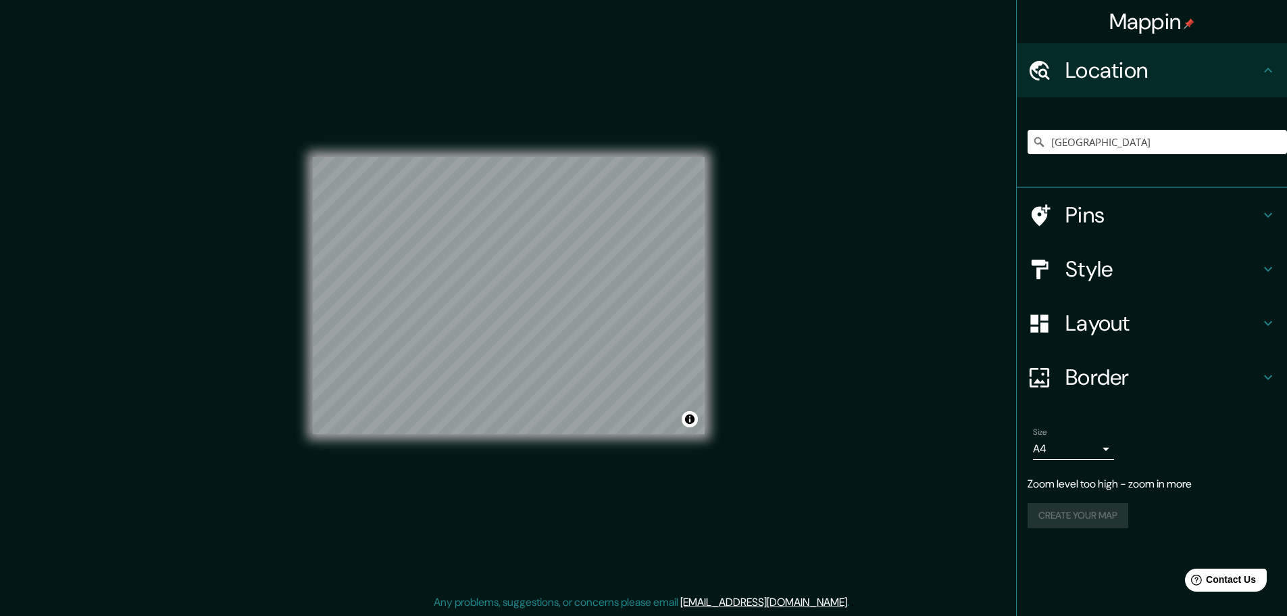
click at [1241, 70] on h4 "Location" at bounding box center [1163, 70] width 195 height 27
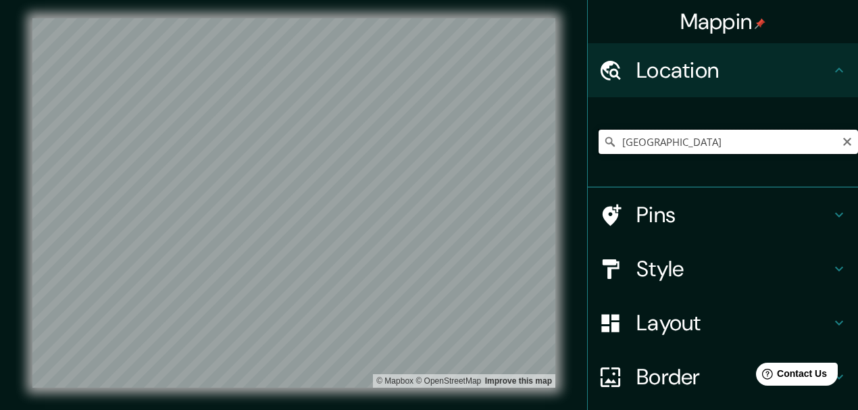
click at [699, 144] on input "[GEOGRAPHIC_DATA]" at bounding box center [728, 142] width 259 height 24
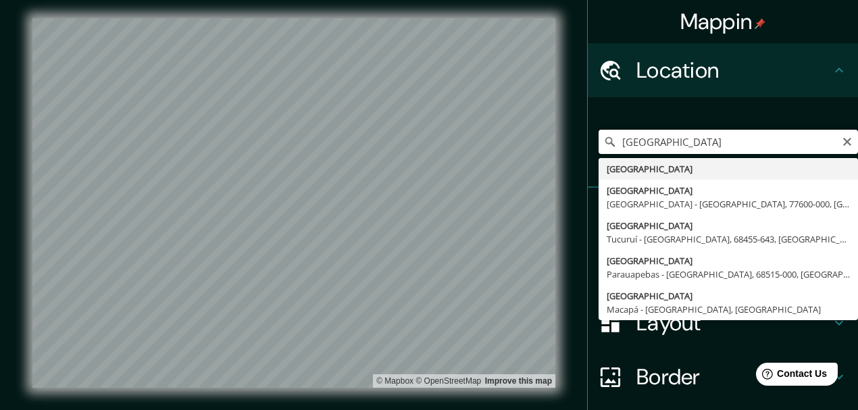
click at [697, 140] on input "[GEOGRAPHIC_DATA]" at bounding box center [728, 142] width 259 height 24
paste input "[STREET_ADDRESS][US_STATE]"
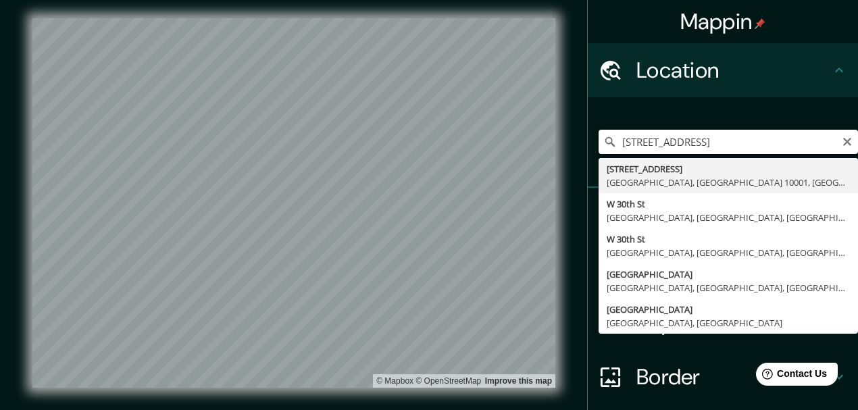
scroll to position [0, 0]
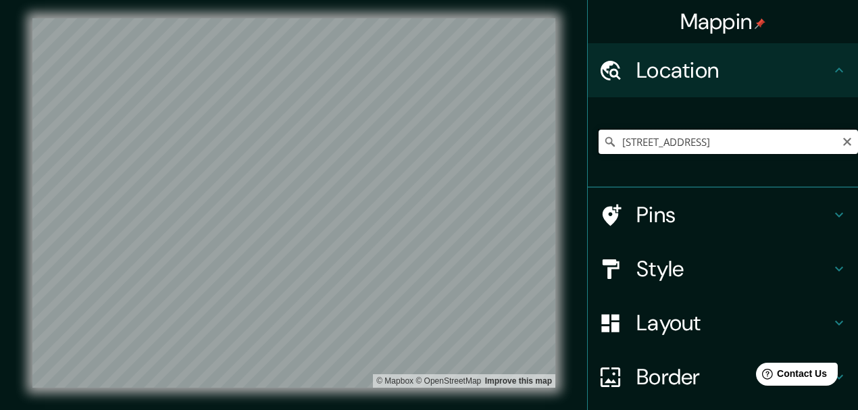
click at [734, 142] on input "[STREET_ADDRESS]" at bounding box center [728, 142] width 259 height 24
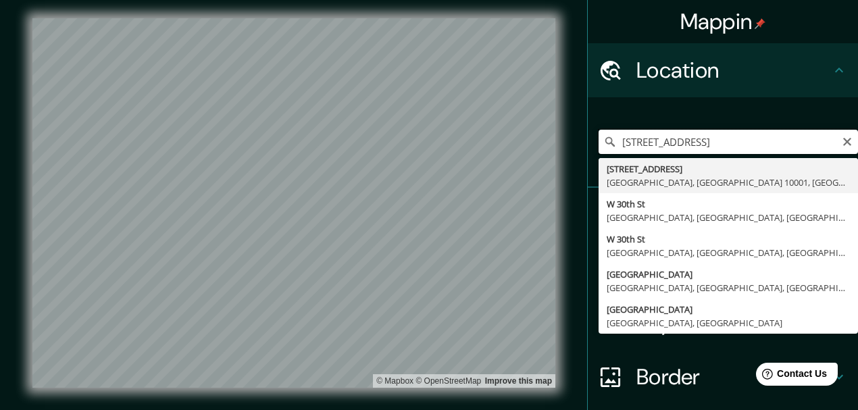
click at [734, 142] on input "[STREET_ADDRESS]" at bounding box center [728, 142] width 259 height 24
paste input "0 [STREET_ADDRESS]"
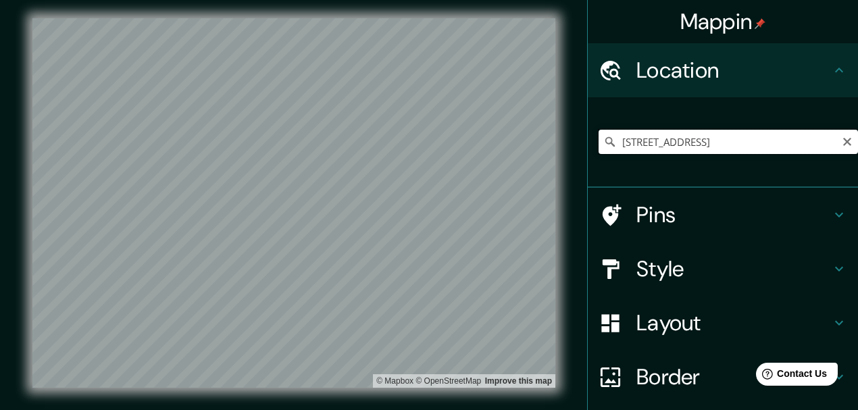
click at [719, 146] on input "[STREET_ADDRESS]" at bounding box center [728, 142] width 259 height 24
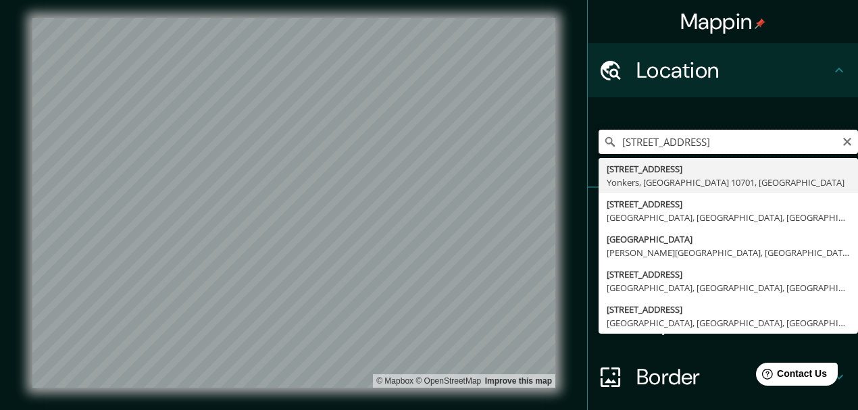
click at [719, 146] on input "[STREET_ADDRESS]" at bounding box center [728, 142] width 259 height 24
paste input "[STREET_ADDRESS]"
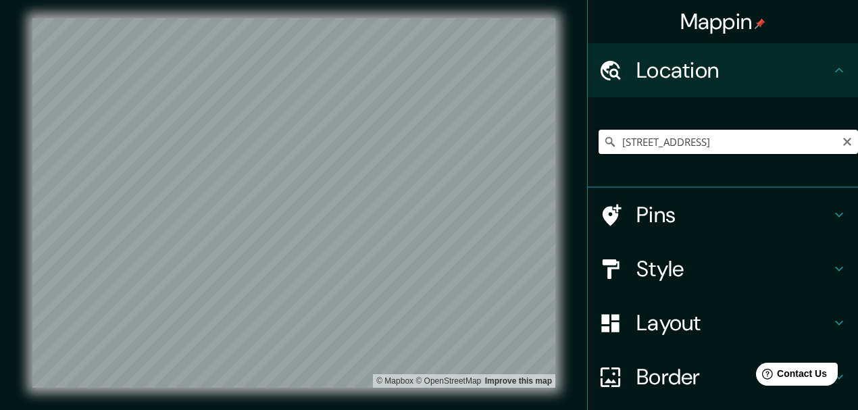
click at [709, 139] on input "[STREET_ADDRESS]" at bounding box center [728, 142] width 259 height 24
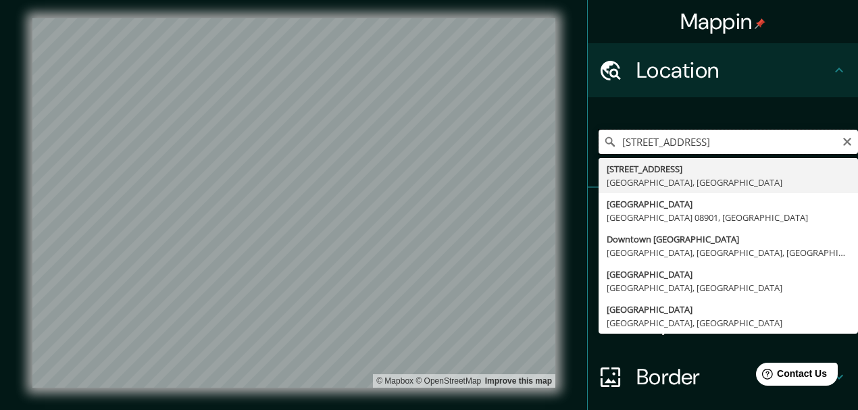
click at [709, 139] on input "[STREET_ADDRESS]" at bounding box center [728, 142] width 259 height 24
paste input "[STREET_ADDRESS]"
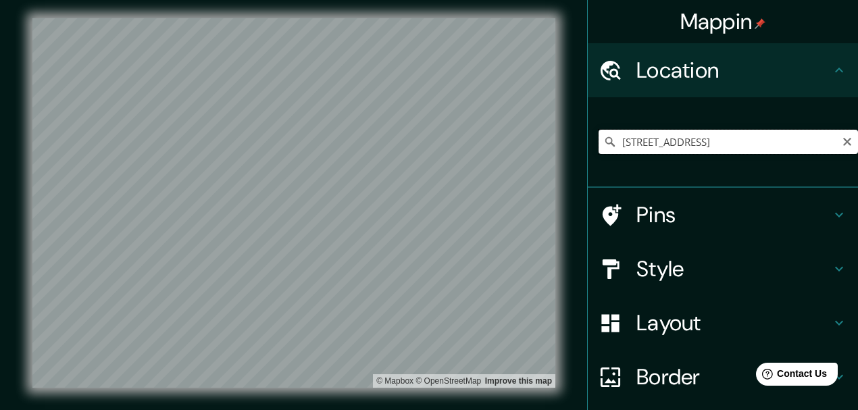
click at [750, 138] on input "[STREET_ADDRESS]" at bounding box center [728, 142] width 259 height 24
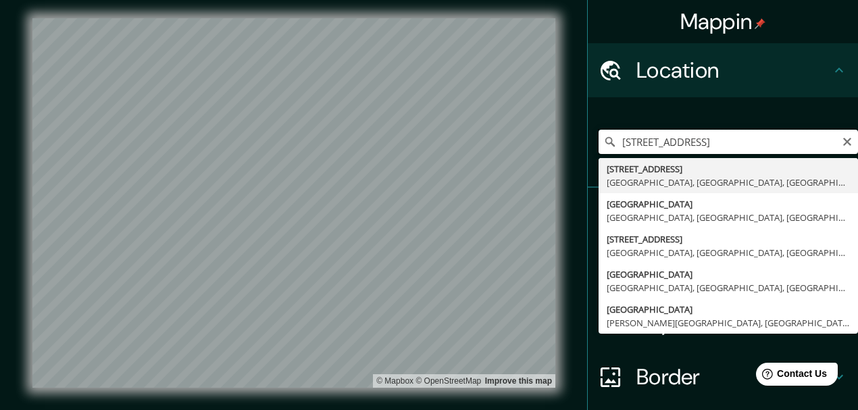
click at [750, 138] on input "[STREET_ADDRESS]" at bounding box center [728, 142] width 259 height 24
paste input "[STREET_ADDRESS]"
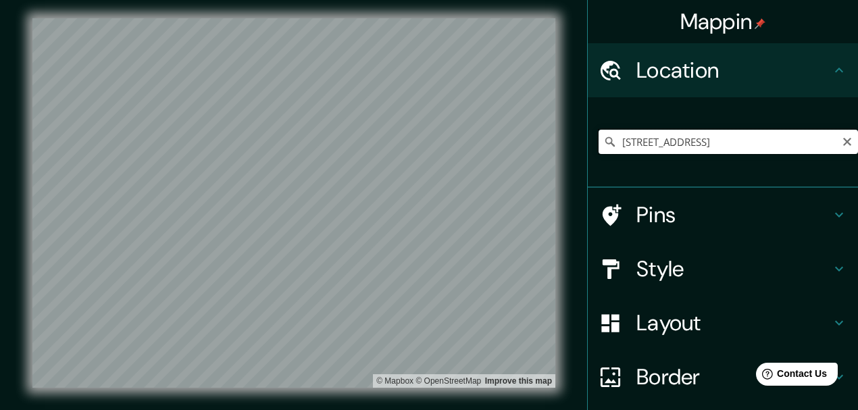
click at [659, 141] on input "[STREET_ADDRESS]" at bounding box center [728, 142] width 259 height 24
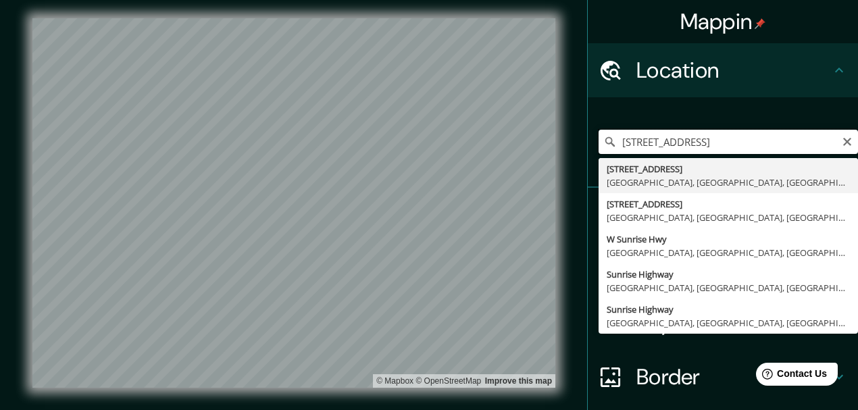
click at [659, 141] on input "[STREET_ADDRESS]" at bounding box center [728, 142] width 259 height 24
paste input "[STREET_ADDRESS]"
click at [766, 143] on input "[STREET_ADDRESS]" at bounding box center [728, 142] width 259 height 24
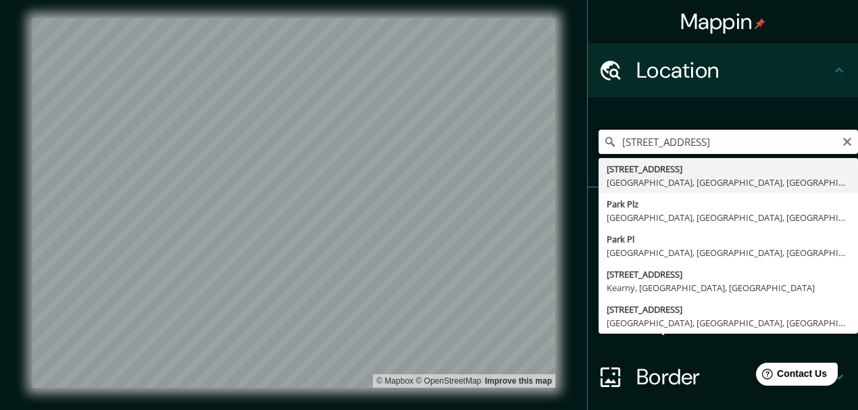
click at [766, 143] on input "[STREET_ADDRESS]" at bounding box center [728, 142] width 259 height 24
paste input "[STREET_ADDRESS]"
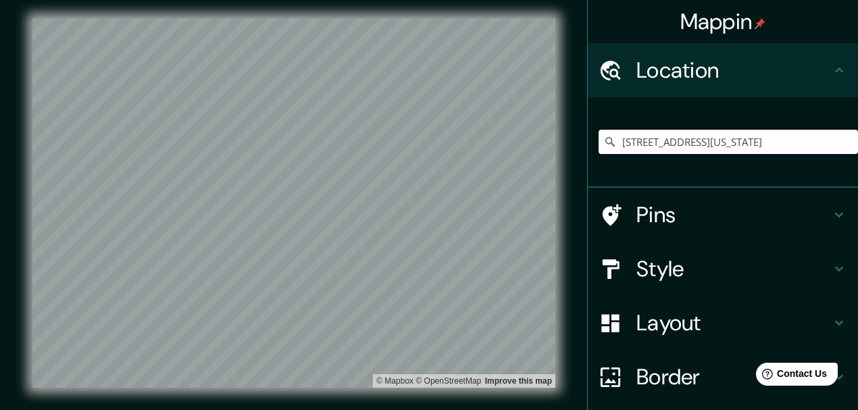
type input "[STREET_ADDRESS][US_STATE]"
